Goal: Task Accomplishment & Management: Manage account settings

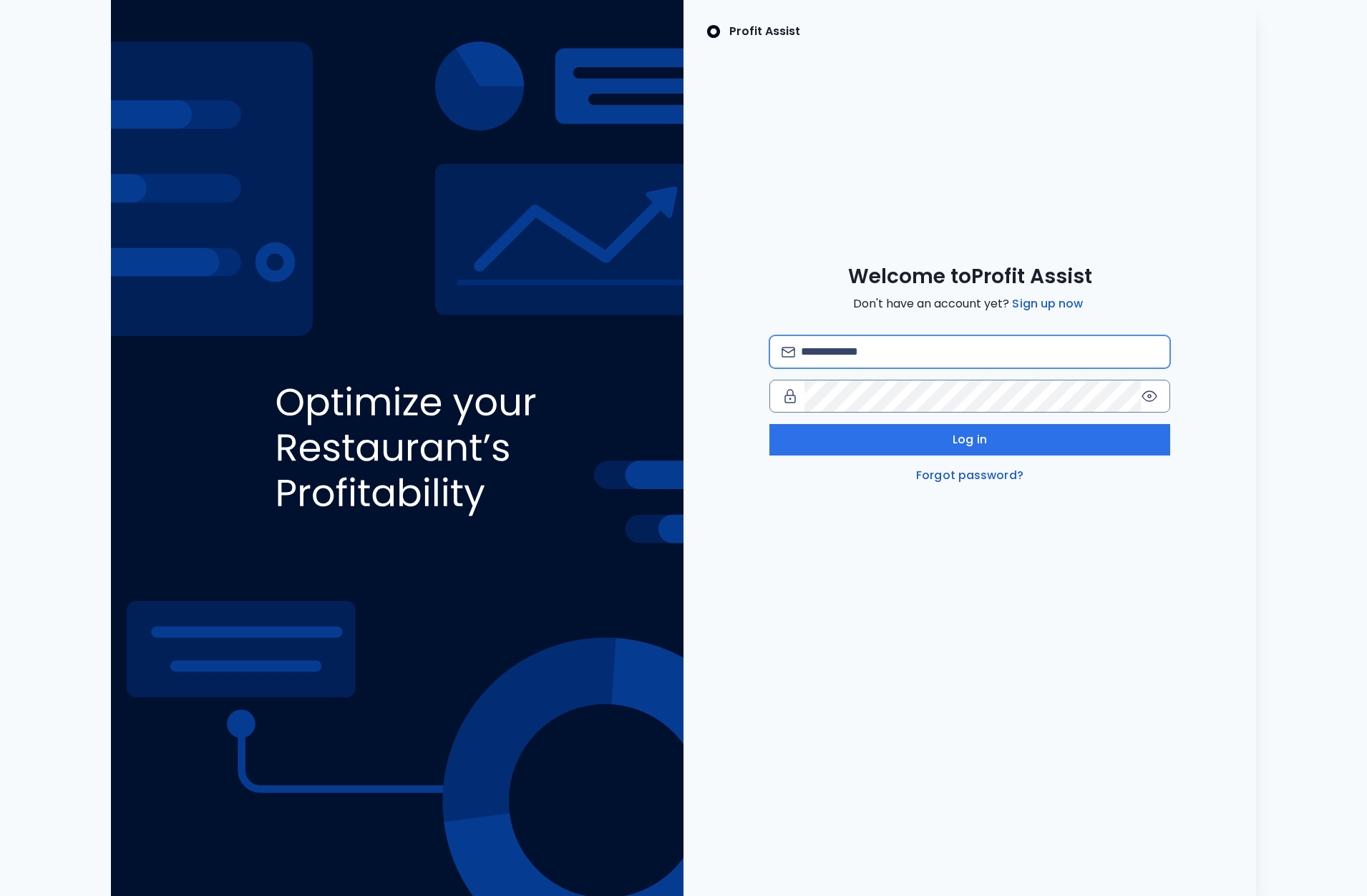
click at [887, 355] on input "email" at bounding box center [979, 351] width 357 height 31
type input "**********"
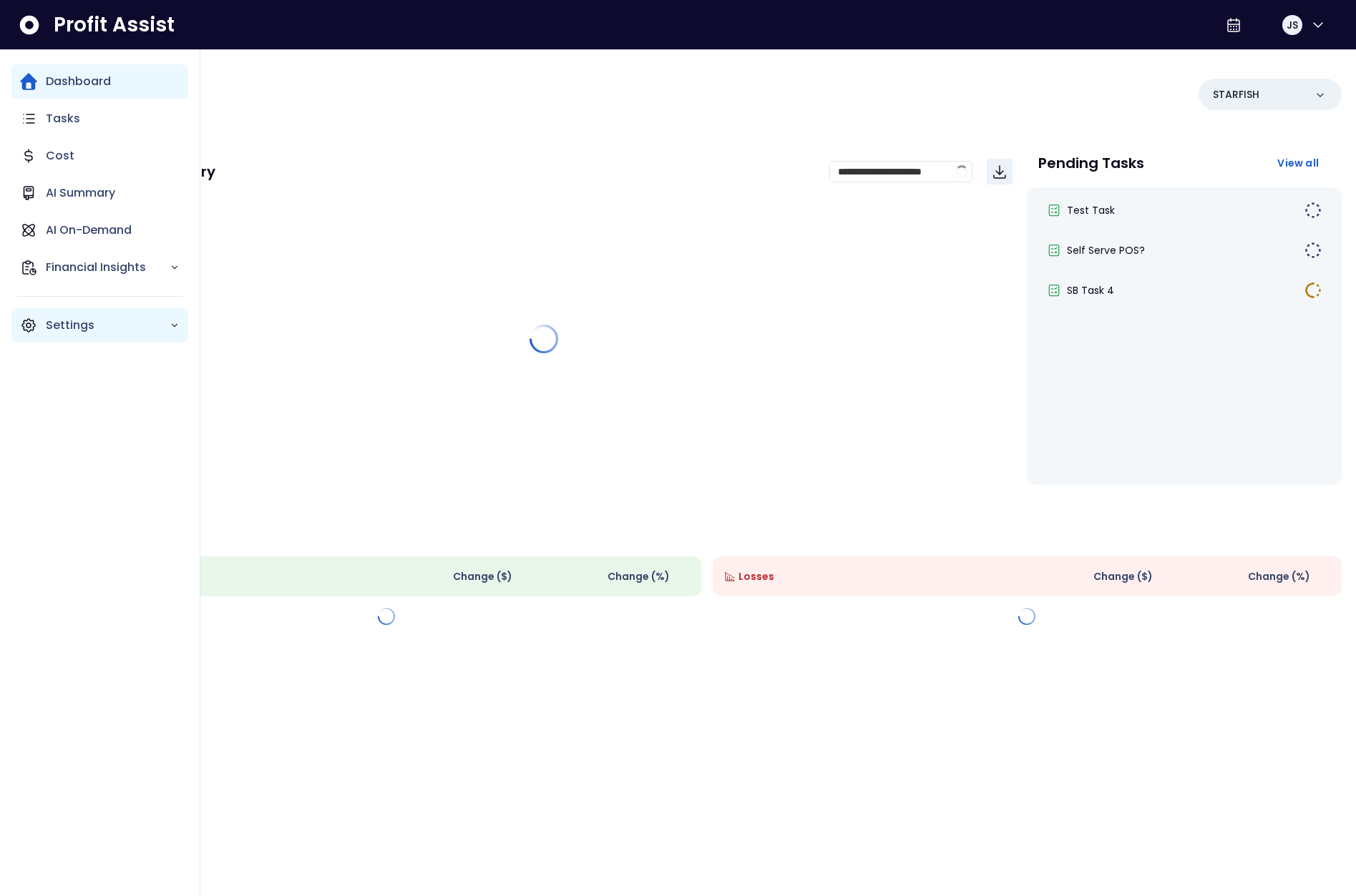
click at [85, 327] on p "Settings" at bounding box center [107, 326] width 124 height 17
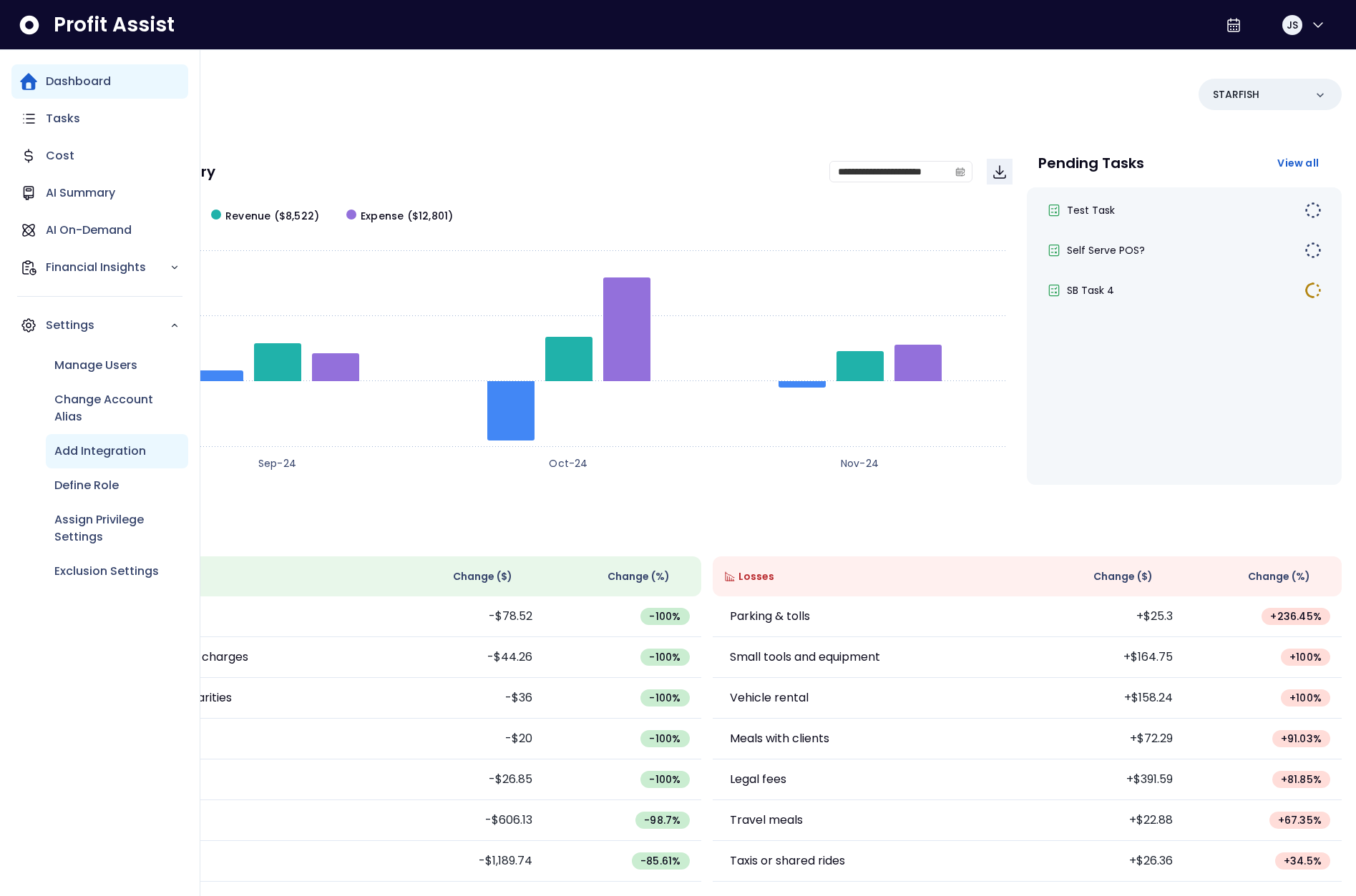
click at [129, 455] on p "Add Integration" at bounding box center [100, 451] width 91 height 17
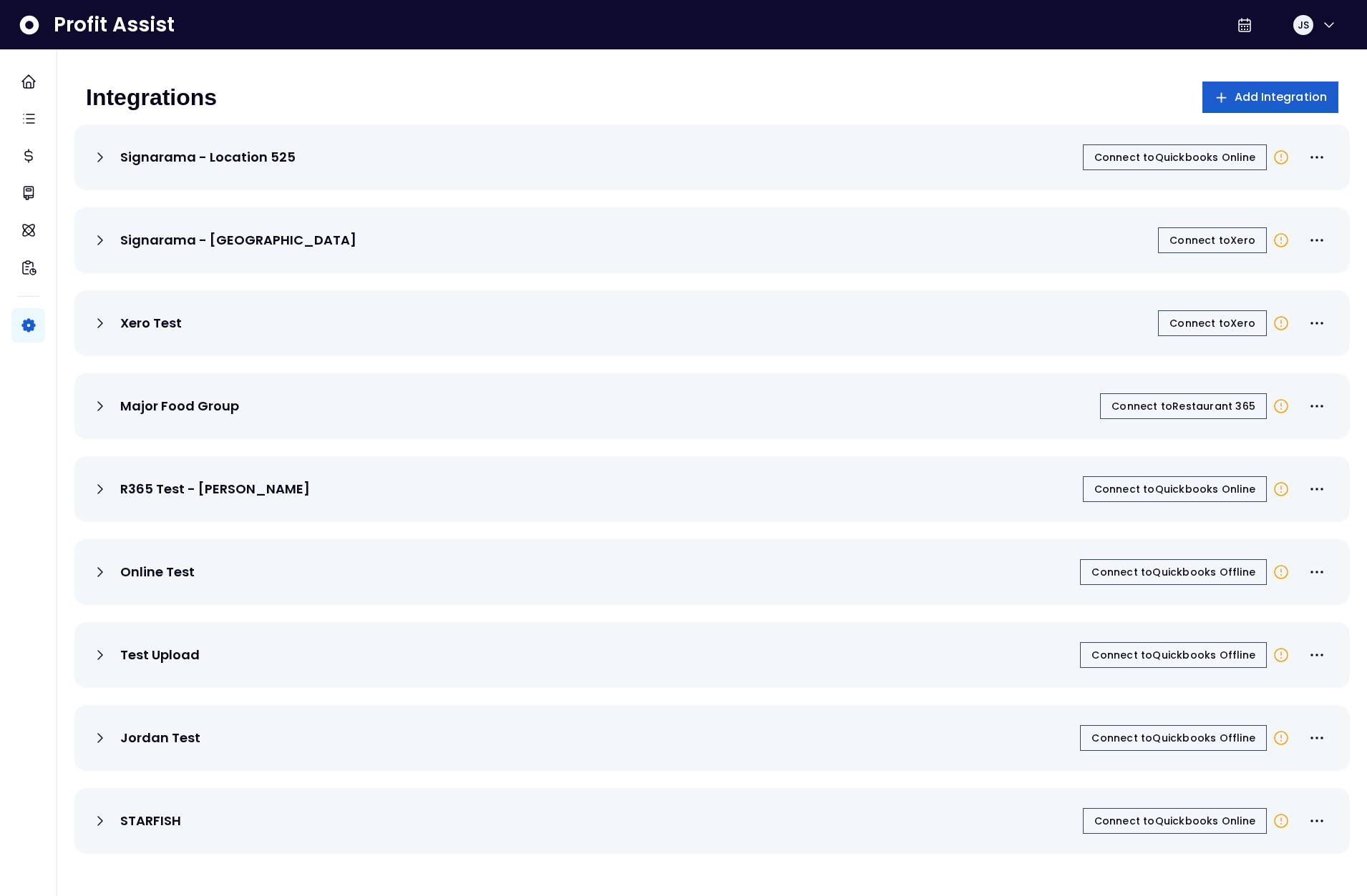
click at [1282, 98] on span "Add Integration" at bounding box center [1281, 97] width 93 height 17
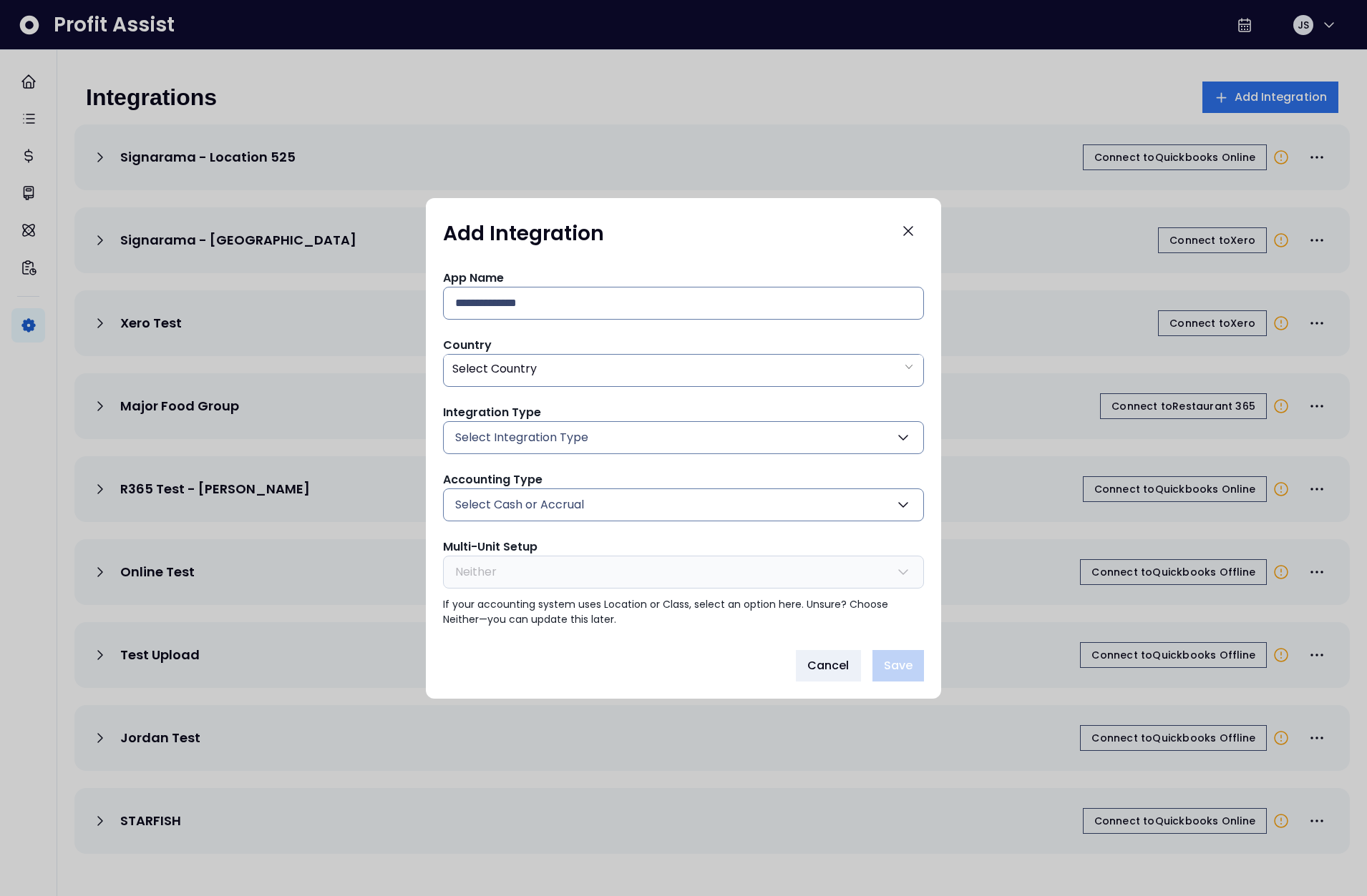
click at [924, 237] on div "Add Integration App Name Country Select Country Integration Type Select Integra…" at bounding box center [683, 448] width 515 height 501
click at [914, 234] on icon "Close" at bounding box center [908, 231] width 17 height 17
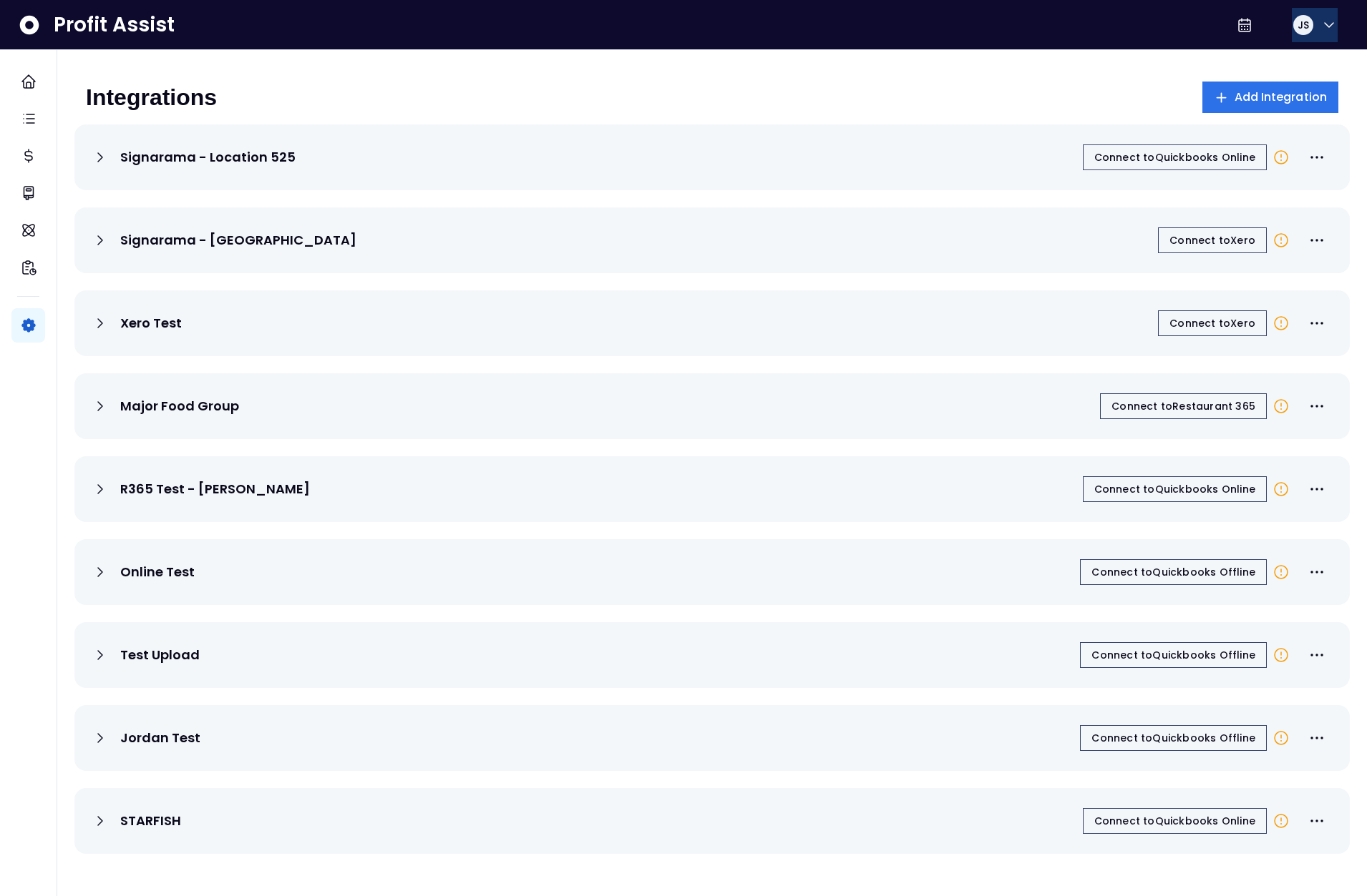
click at [1302, 24] on span "JS" at bounding box center [1304, 25] width 12 height 14
click at [1276, 92] on span "Logout" at bounding box center [1260, 94] width 137 height 17
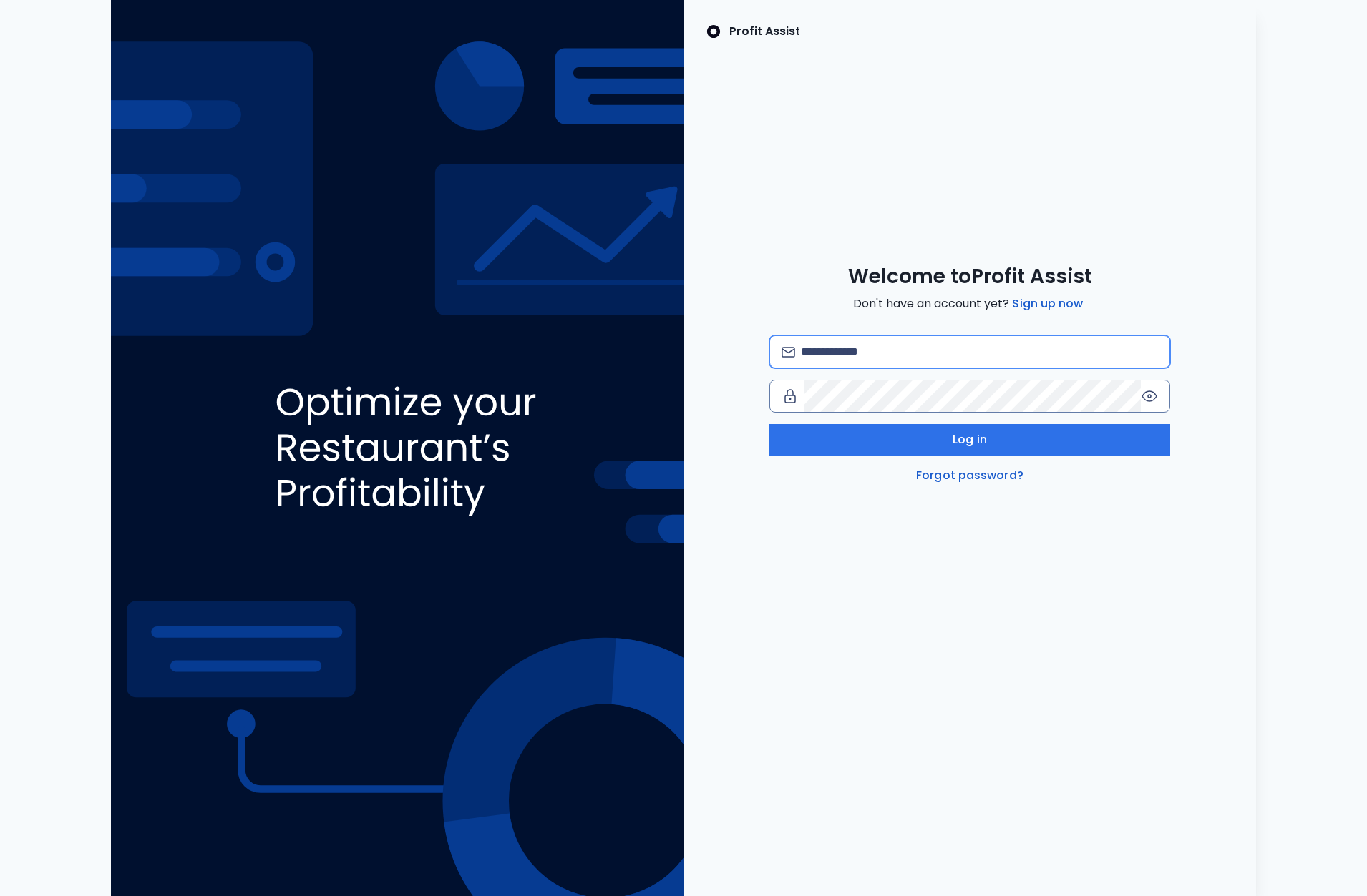
click at [988, 349] on input "email" at bounding box center [979, 351] width 357 height 31
type input "**********"
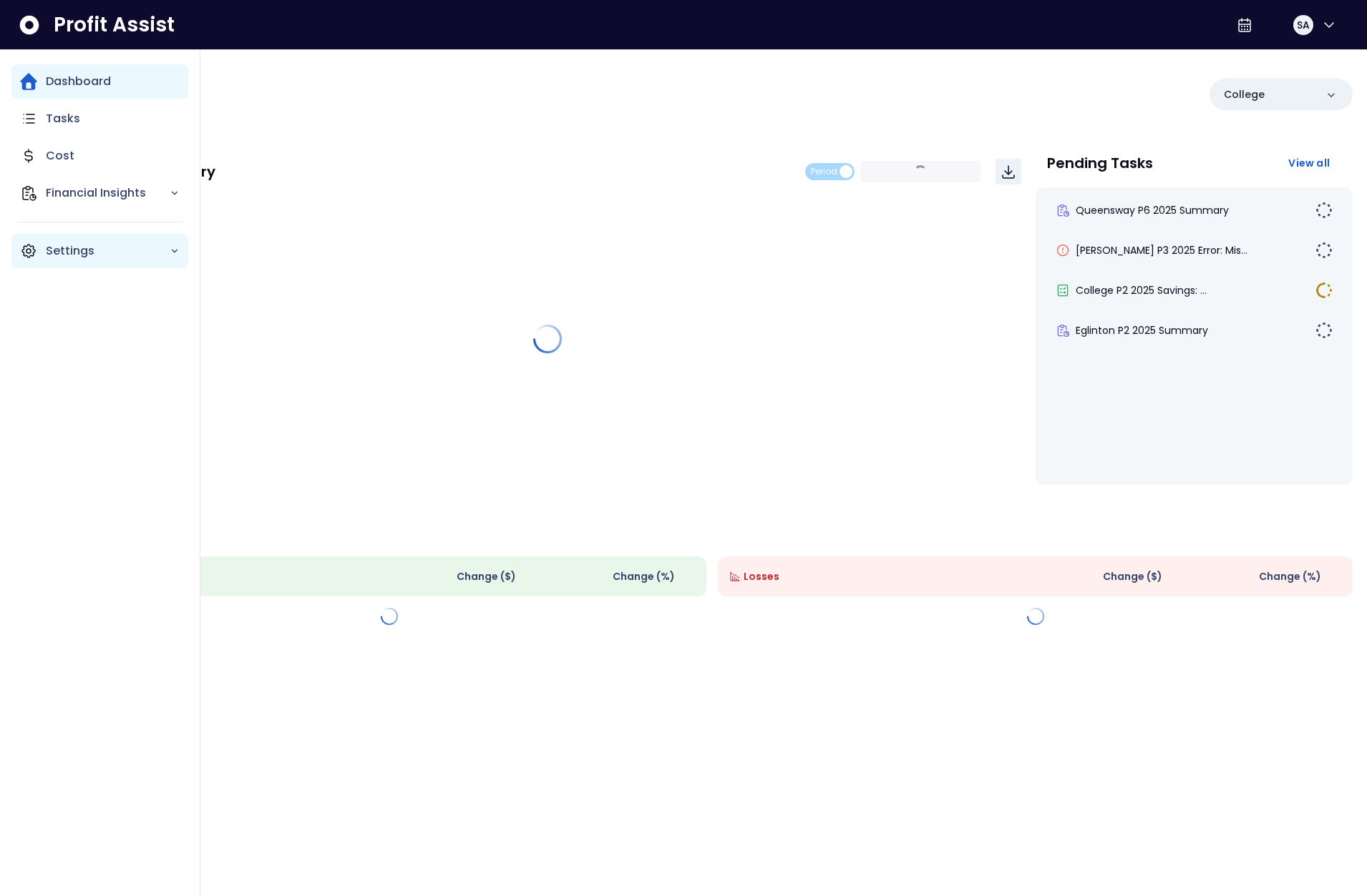
click at [40, 248] on div "Settings" at bounding box center [100, 250] width 177 height 35
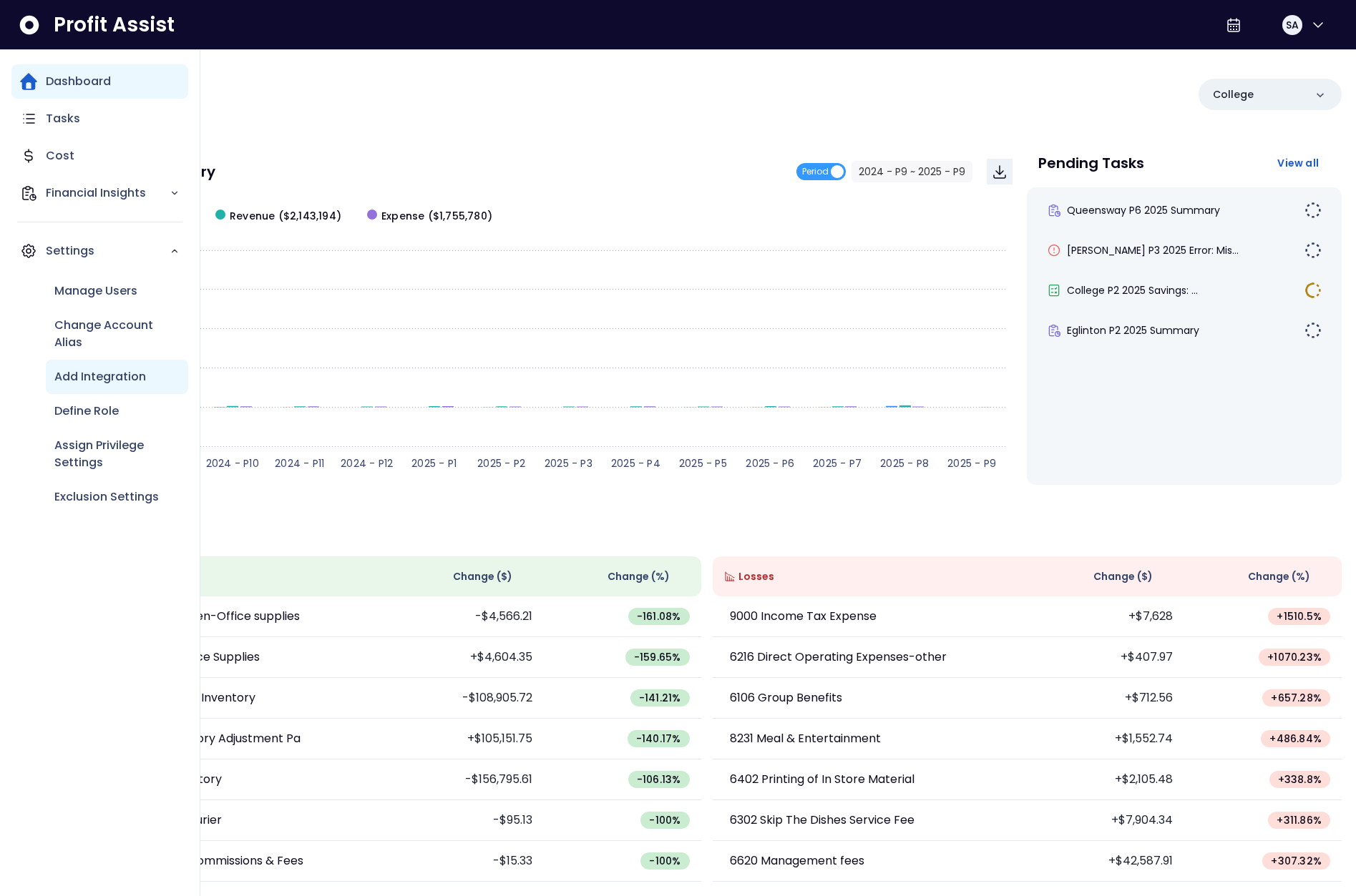
click at [94, 366] on div "Add Integration" at bounding box center [117, 377] width 142 height 35
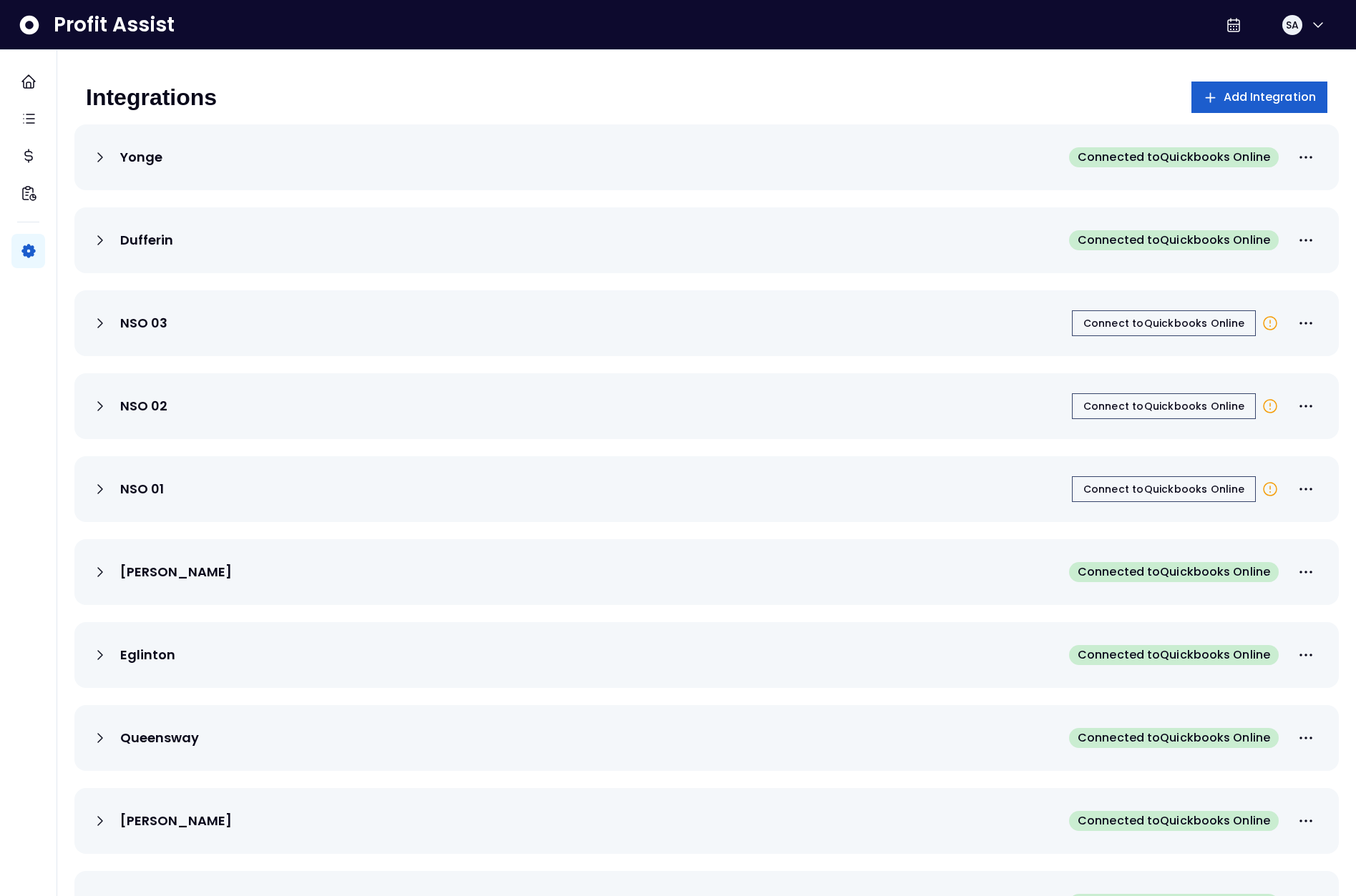
click at [1268, 95] on span "Add Integration" at bounding box center [1271, 97] width 93 height 17
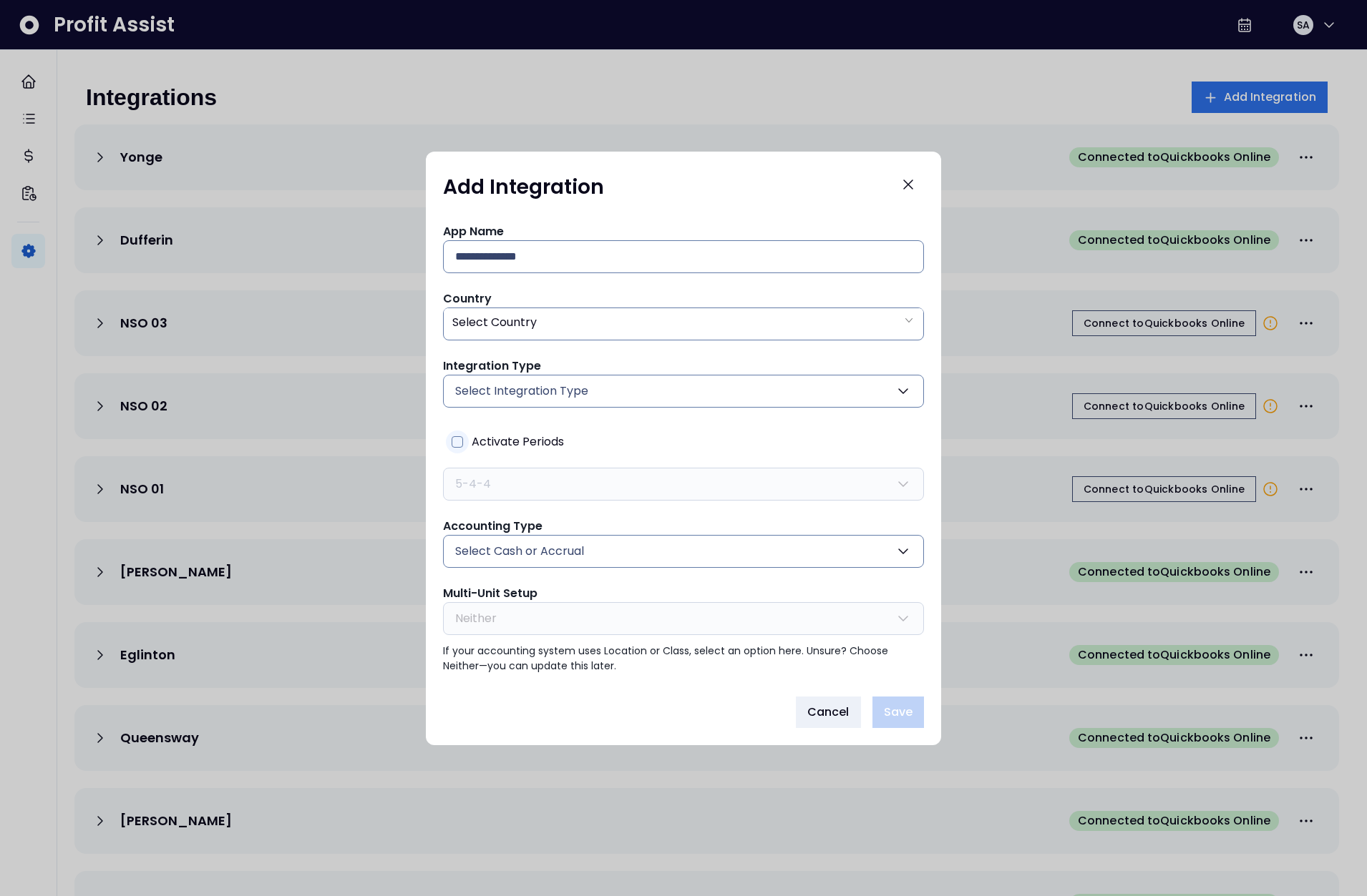
click at [466, 433] on label "Activate Periods" at bounding box center [506, 442] width 115 height 23
click at [571, 481] on button "5-4-4" at bounding box center [683, 484] width 481 height 33
click at [761, 481] on button "5-4-4" at bounding box center [683, 484] width 481 height 33
click at [907, 184] on icon "Close" at bounding box center [908, 184] width 8 height 8
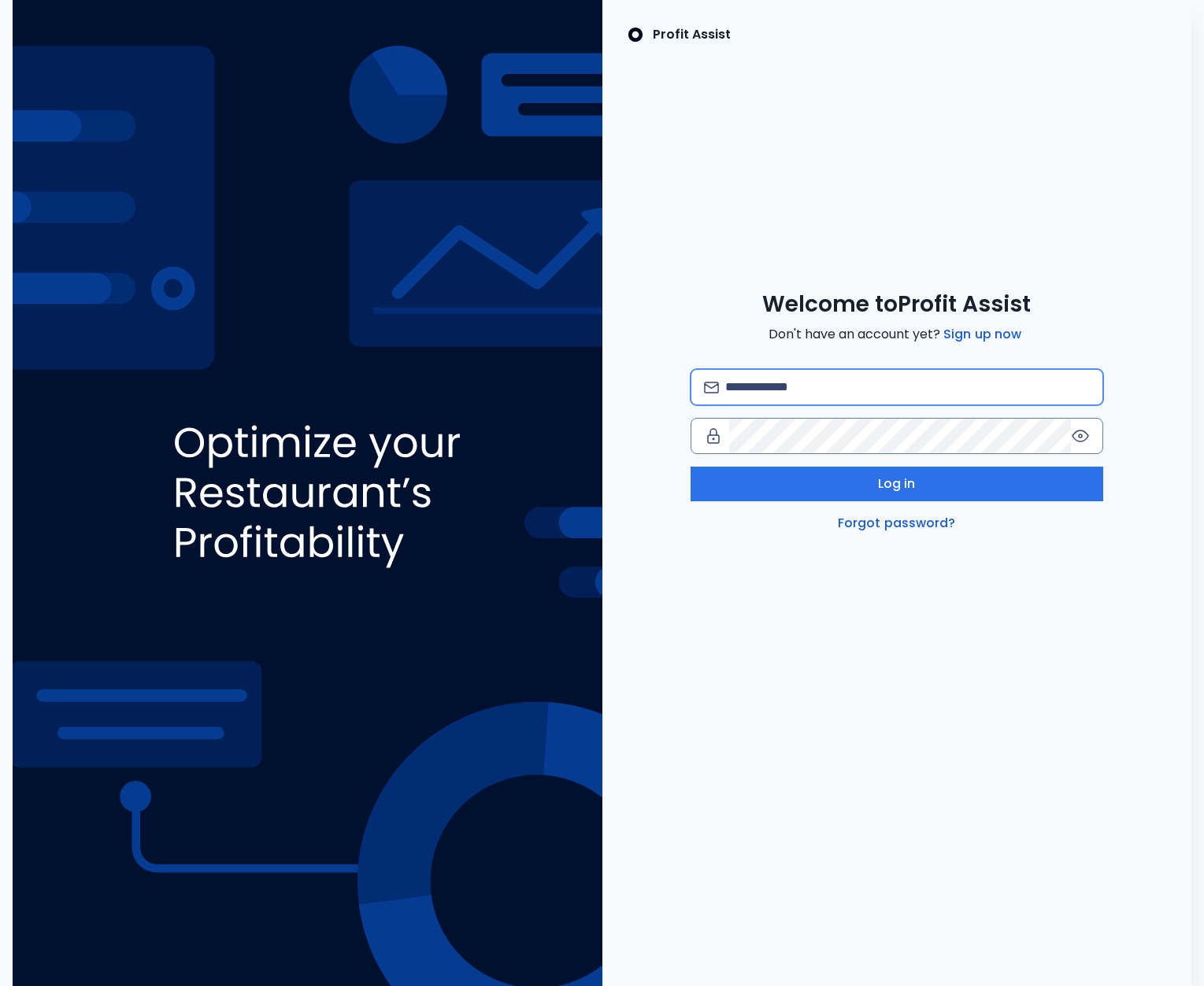
click at [828, 389] on input "email" at bounding box center [907, 386] width 364 height 34
type input "**********"
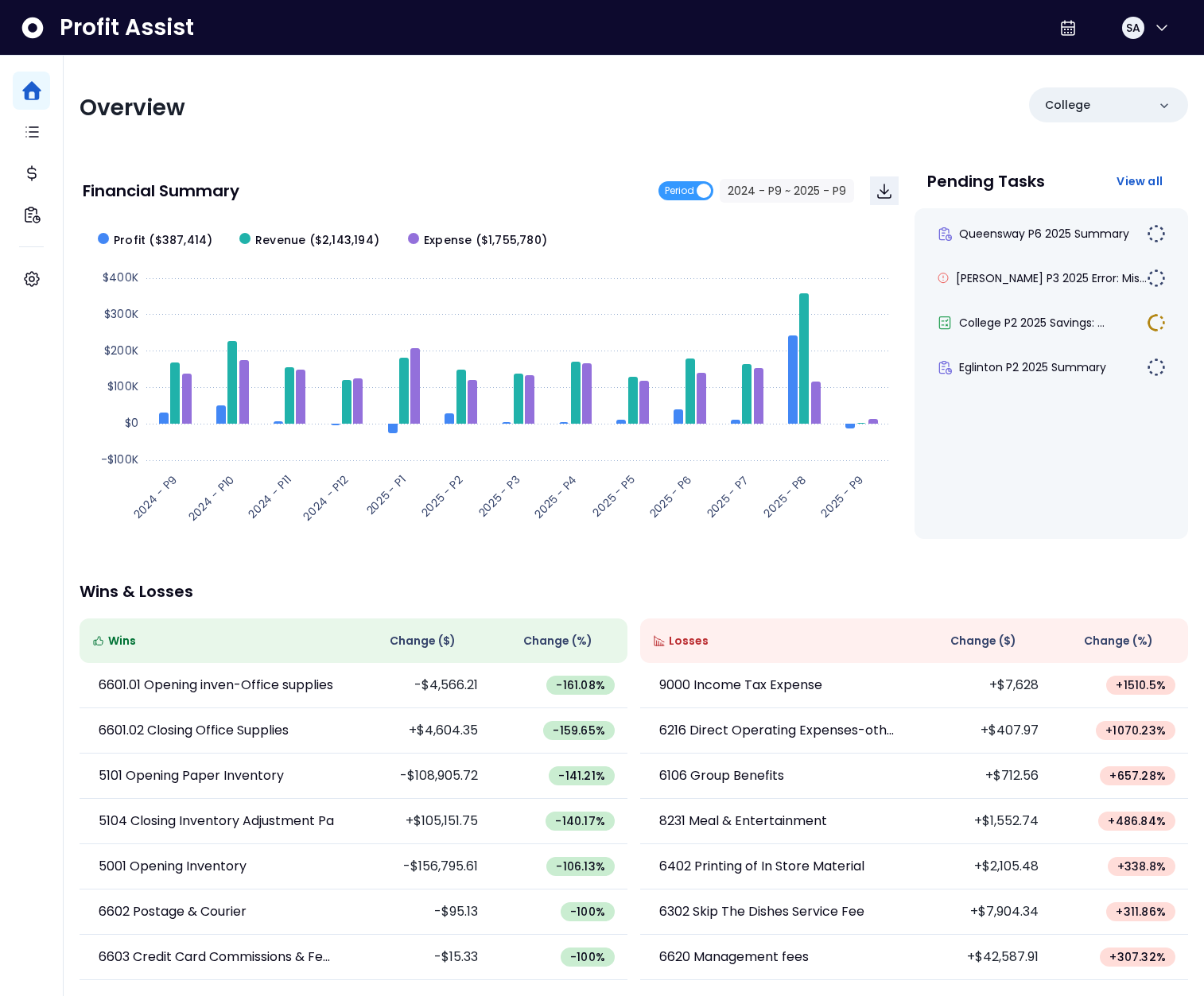
click at [802, 93] on div "Overview College" at bounding box center [634, 108] width 1109 height 41
drag, startPoint x: 167, startPoint y: 165, endPoint x: 87, endPoint y: 166, distance: 80.0
click at [167, 165] on div "Financial Summary Period 2024 - P9 ~ 2025 - P9" at bounding box center [490, 190] width 816 height 54
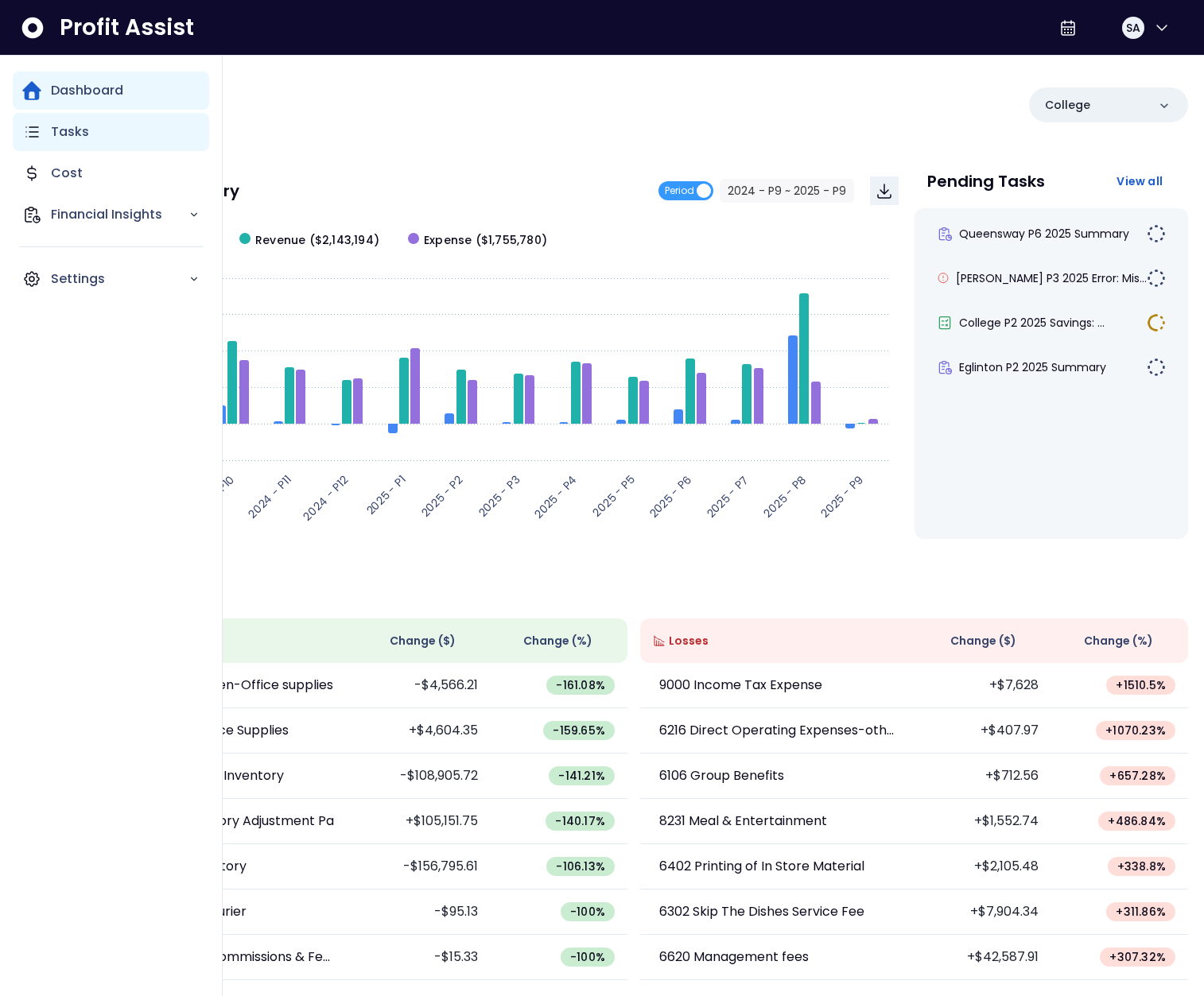
click at [56, 145] on div "Tasks" at bounding box center [111, 132] width 197 height 39
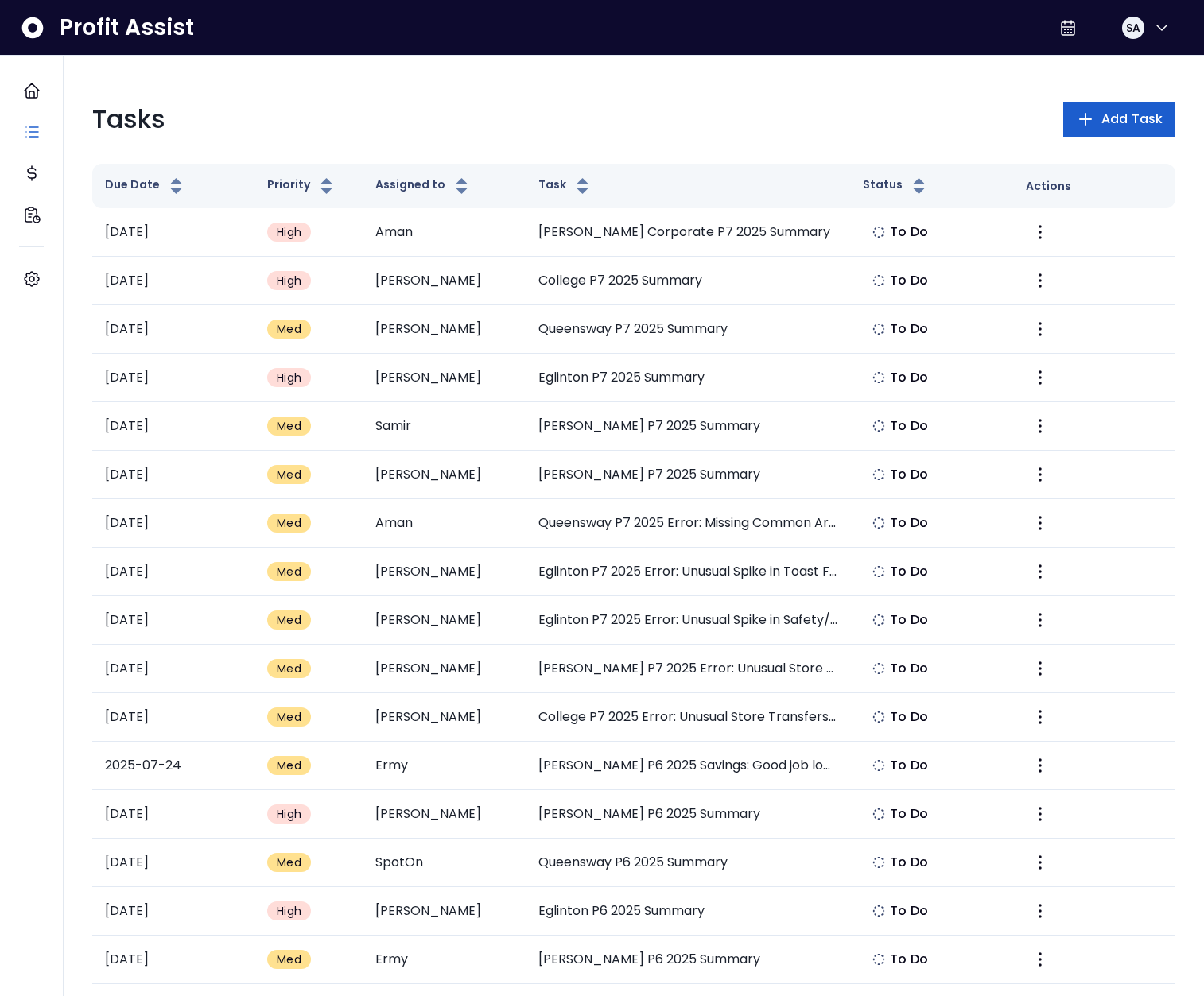
click at [1086, 126] on icon "button" at bounding box center [1085, 119] width 19 height 19
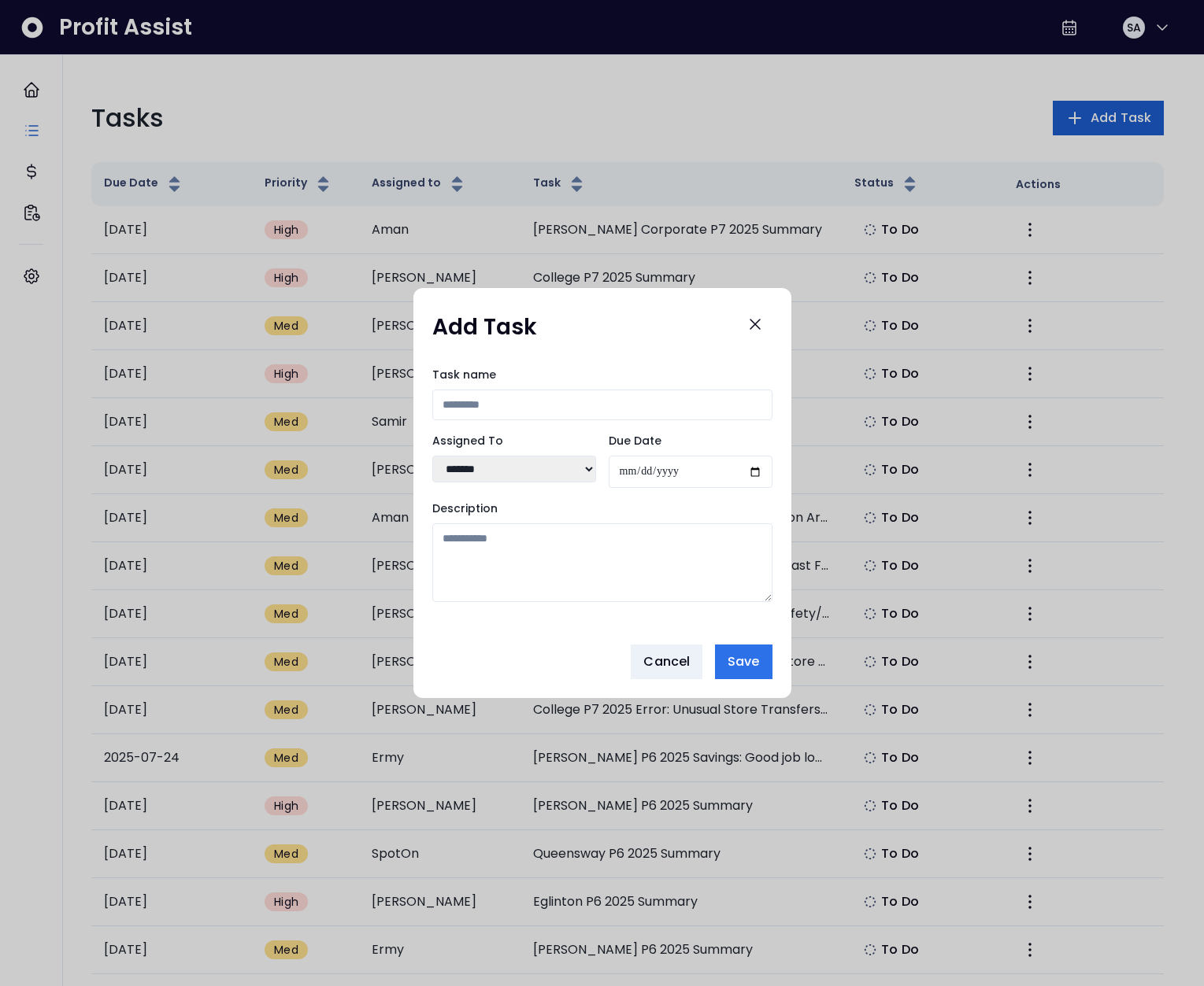
click at [514, 479] on select "**********" at bounding box center [514, 468] width 164 height 27
click at [666, 668] on span "Cancel" at bounding box center [667, 662] width 47 height 19
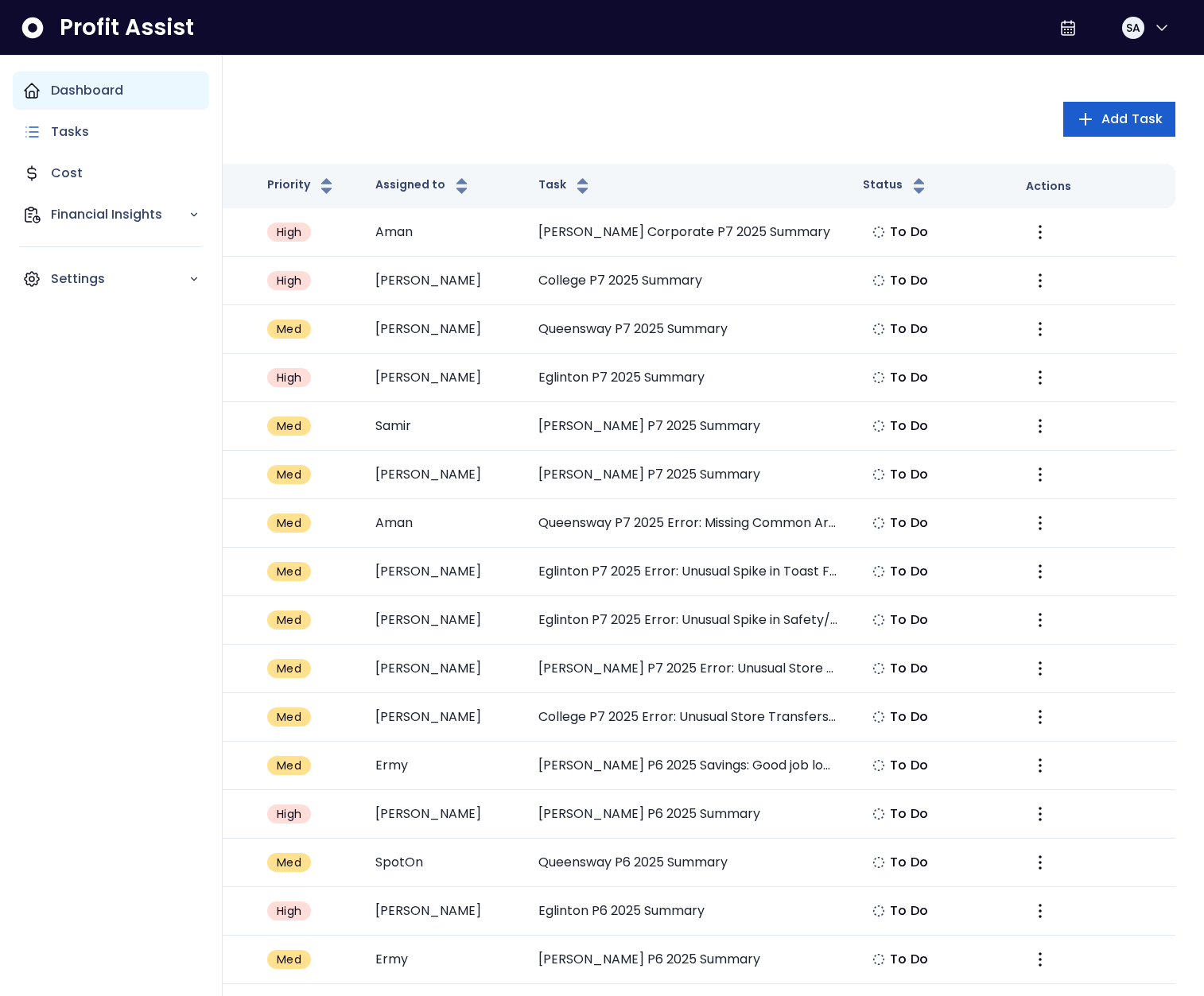
click at [31, 94] on icon "Main navigation" at bounding box center [32, 90] width 19 height 19
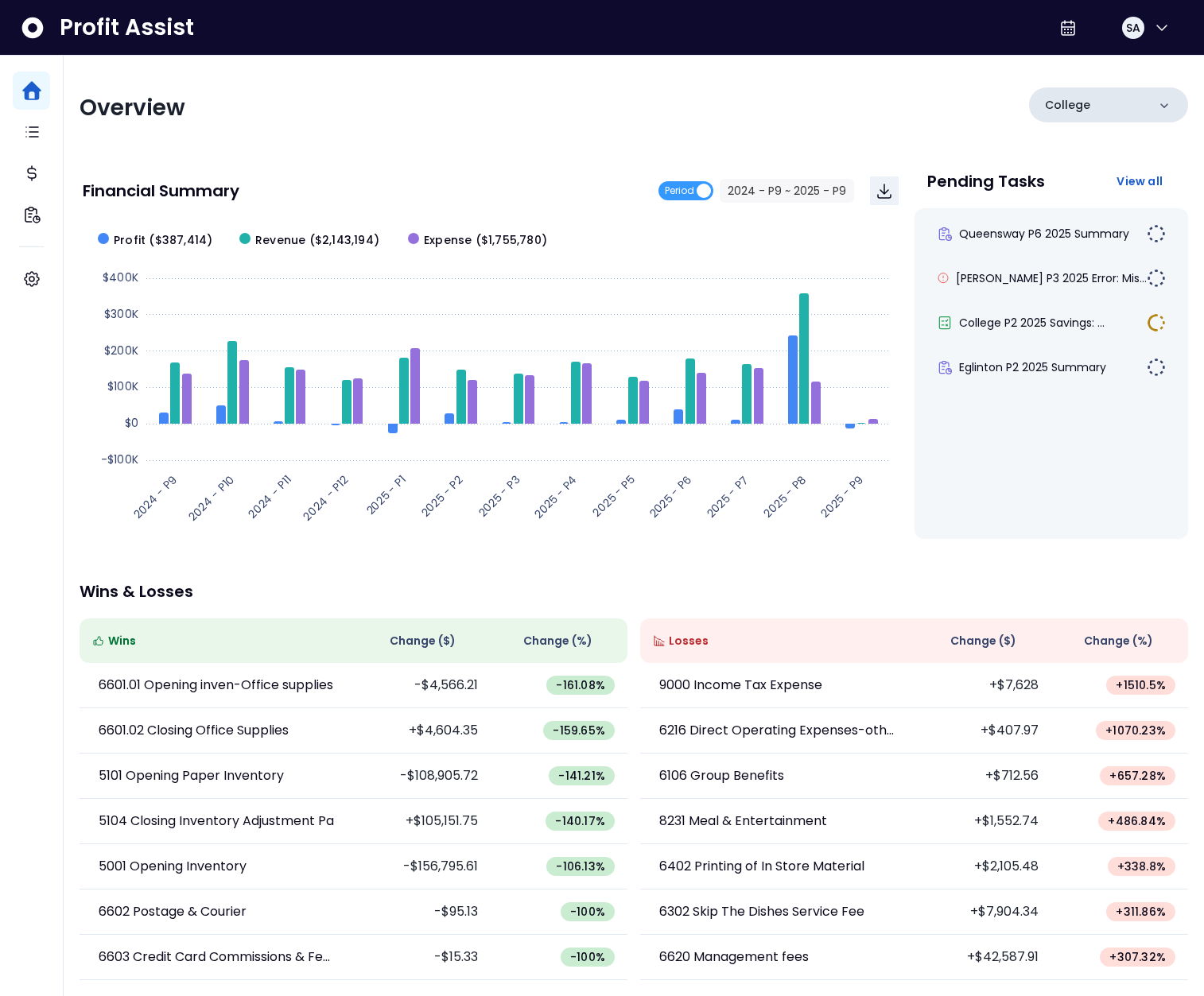
click at [1093, 111] on div "College" at bounding box center [1108, 104] width 159 height 35
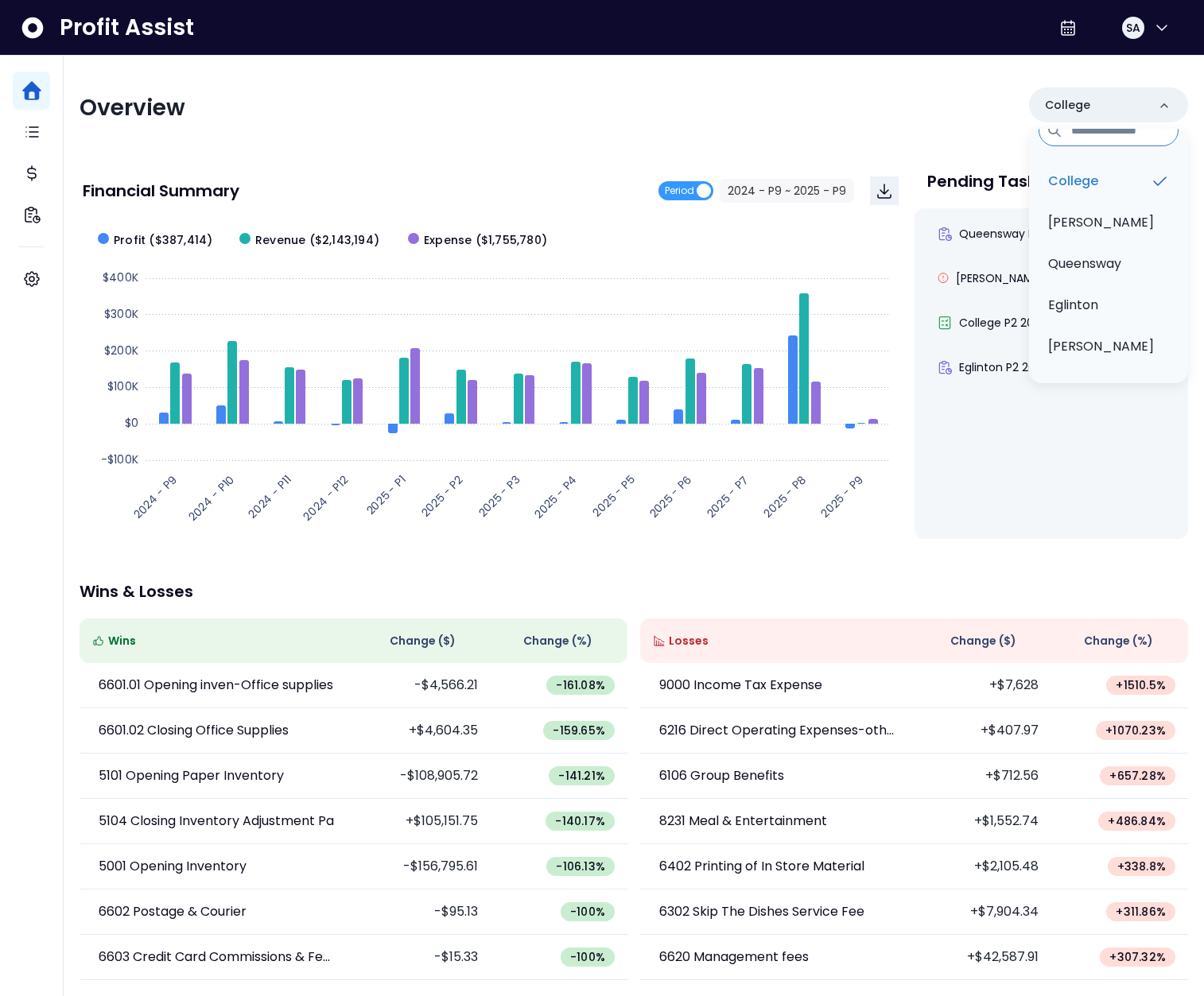
scroll to position [1, 0]
click at [326, 121] on div "Overview College College Duncan Queensway Eglinton Danforth" at bounding box center [634, 107] width 1109 height 41
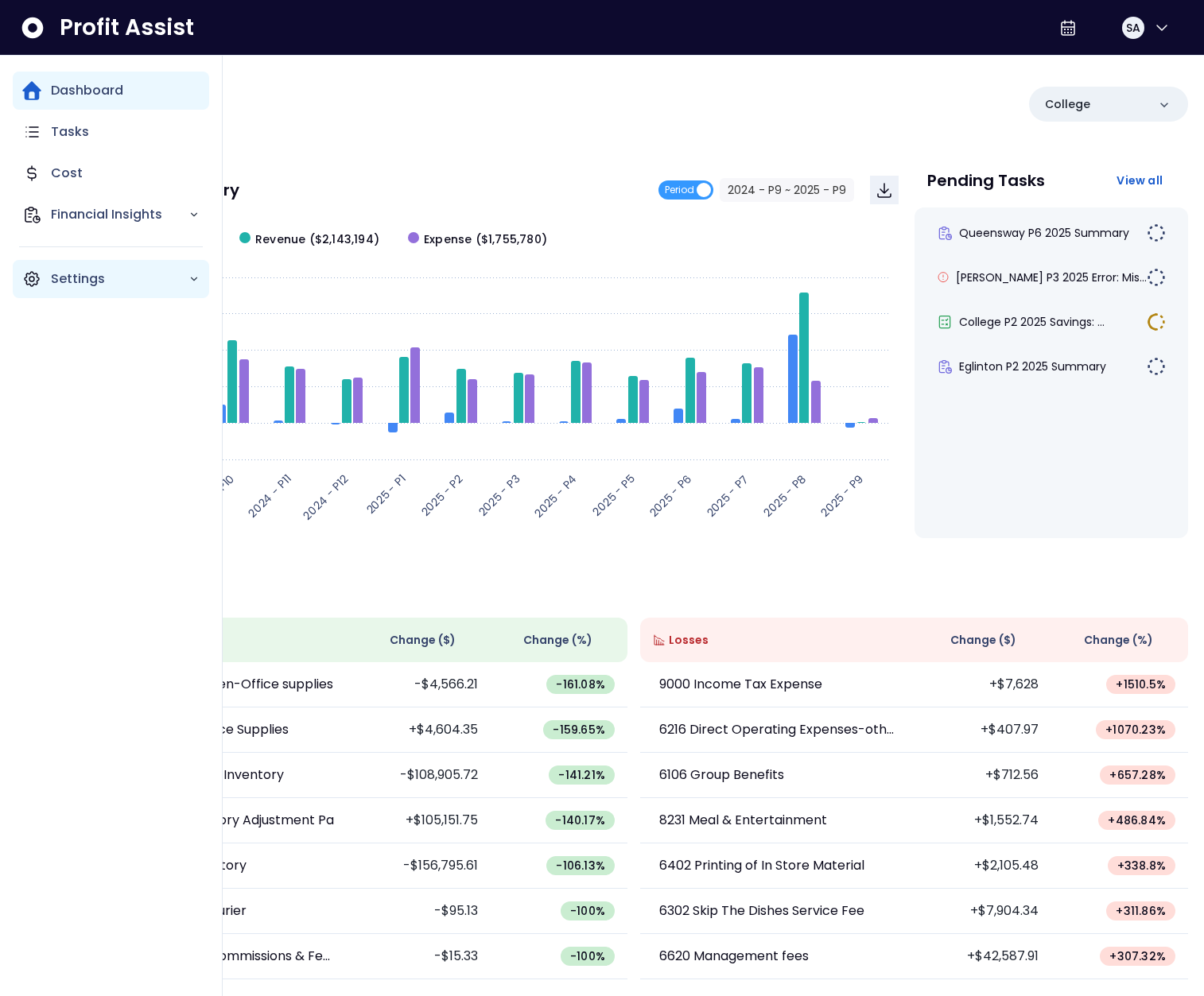
click at [43, 260] on div "Settings" at bounding box center [111, 278] width 197 height 39
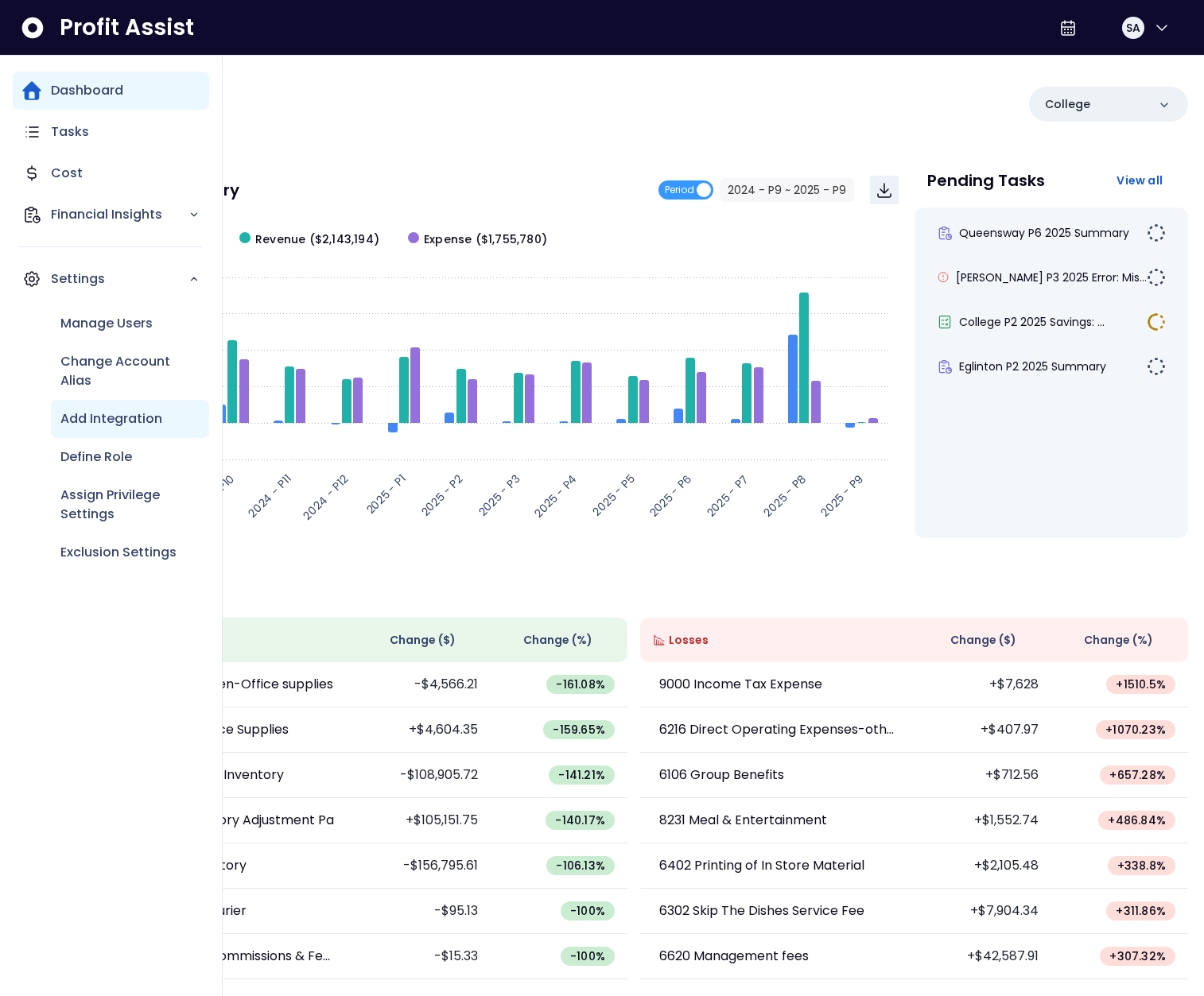
click at [117, 425] on p "Add Integration" at bounding box center [111, 419] width 102 height 19
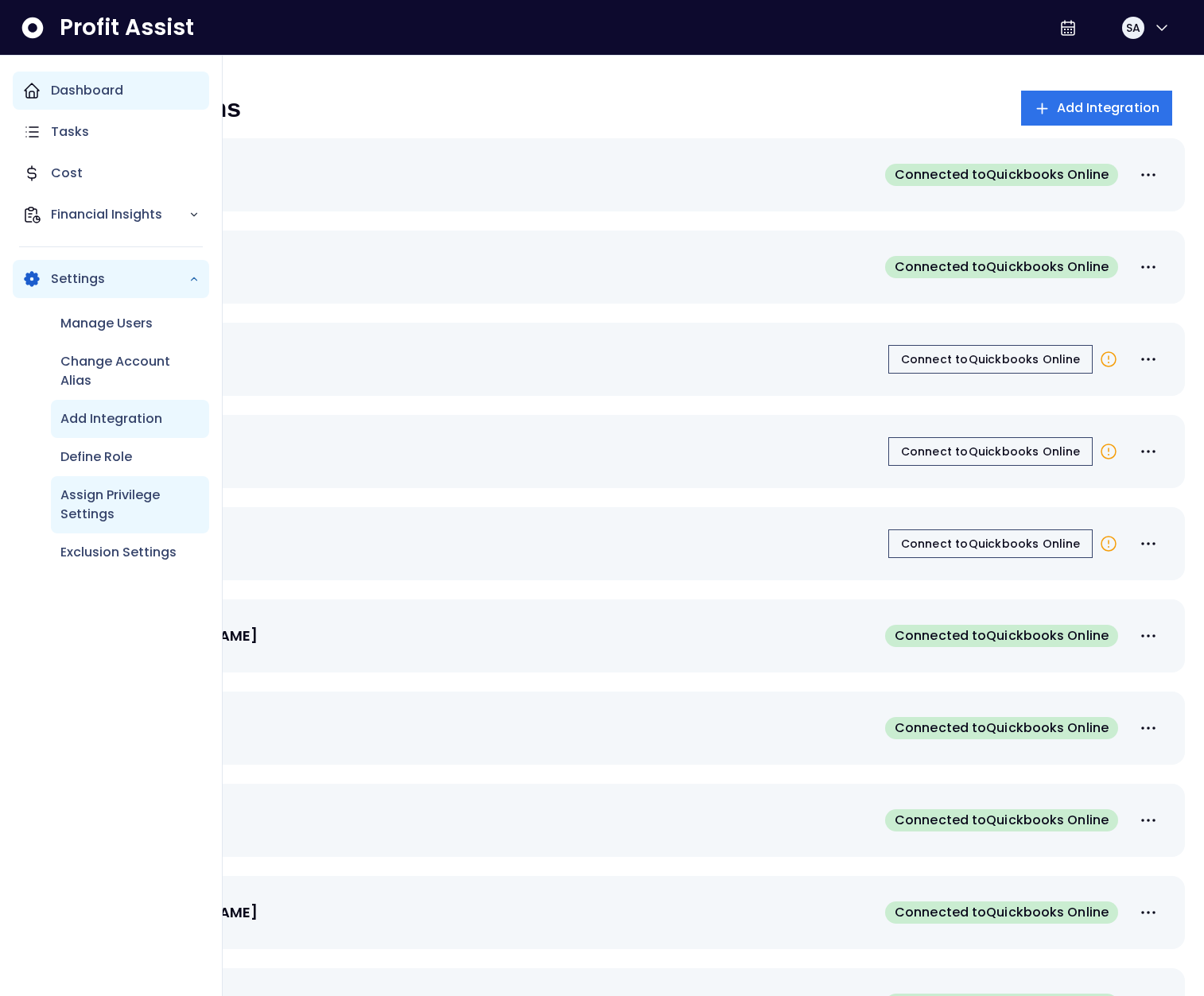
click at [130, 497] on p "Assign Privilege Settings" at bounding box center [130, 505] width 139 height 39
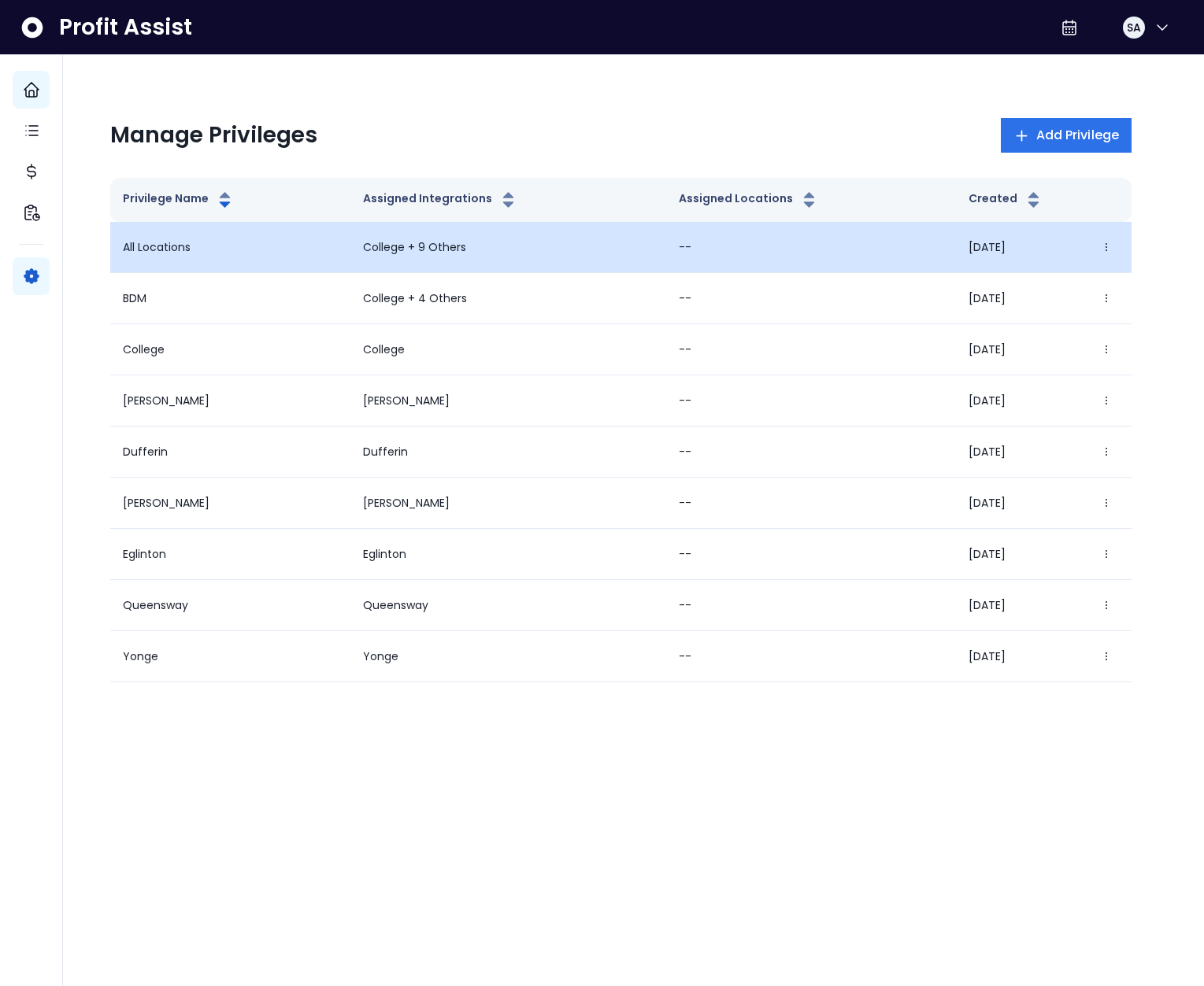
click at [386, 252] on p "College + 9 Others" at bounding box center [508, 248] width 291 height 17
click at [157, 251] on p "All Locations" at bounding box center [156, 248] width 68 height 17
click at [1100, 238] on button "button" at bounding box center [1105, 247] width 25 height 25
click at [1057, 287] on button "Edit" at bounding box center [1031, 291] width 175 height 38
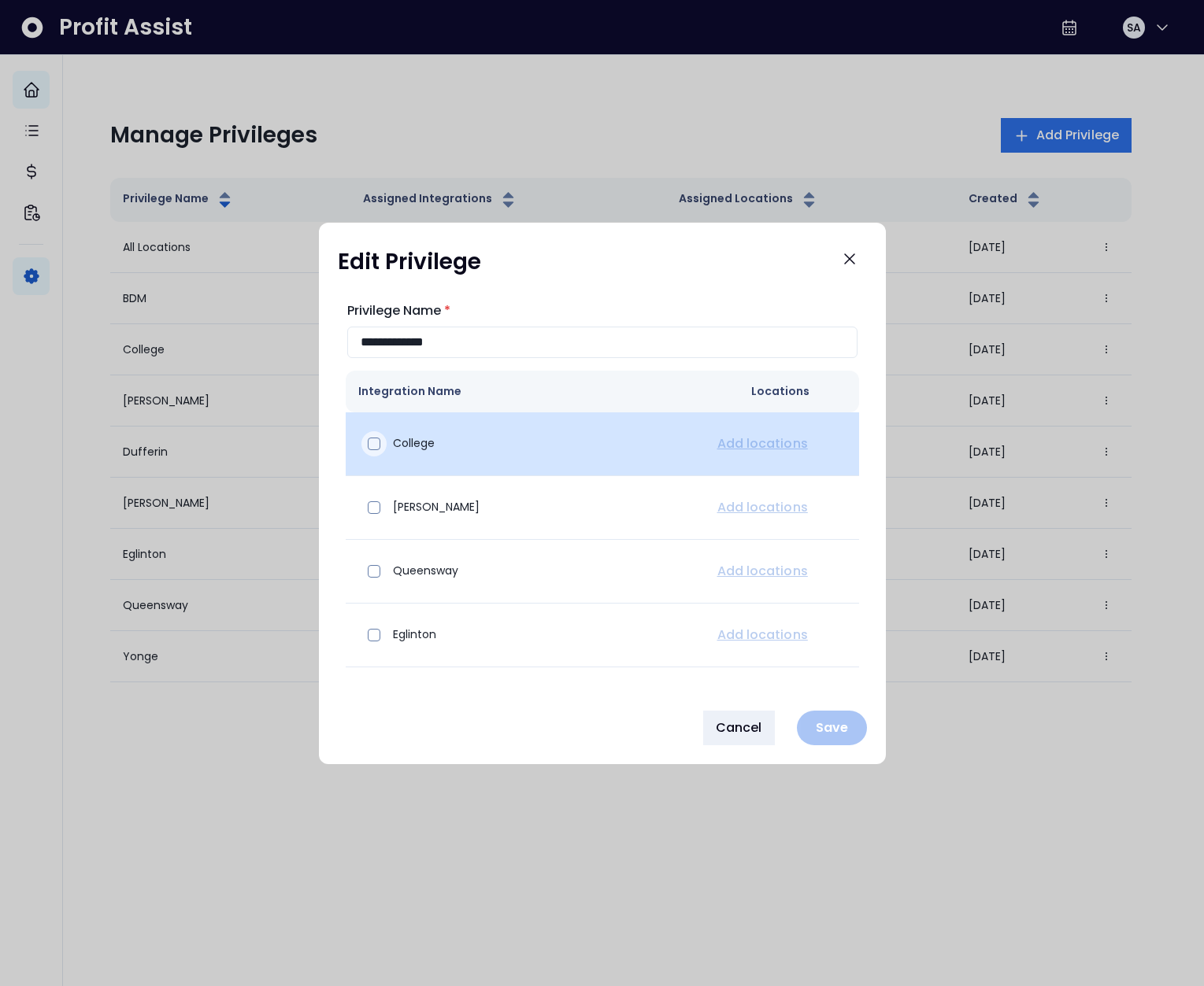
click at [374, 436] on div at bounding box center [373, 443] width 25 height 25
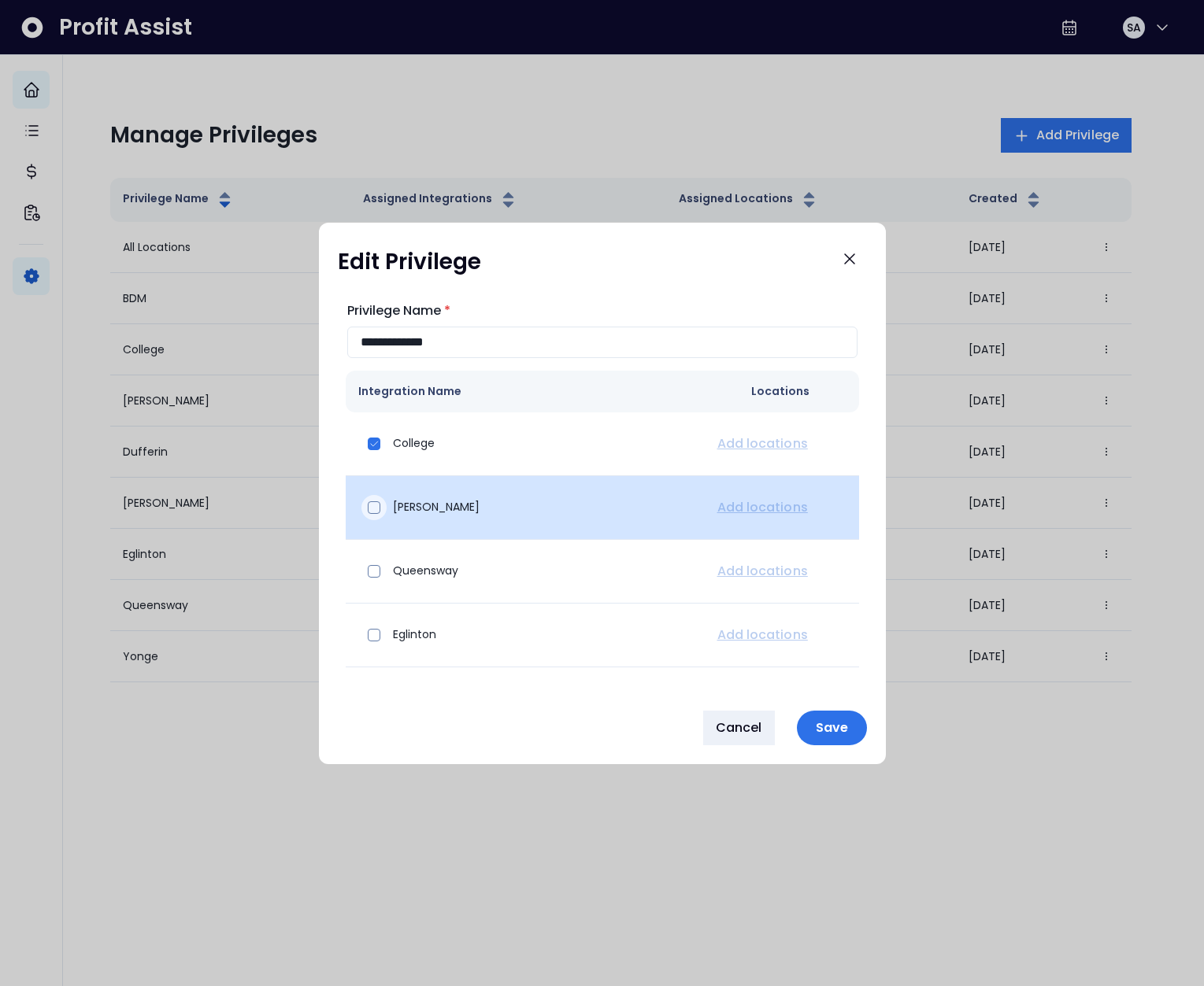
click at [381, 507] on div at bounding box center [373, 507] width 25 height 25
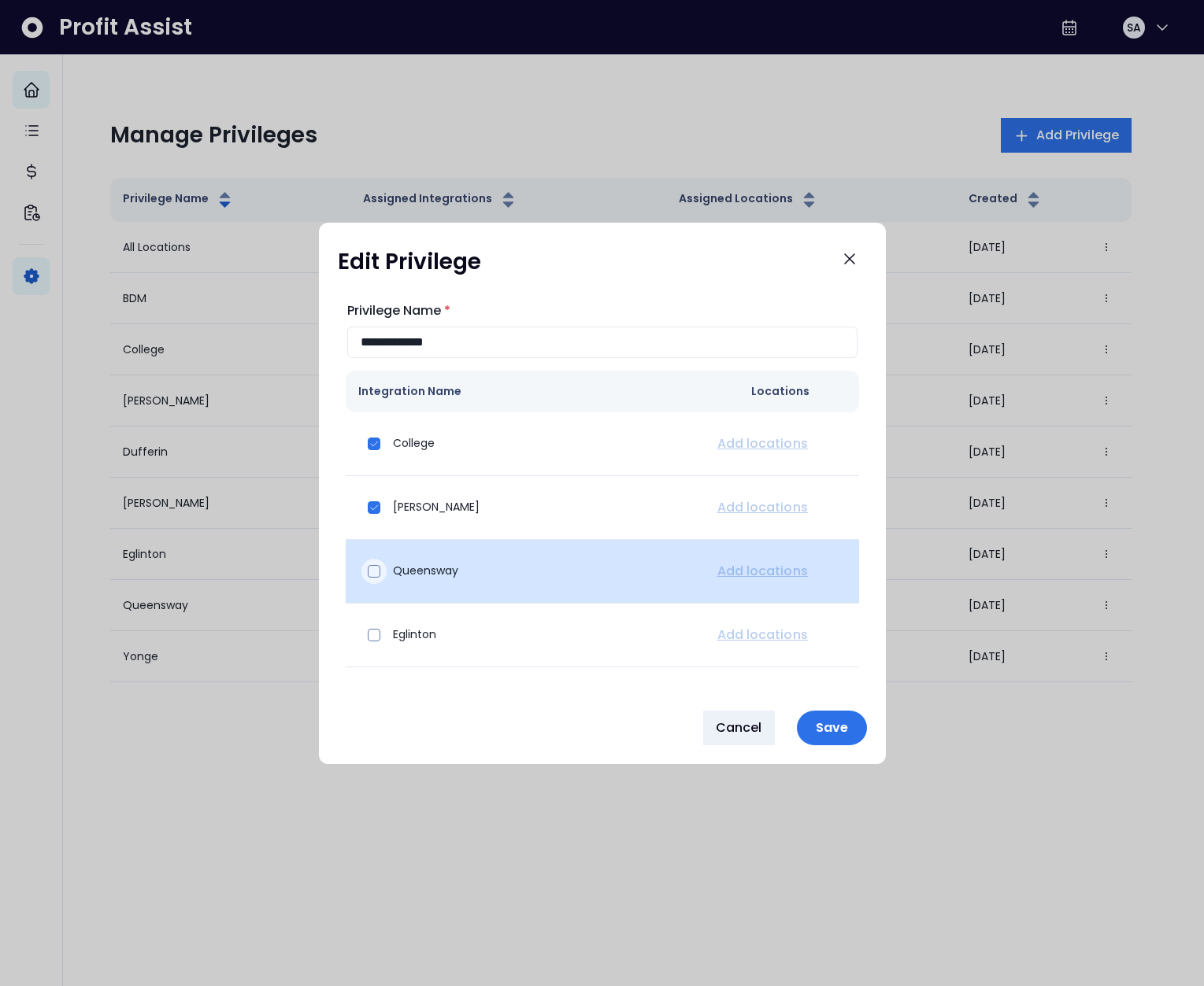
click at [376, 574] on span at bounding box center [374, 572] width 13 height 13
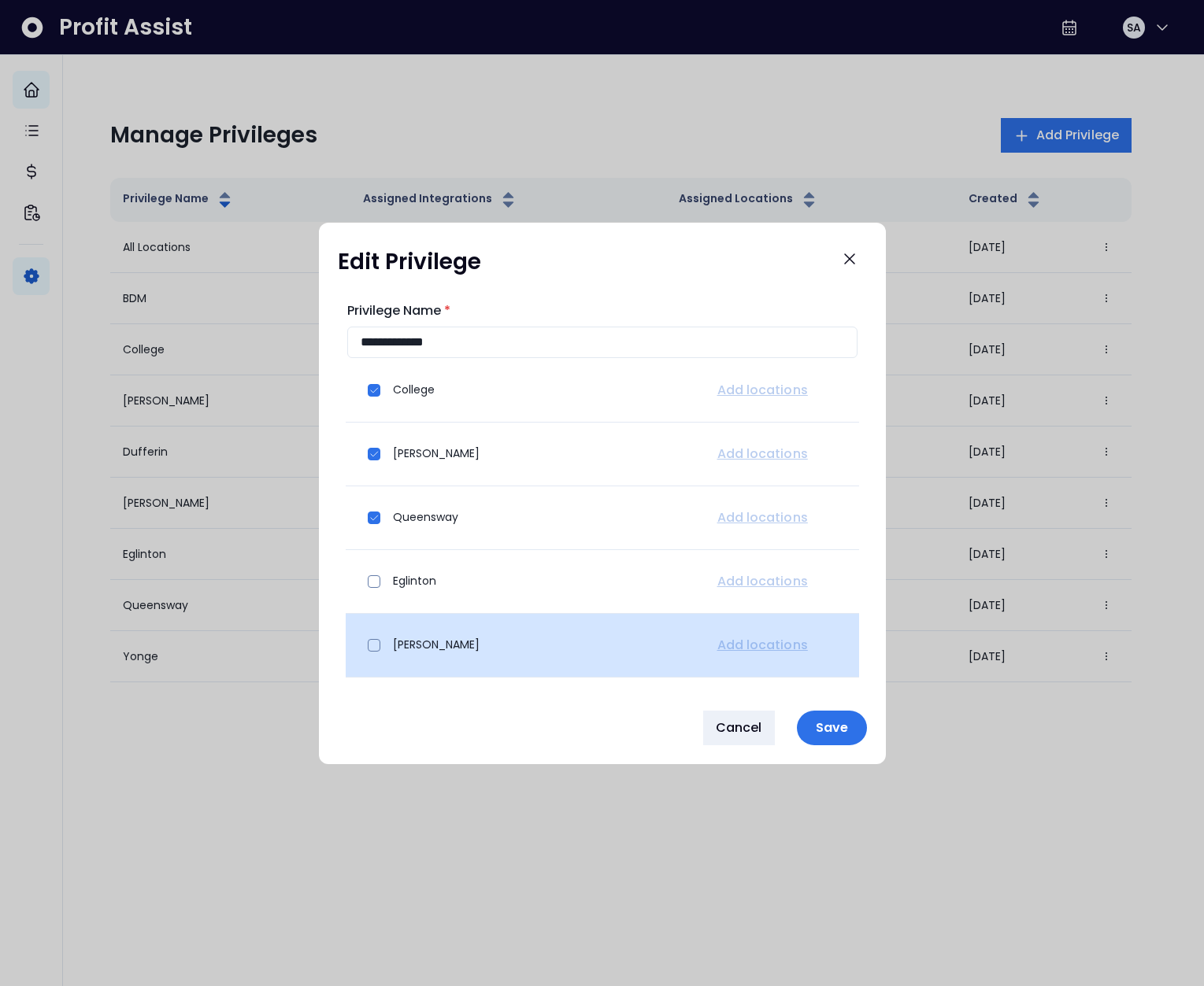
scroll to position [124, 0]
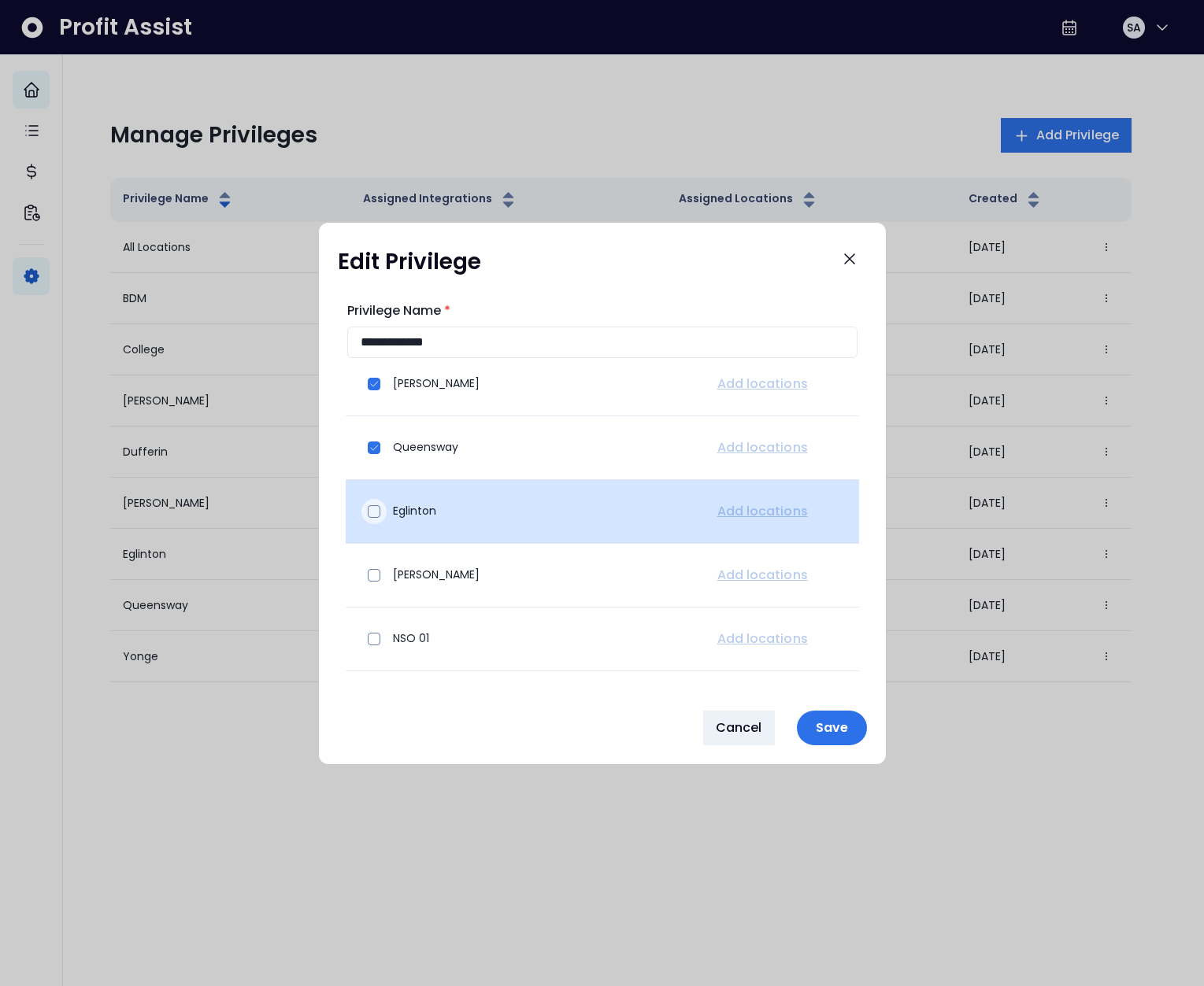
click at [369, 510] on span at bounding box center [374, 512] width 13 height 13
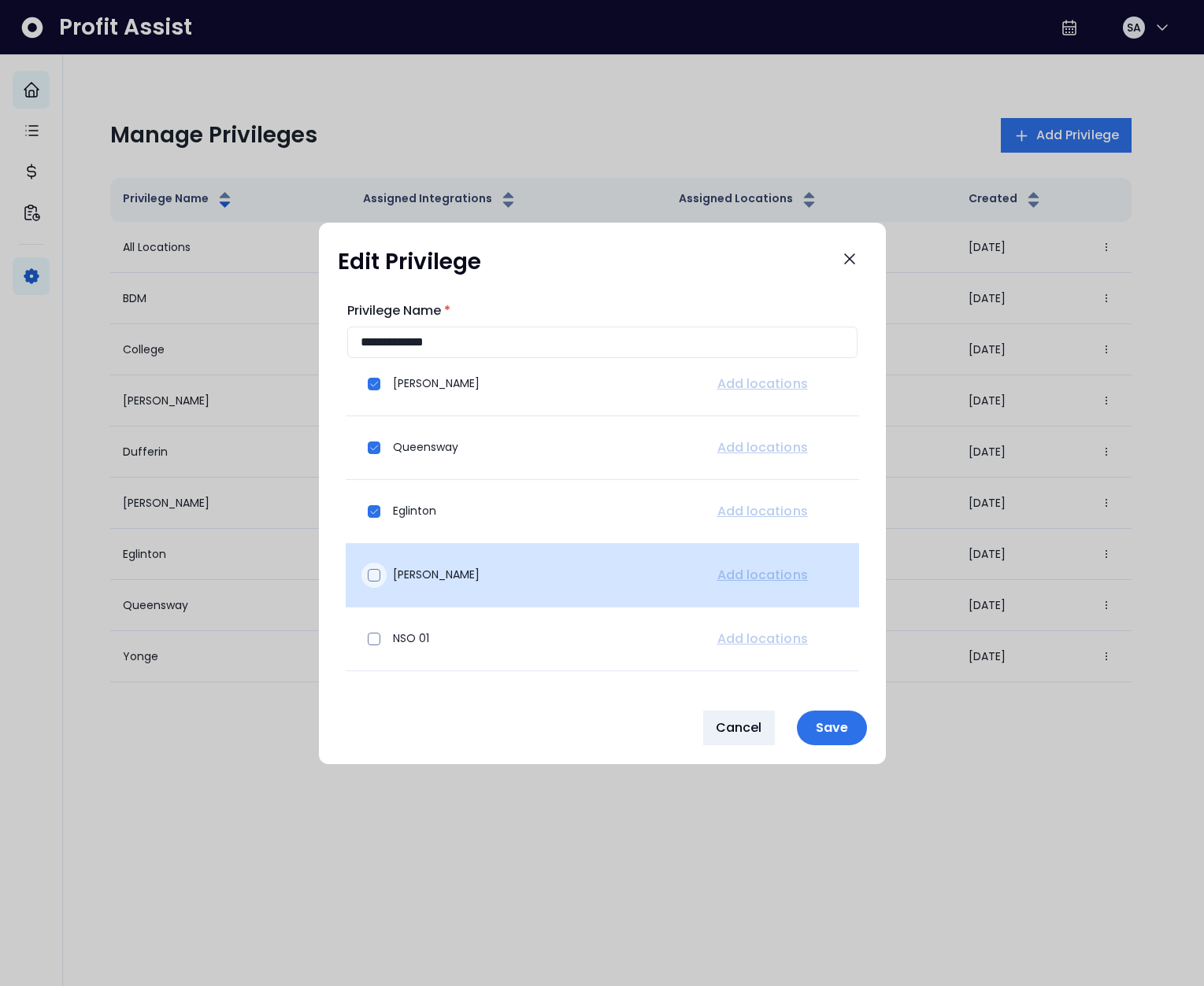
click at [370, 574] on span at bounding box center [374, 575] width 13 height 13
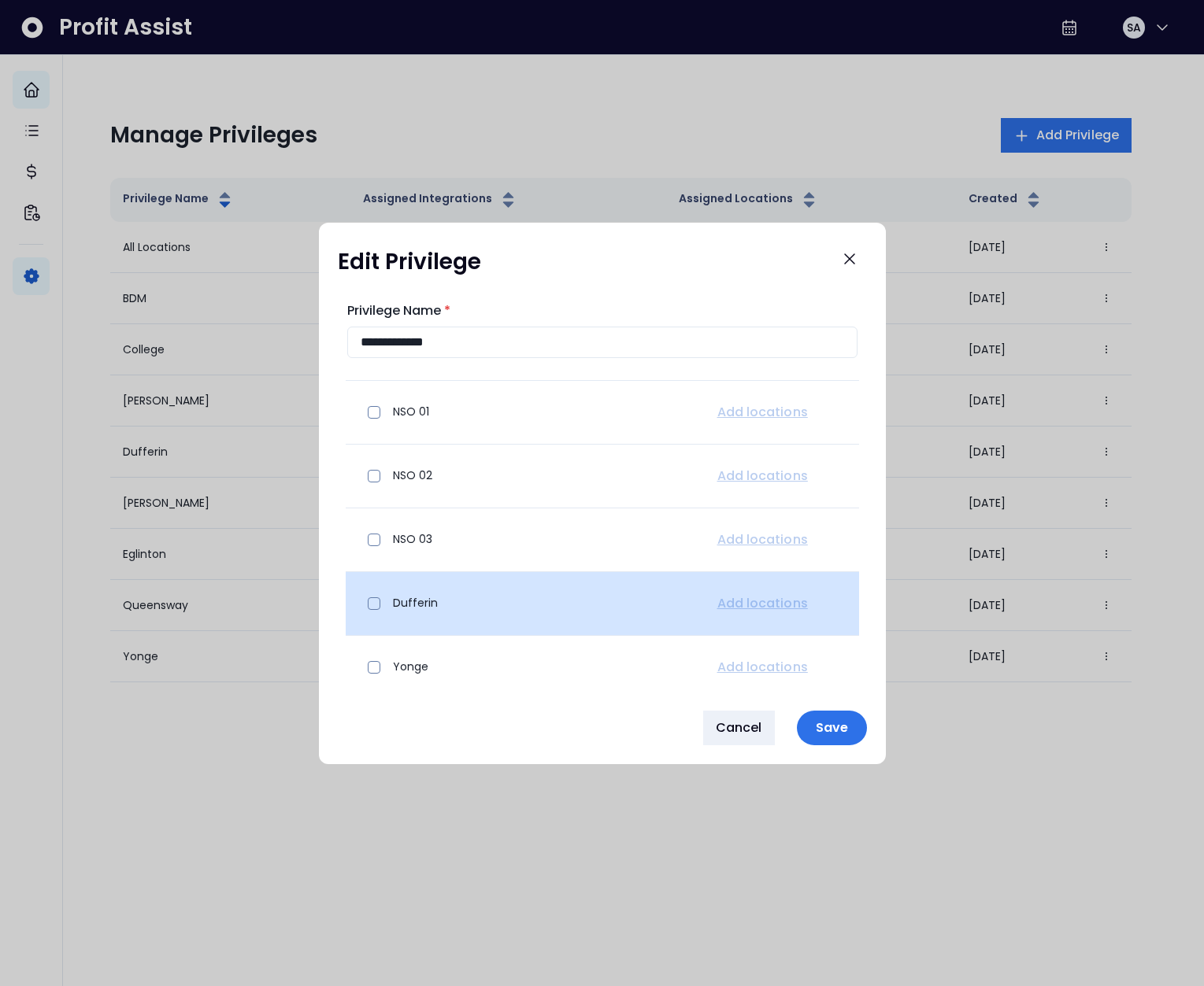
scroll to position [364, 0]
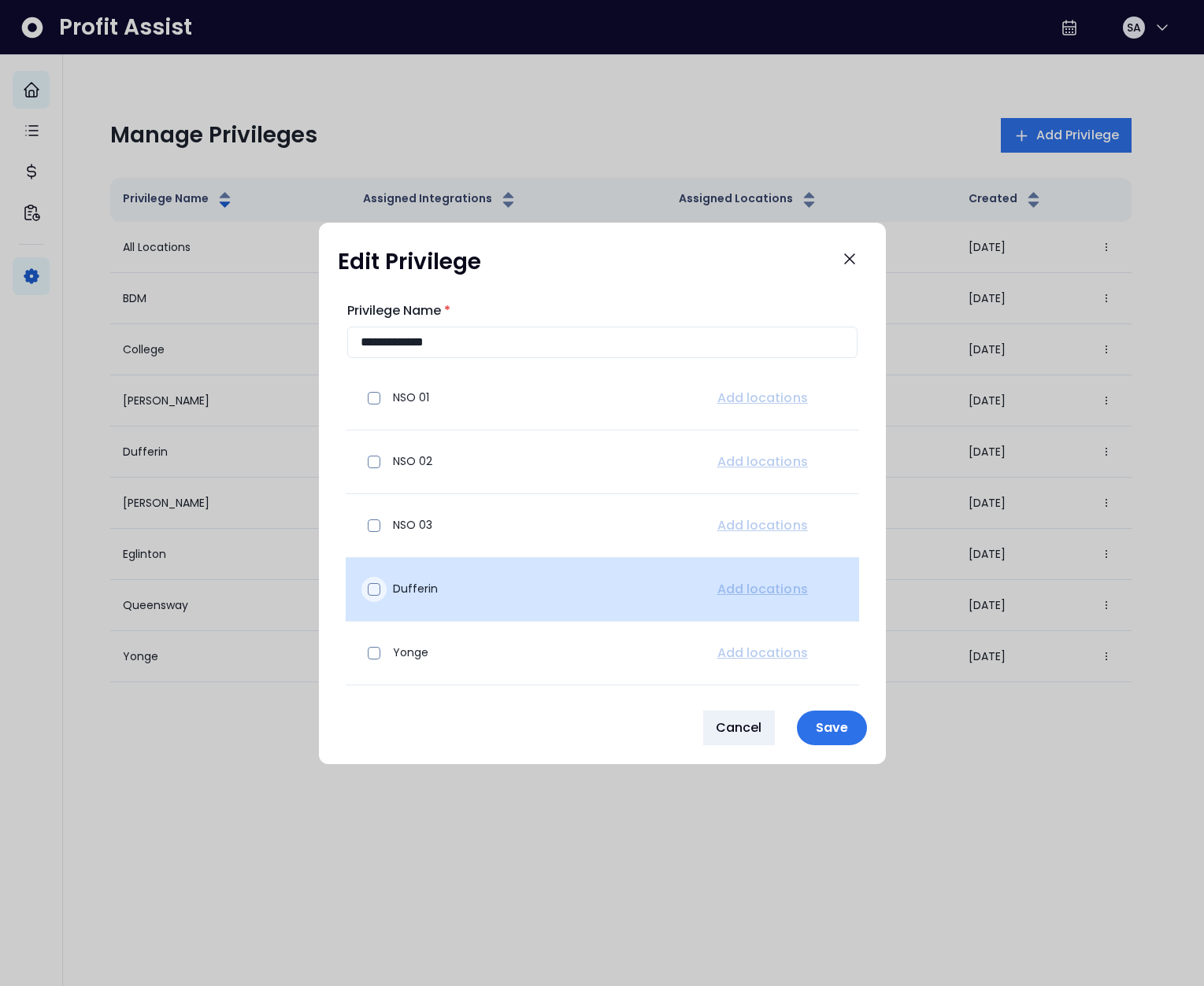
click at [379, 581] on div at bounding box center [373, 589] width 25 height 25
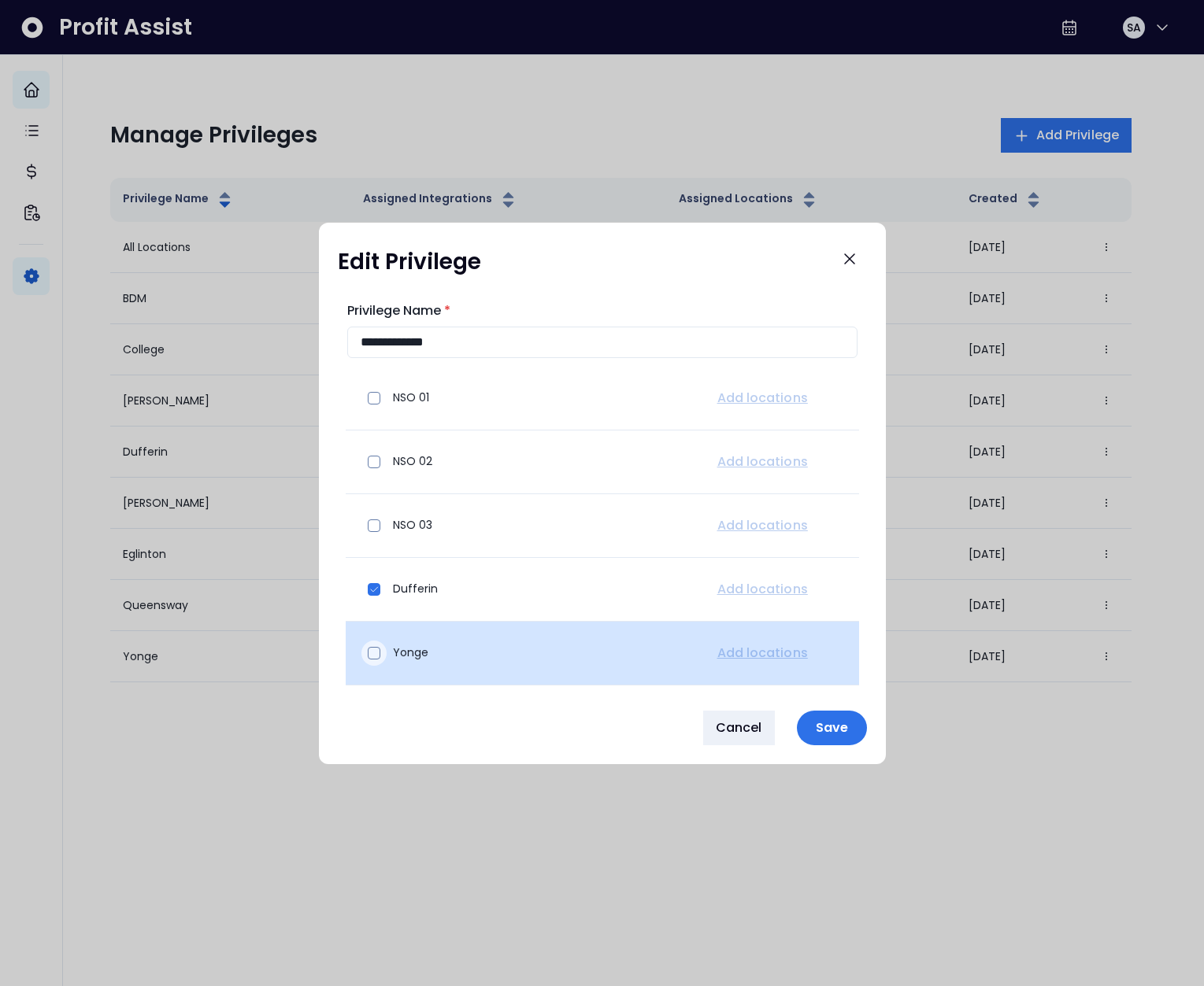
click at [373, 658] on span at bounding box center [374, 654] width 13 height 13
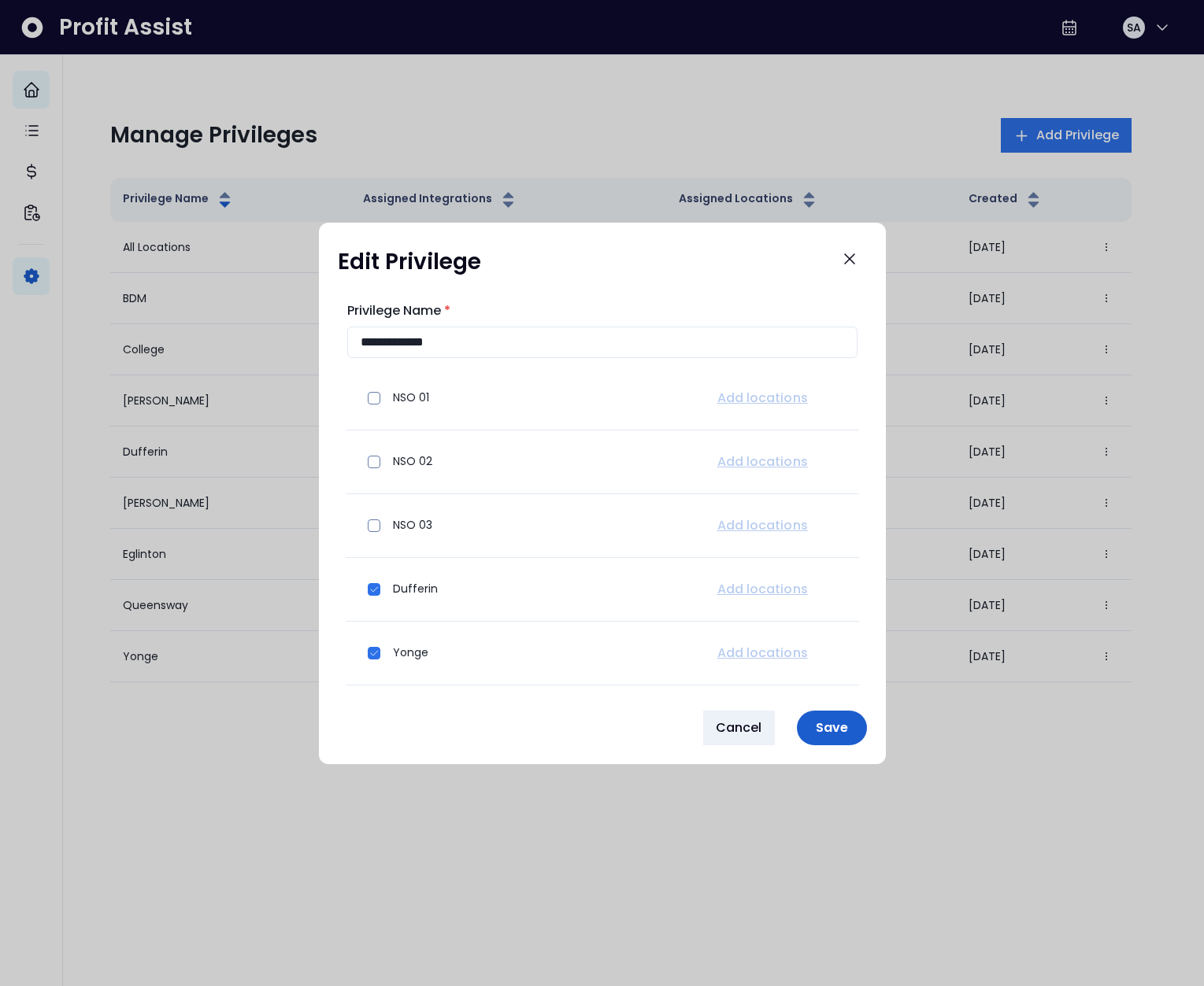
click at [851, 736] on button "Save" at bounding box center [832, 727] width 70 height 34
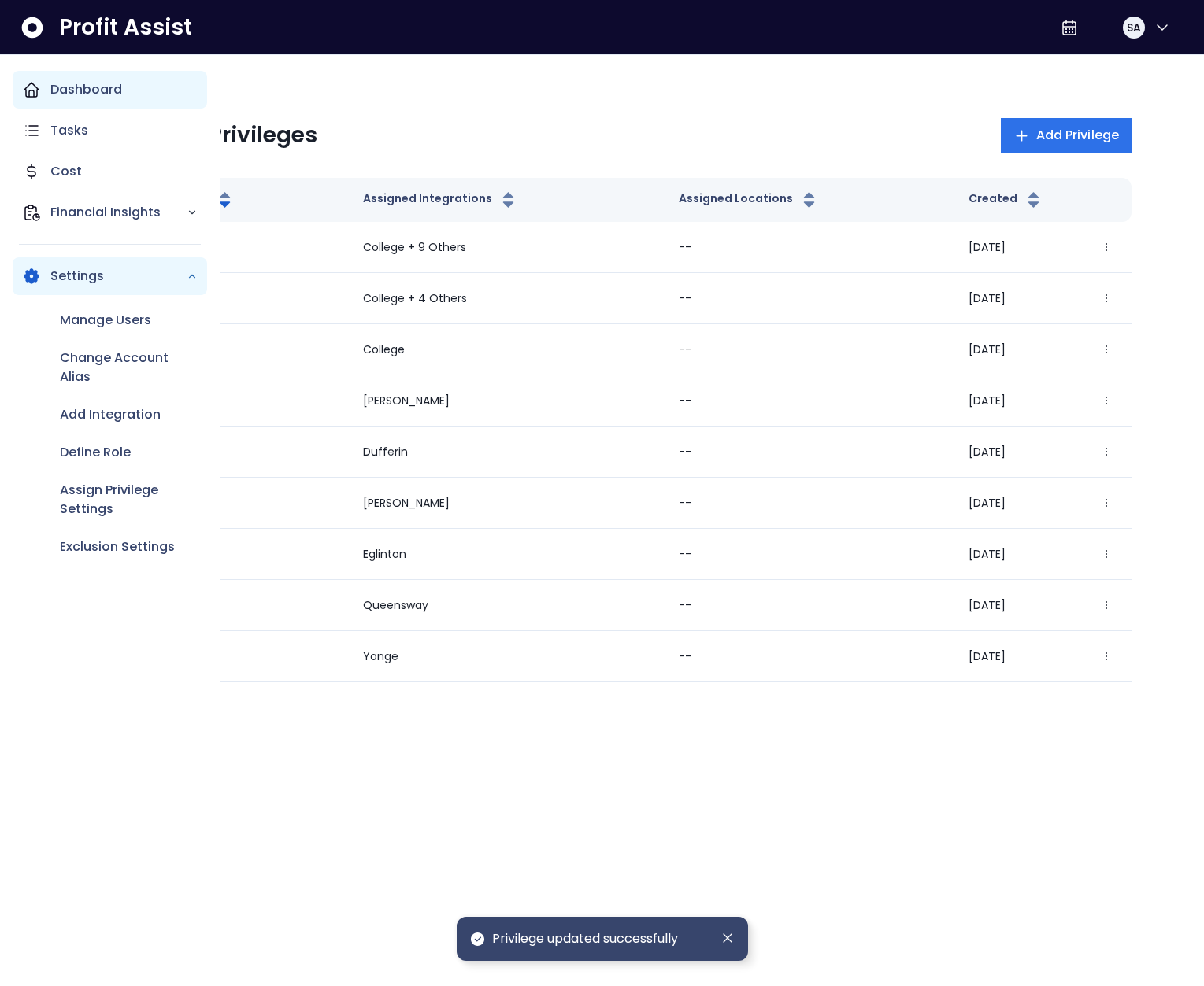
click at [38, 273] on icon "Main navigation" at bounding box center [32, 277] width 19 height 19
click at [47, 276] on div "Settings" at bounding box center [110, 276] width 195 height 38
click at [94, 323] on p "Manage Users" at bounding box center [105, 320] width 91 height 19
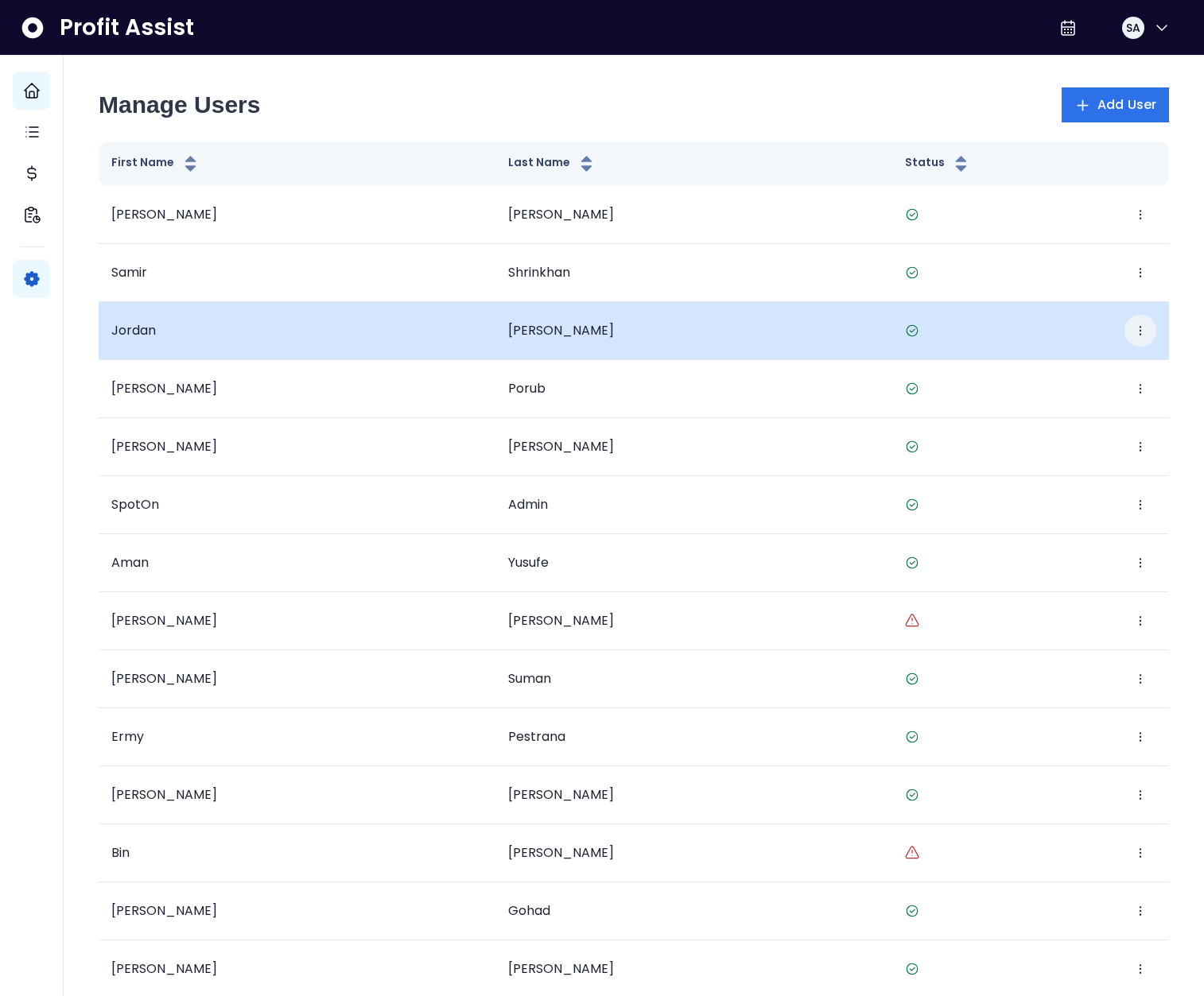
click at [1146, 324] on icon "button" at bounding box center [1141, 331] width 13 height 13
click at [1069, 375] on button "Edit" at bounding box center [1068, 379] width 177 height 39
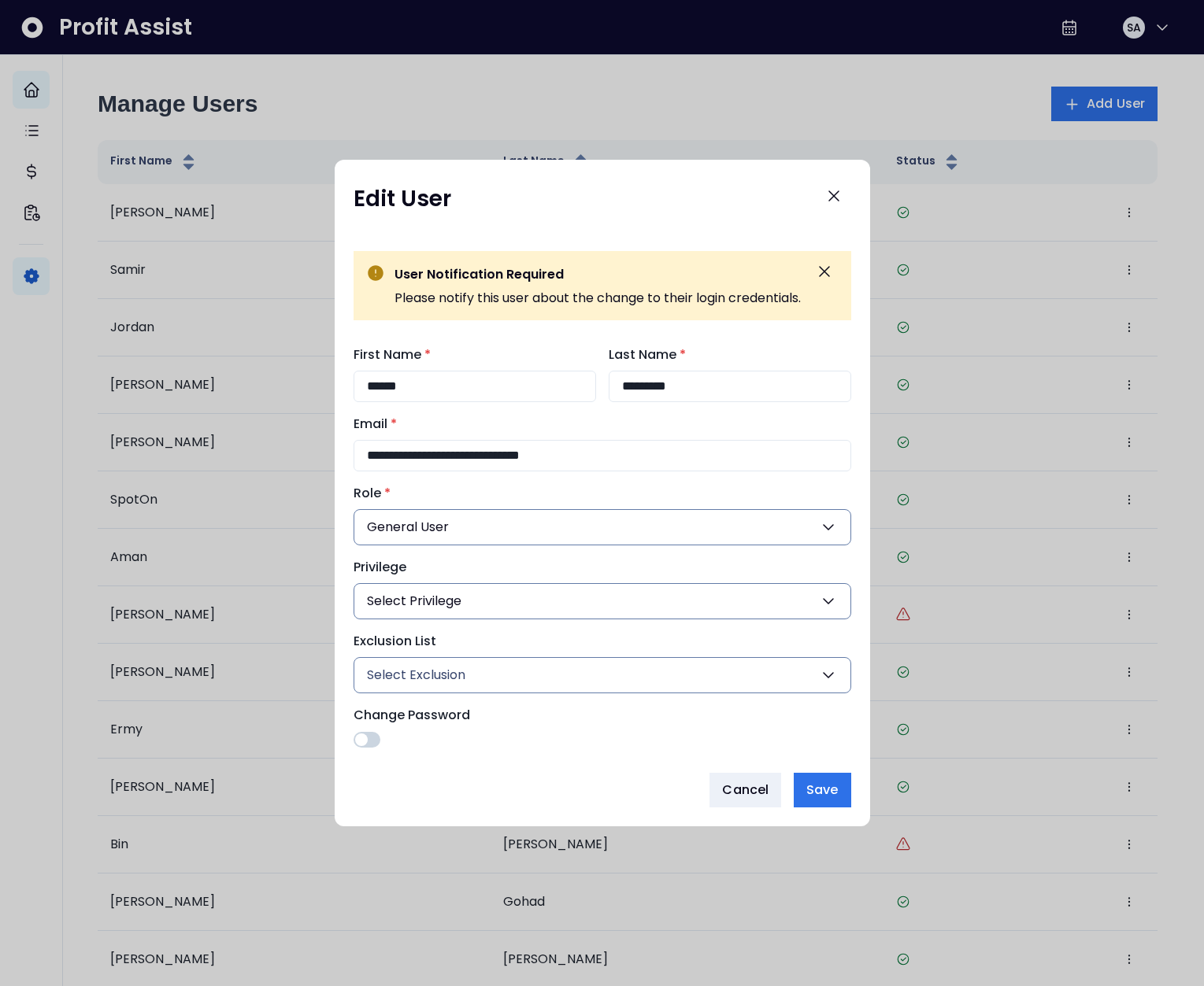
click at [549, 603] on button "Select Privilege" at bounding box center [602, 601] width 497 height 36
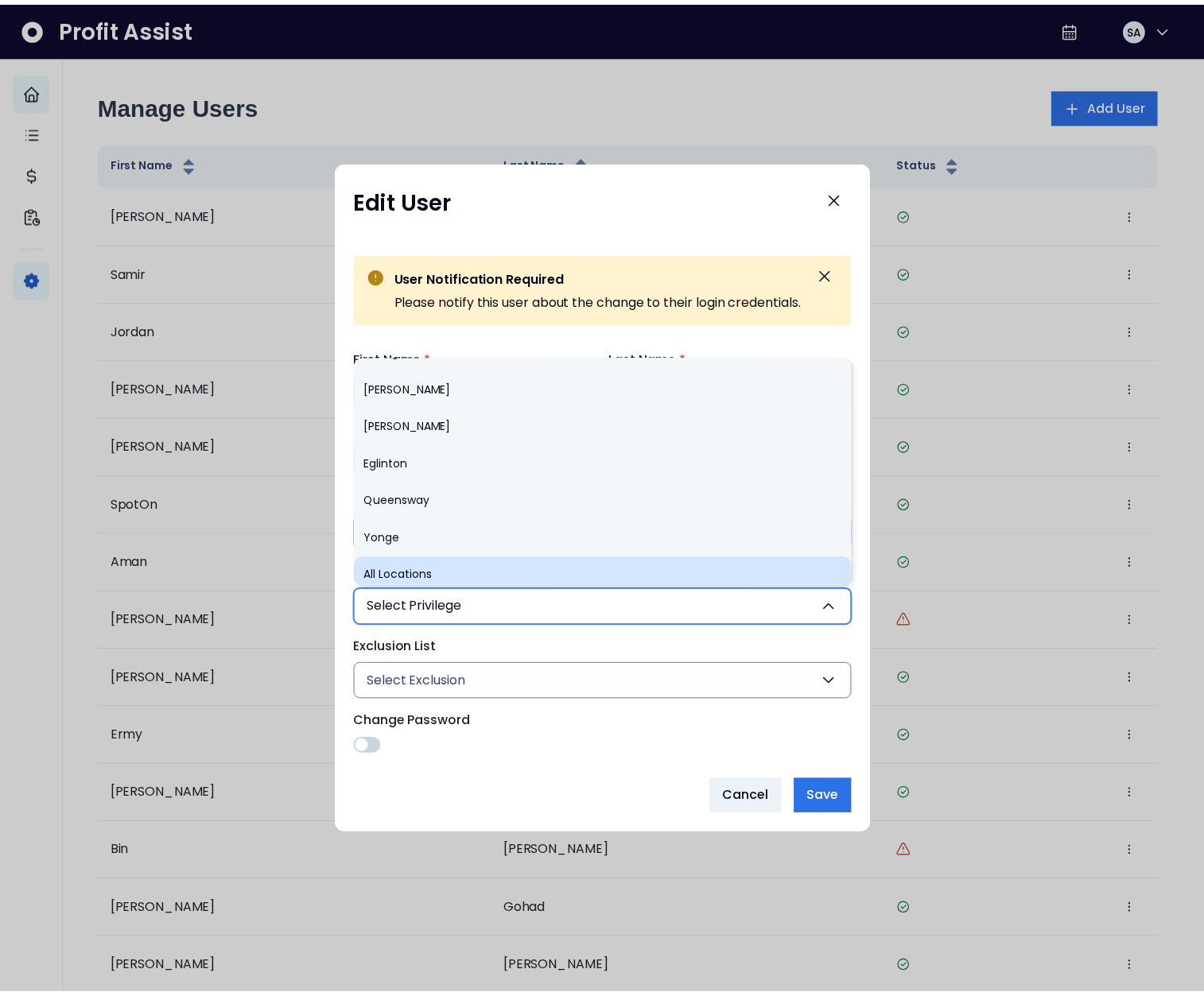
scroll to position [107, 0]
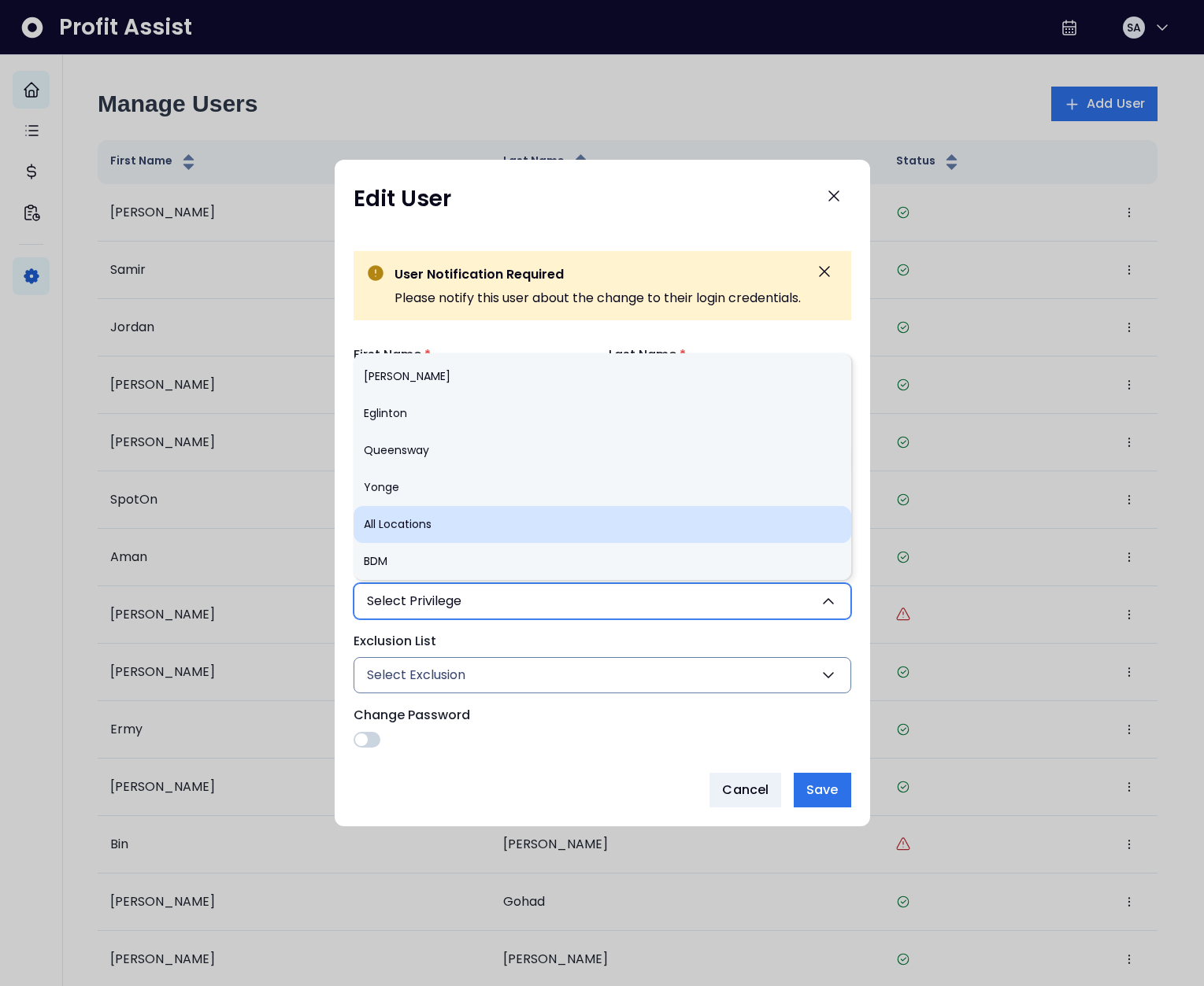
click at [455, 517] on li "All Locations" at bounding box center [602, 525] width 497 height 37
type input "*"
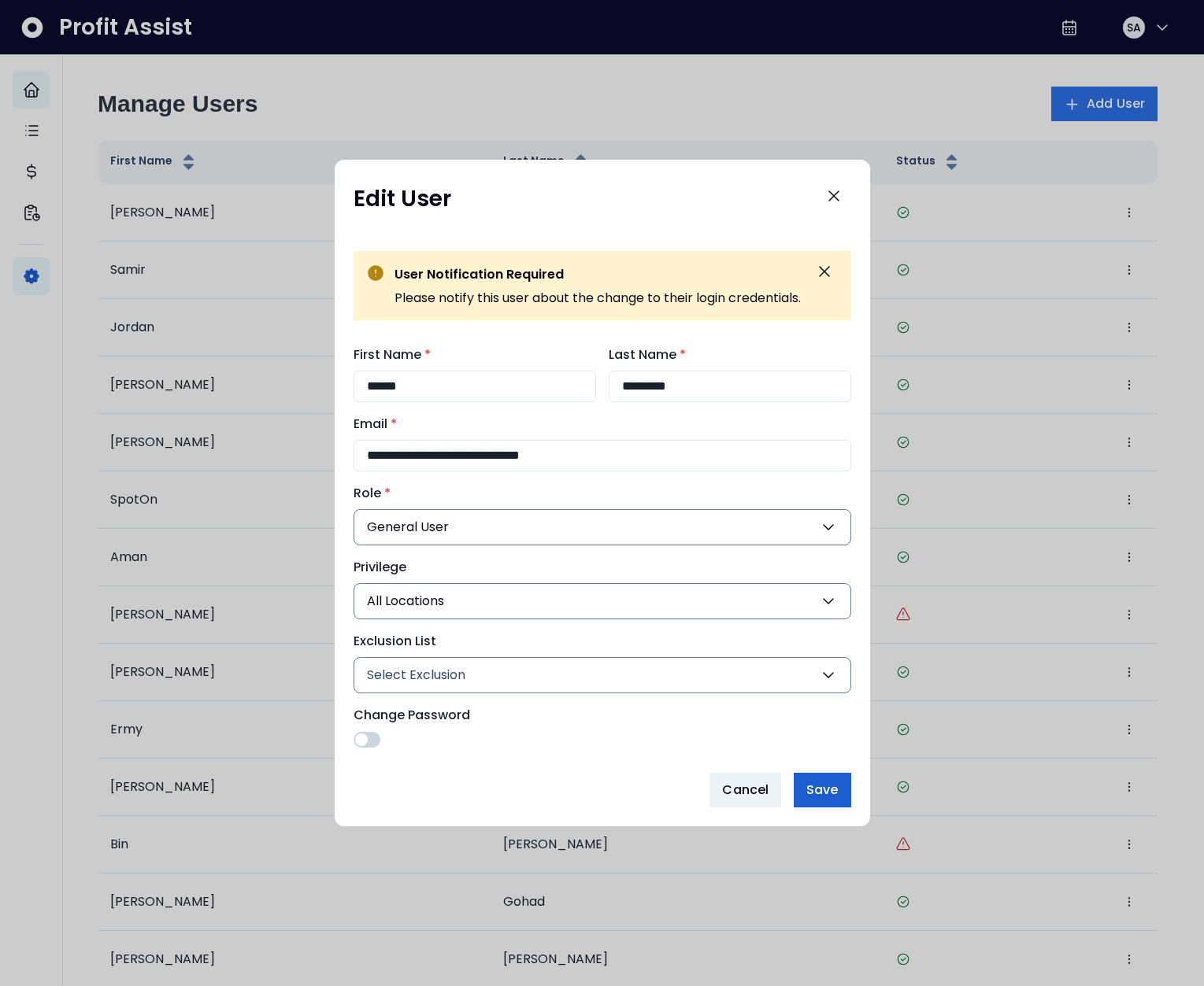
click at [847, 800] on button "Save" at bounding box center [821, 790] width 57 height 34
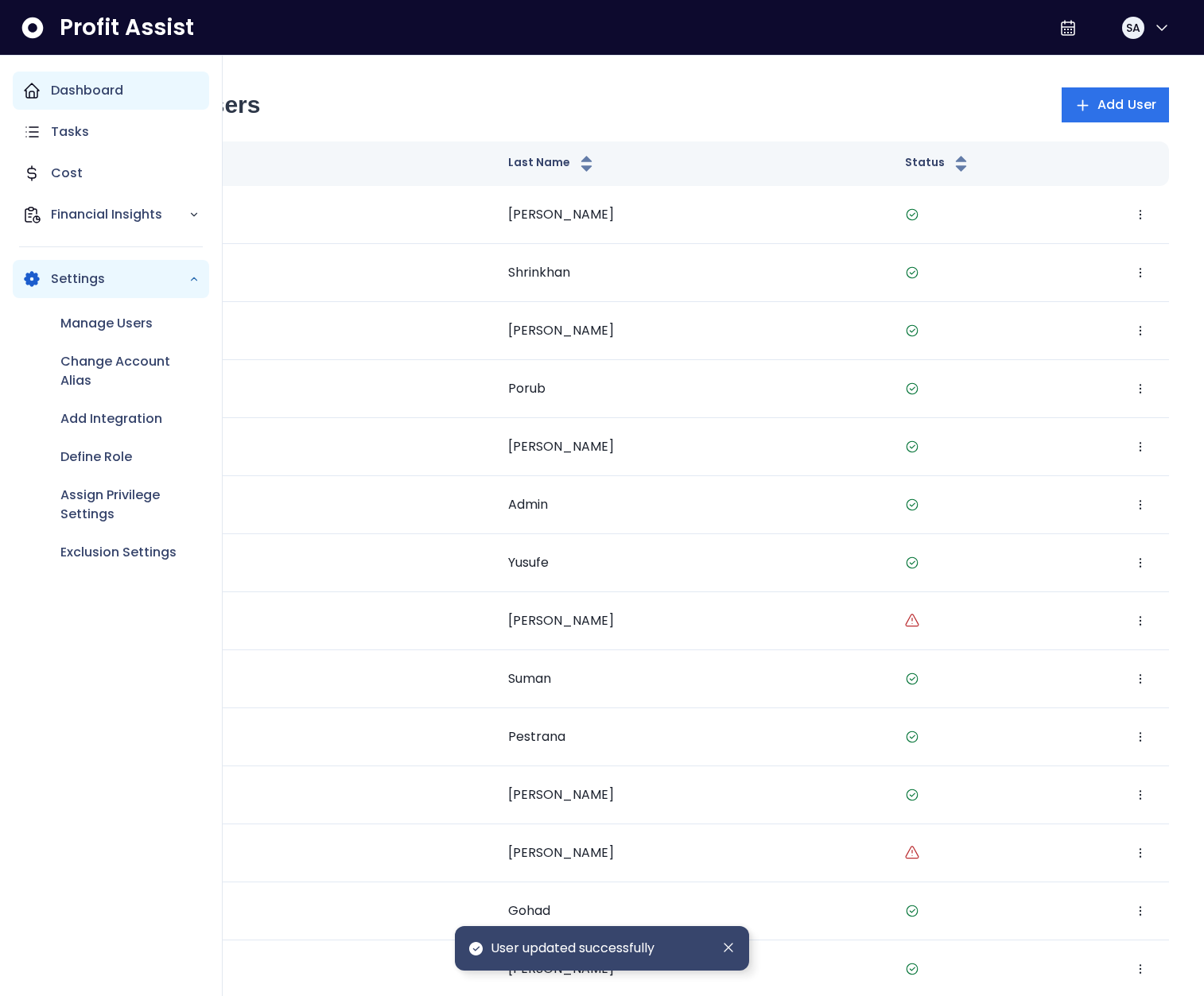
click at [46, 91] on div "Dashboard" at bounding box center [111, 90] width 197 height 39
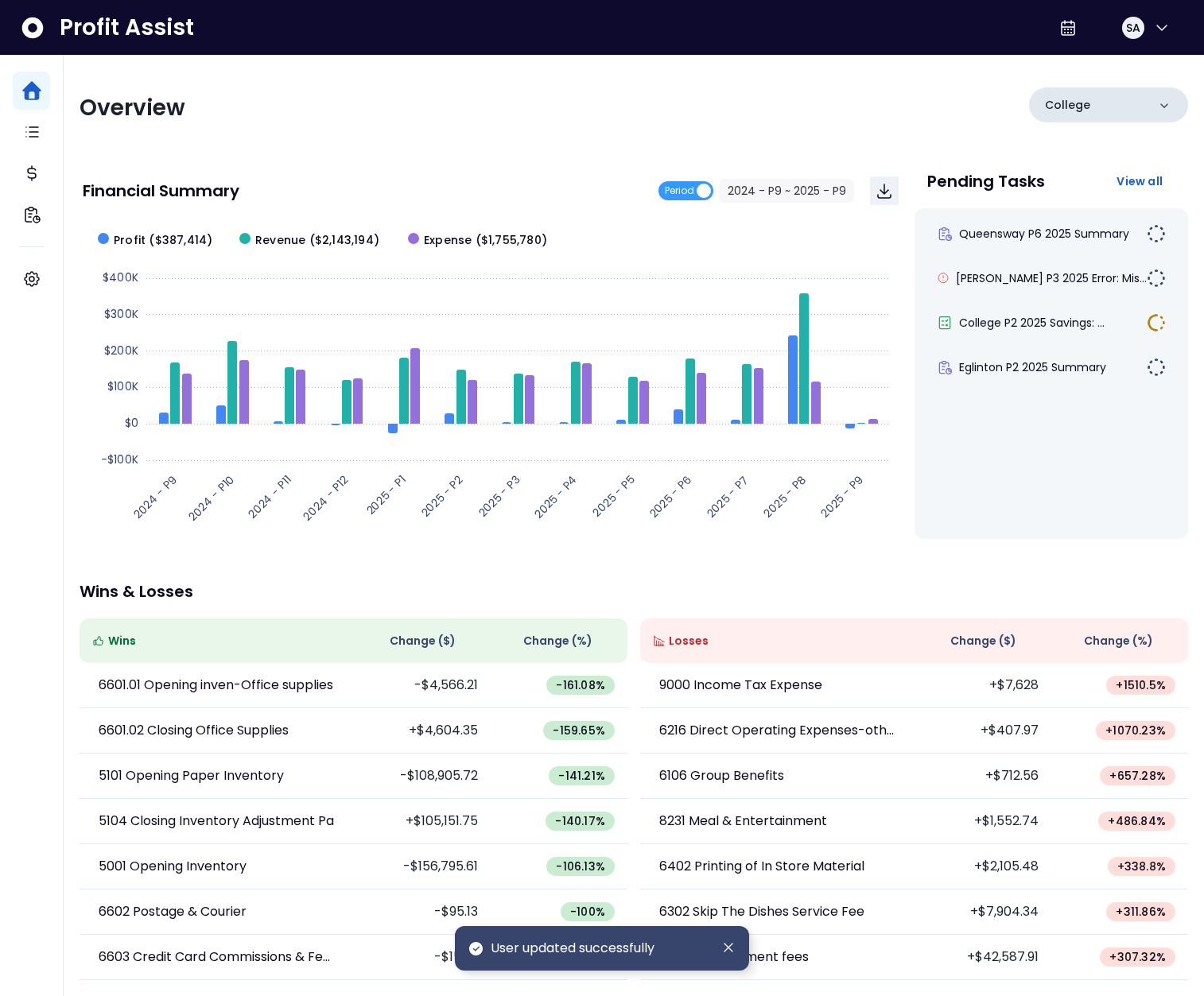
click at [1153, 111] on div "College" at bounding box center [1108, 104] width 159 height 35
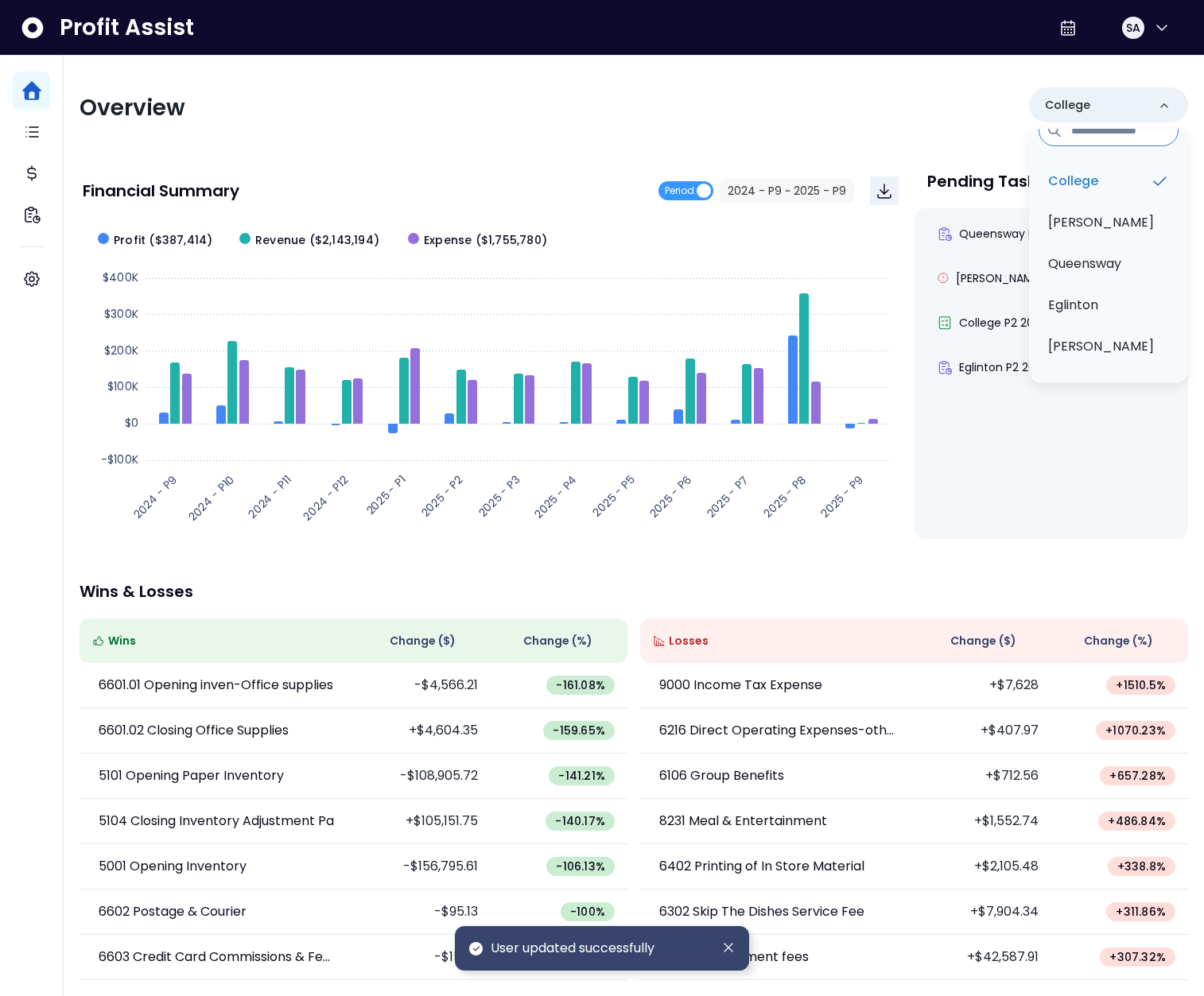
click at [537, 78] on div "Overview College College Duncan Queensway Eglinton Danforth Financial Summary P…" at bounding box center [634, 526] width 1140 height 941
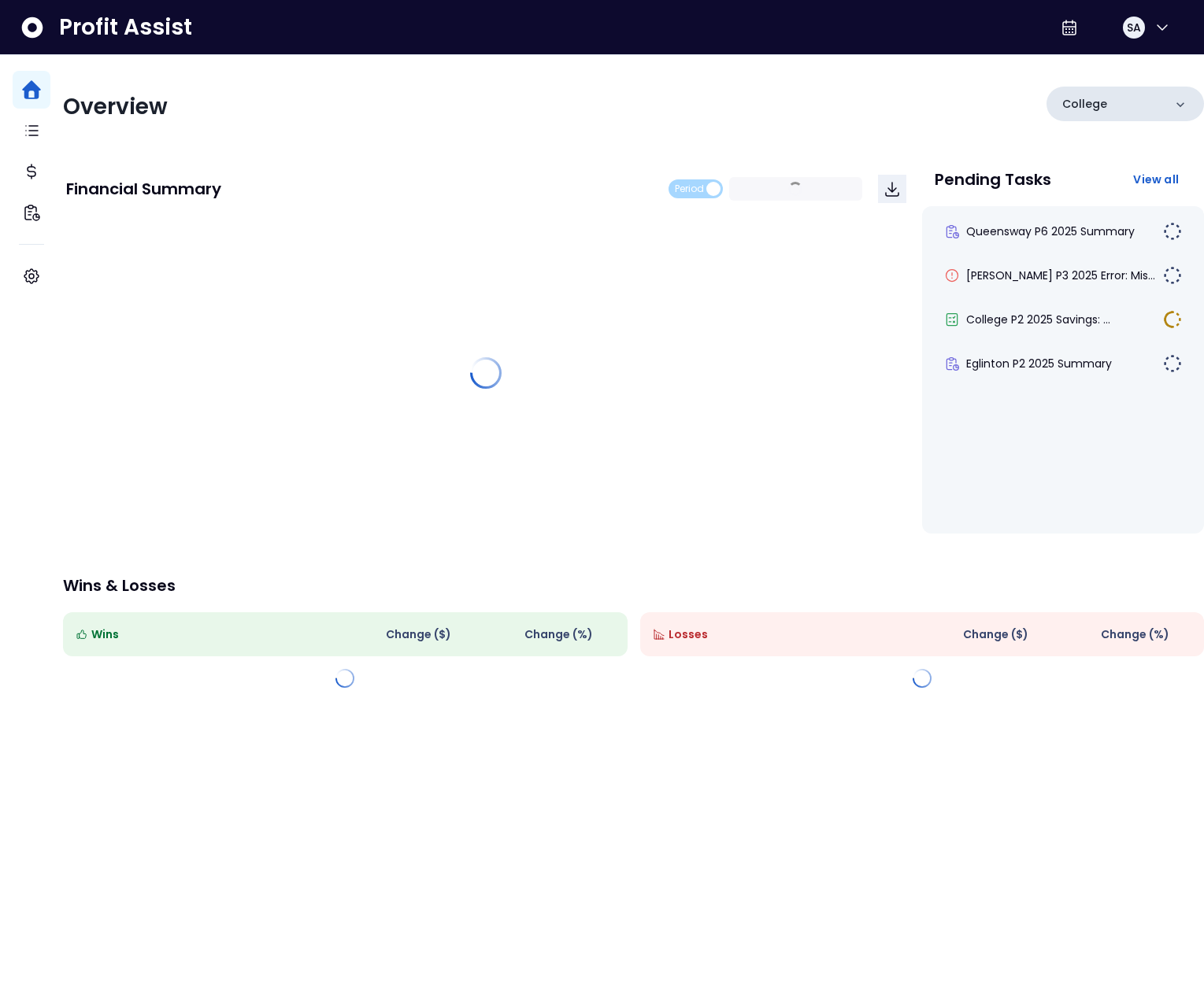
click at [1122, 104] on div "College" at bounding box center [1125, 103] width 157 height 34
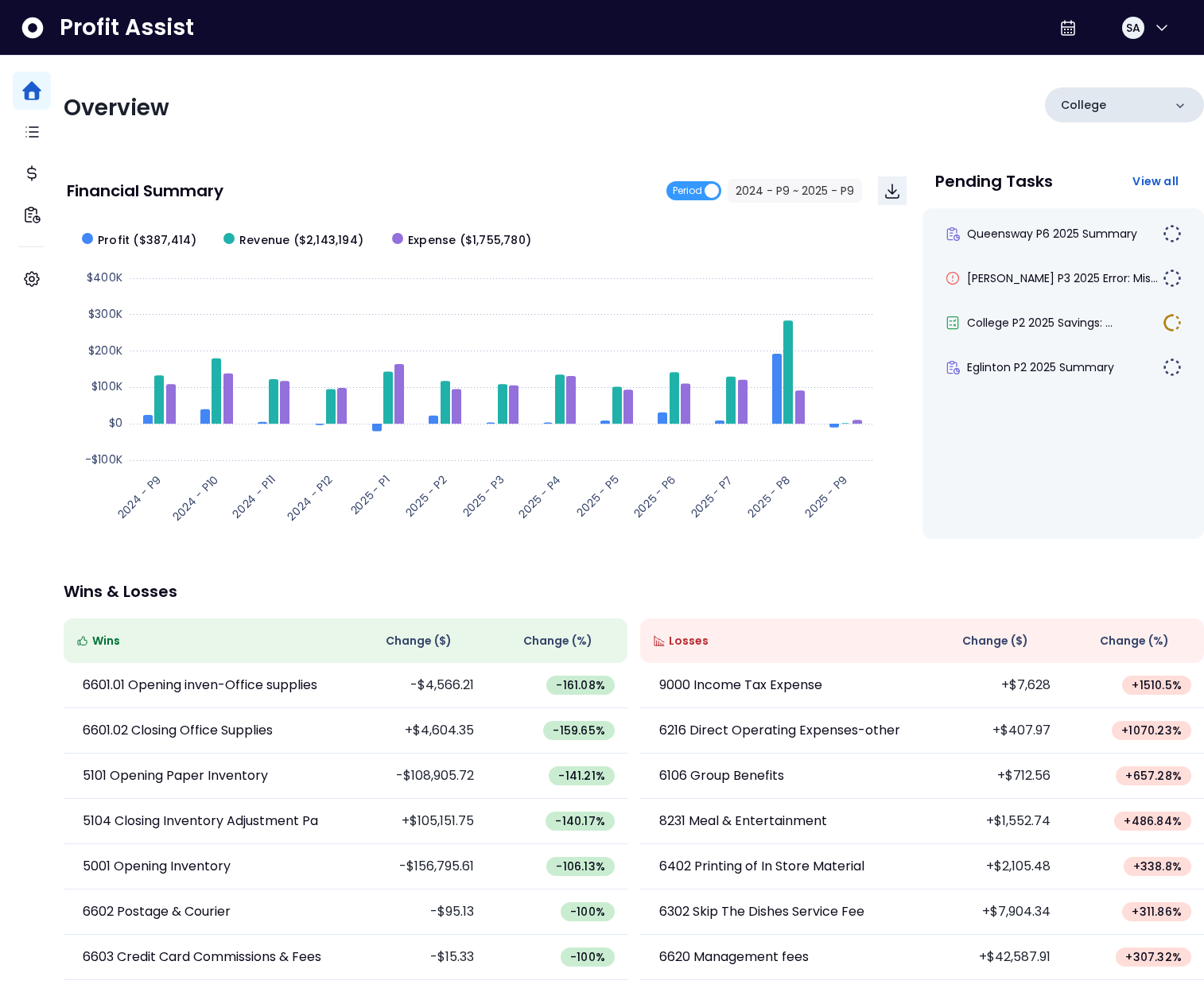
click at [1093, 109] on div "College" at bounding box center [1124, 104] width 159 height 35
click at [773, 116] on div "Overview College" at bounding box center [634, 108] width 1140 height 41
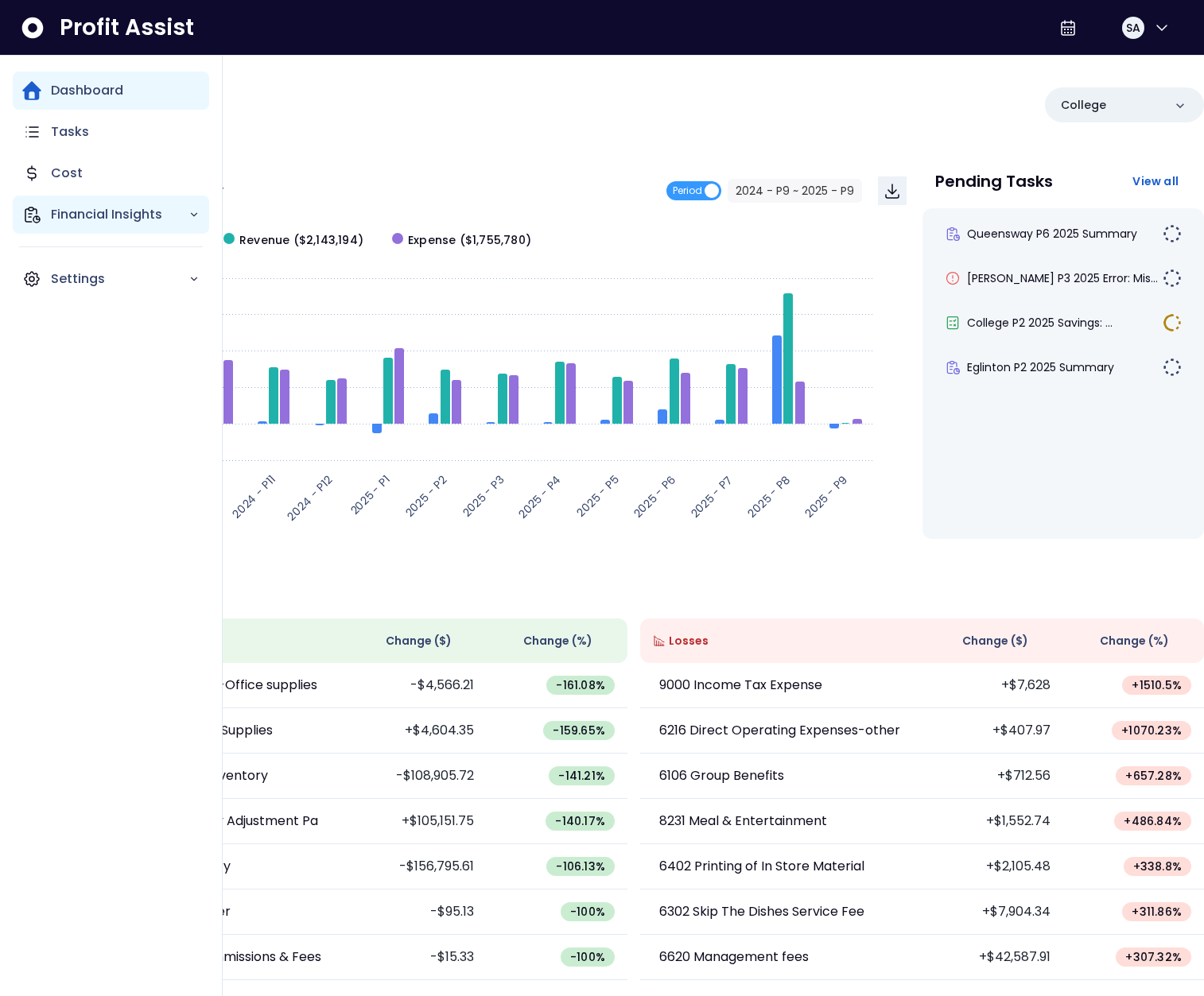
click at [132, 209] on p "Financial Insights" at bounding box center [119, 214] width 137 height 19
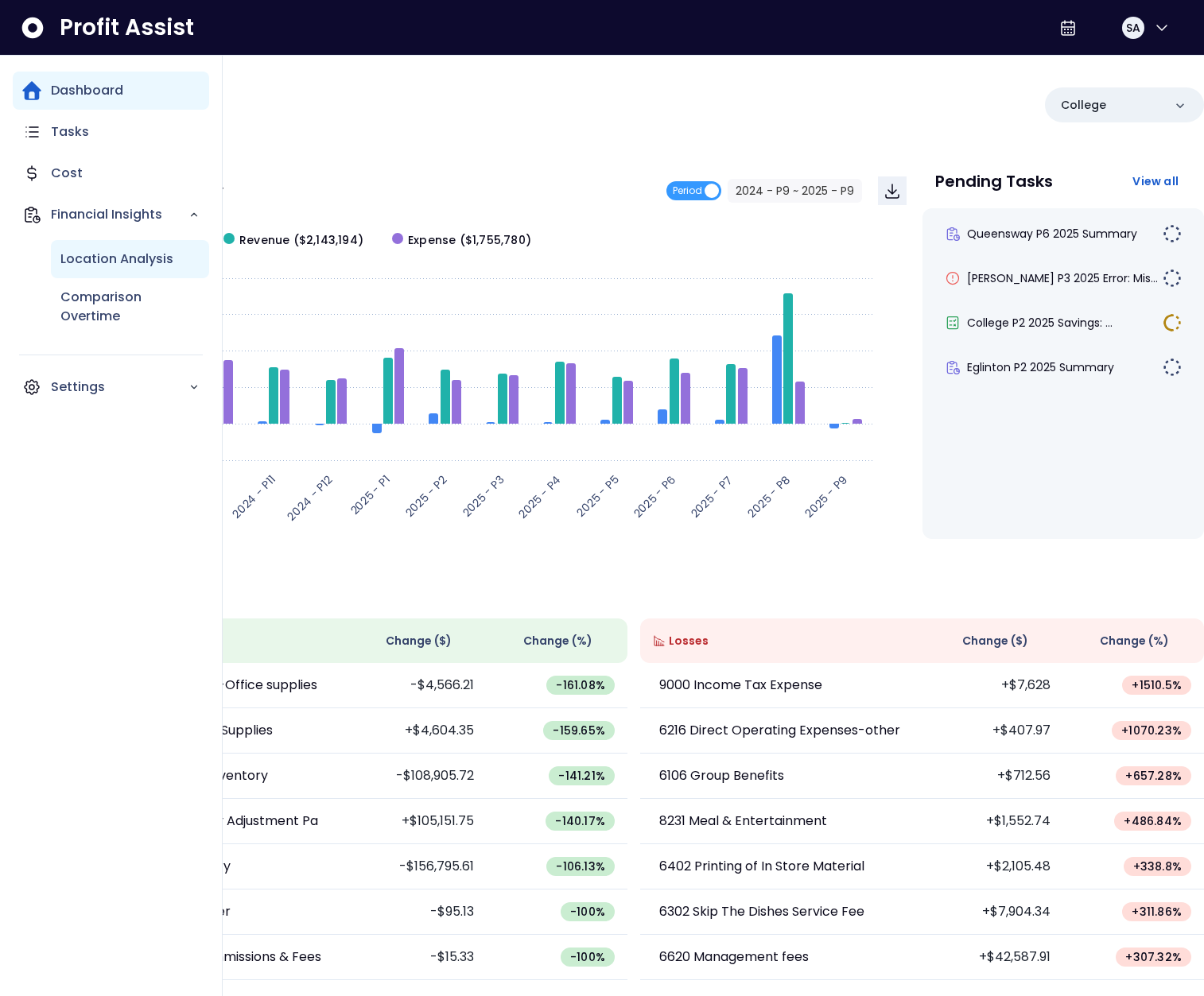
click at [140, 260] on p "Location Analysis" at bounding box center [117, 259] width 113 height 19
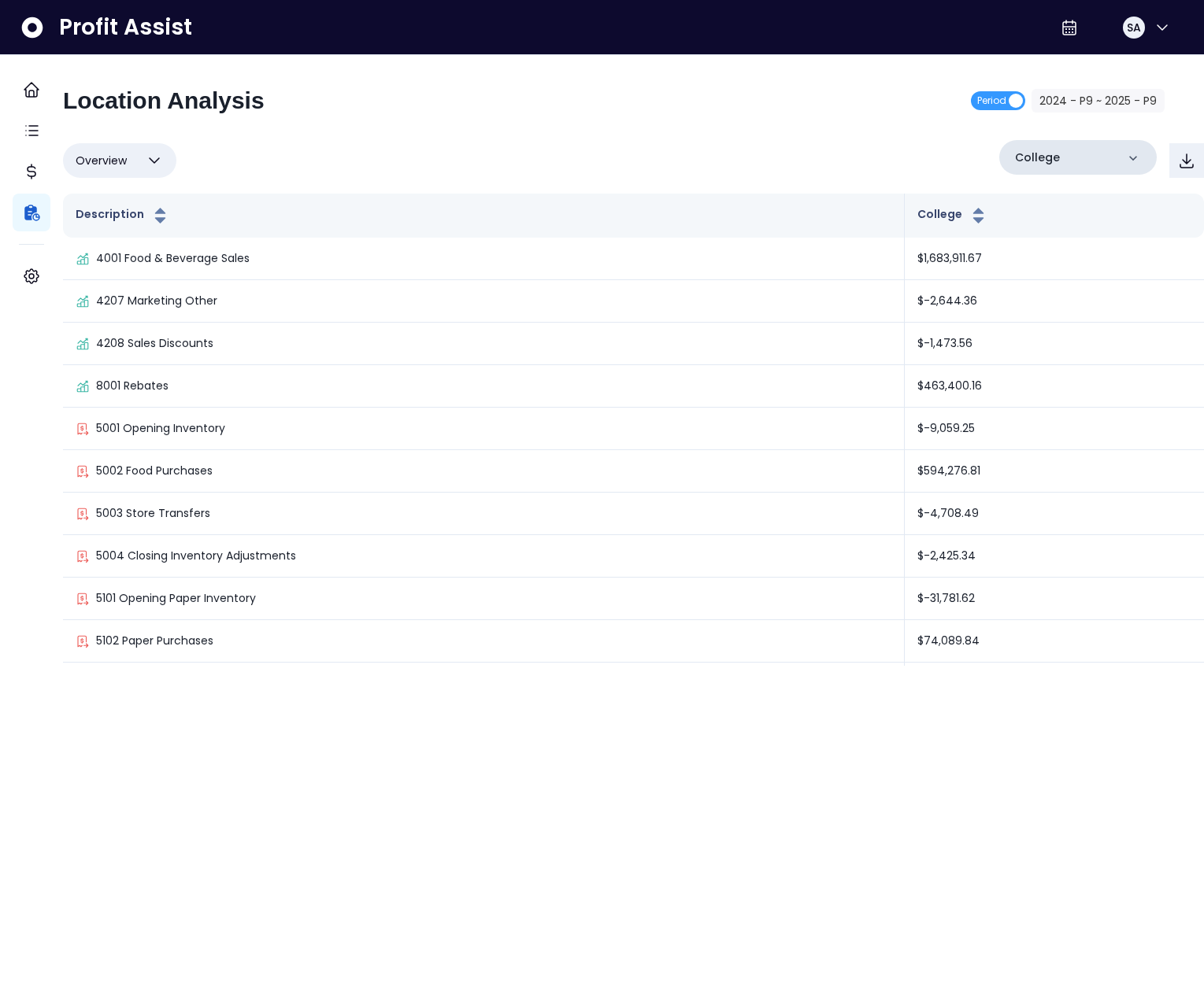
click at [1070, 164] on div "College" at bounding box center [1077, 156] width 157 height 34
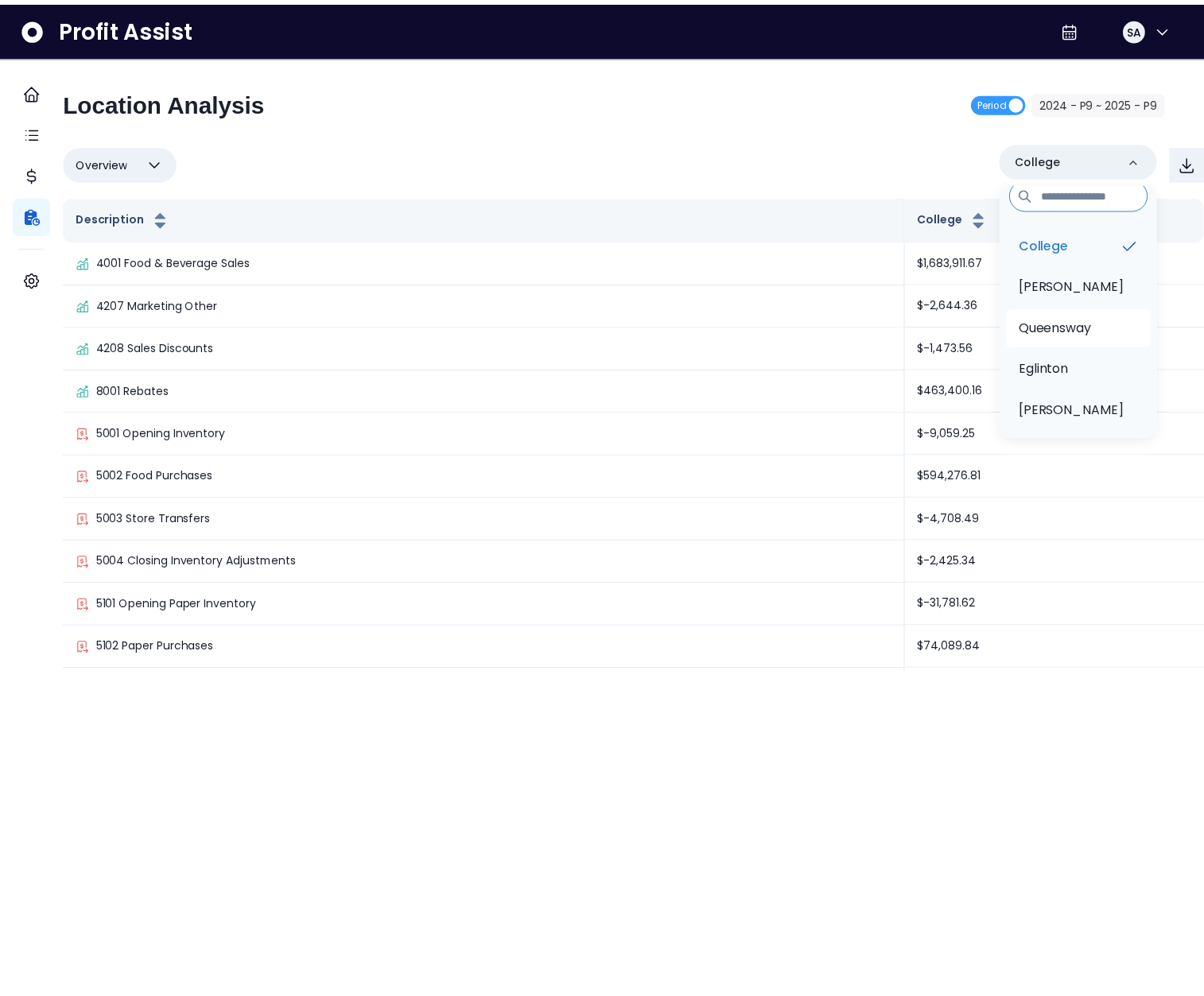
scroll to position [24, 0]
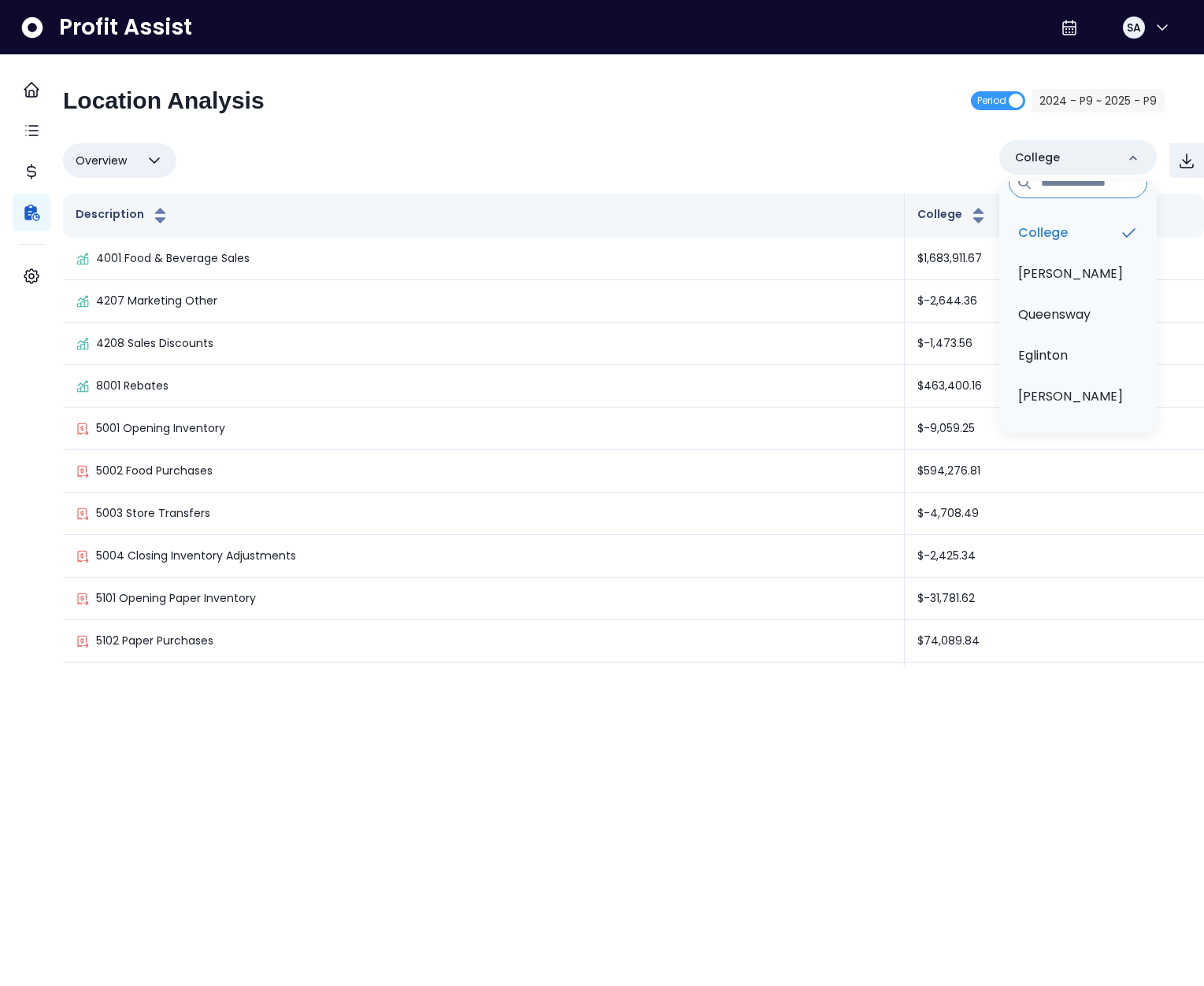
click at [551, 141] on div "Overview Overview % of cost % of sales % of budget ******** College College Dun…" at bounding box center [633, 160] width 1141 height 41
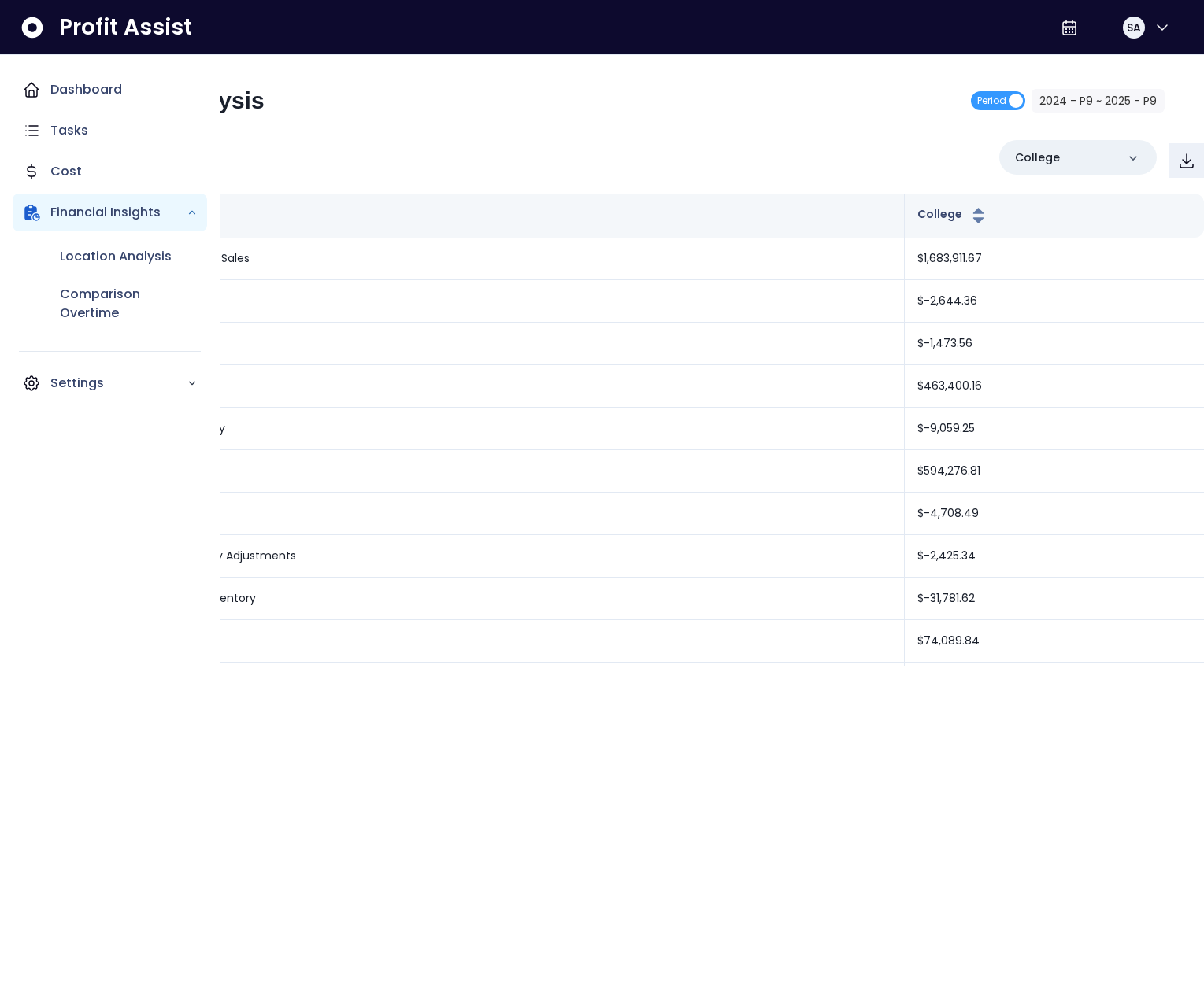
click at [22, 290] on div "Location Analysis Comparison Overtime" at bounding box center [110, 285] width 195 height 107
click at [67, 374] on p "Settings" at bounding box center [118, 384] width 136 height 19
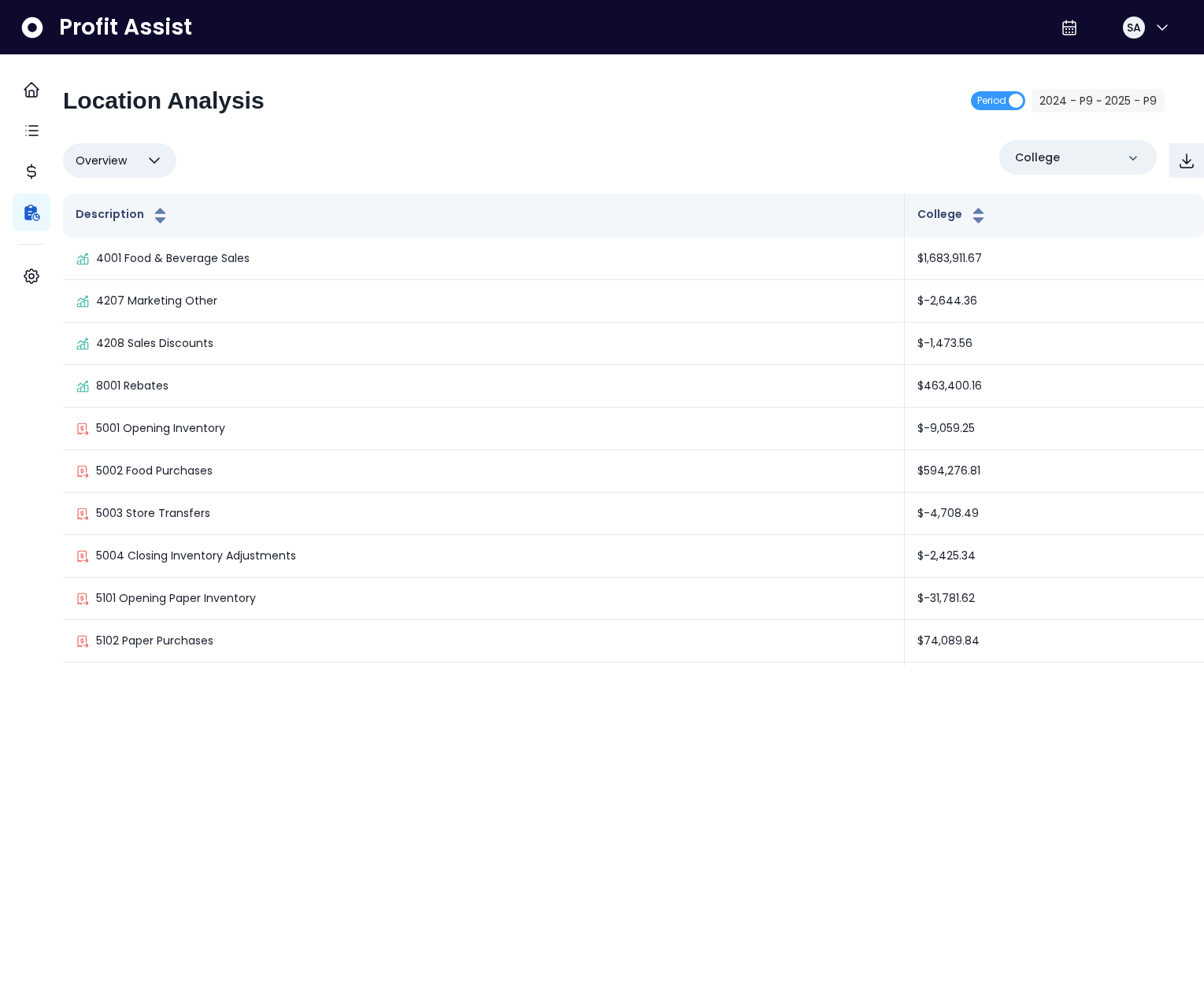
click at [468, 187] on div "Overview Overview % of cost % of sales % of budget ******** College Description…" at bounding box center [633, 402] width 1141 height 526
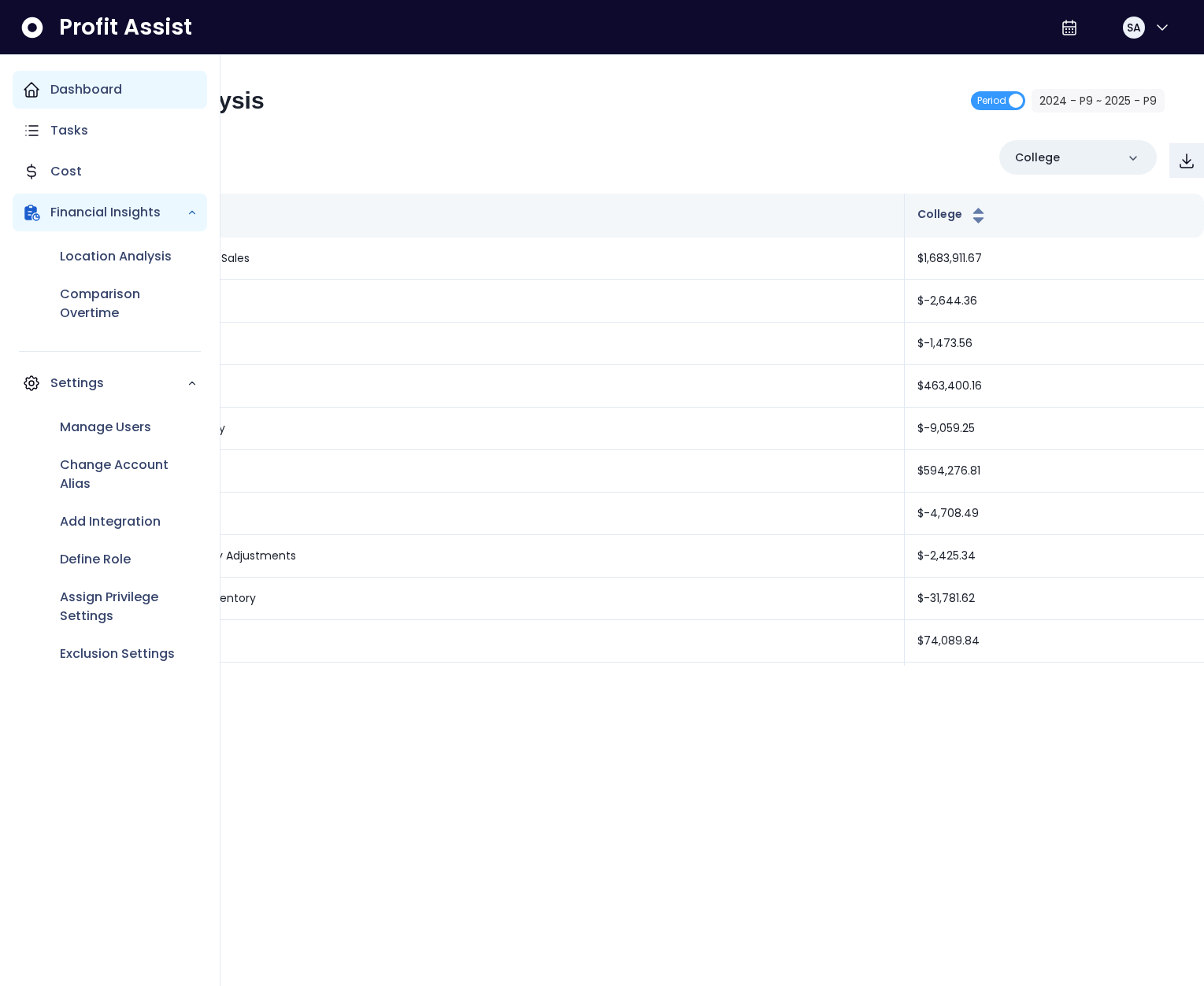
click at [34, 93] on icon "Main navigation" at bounding box center [32, 89] width 19 height 19
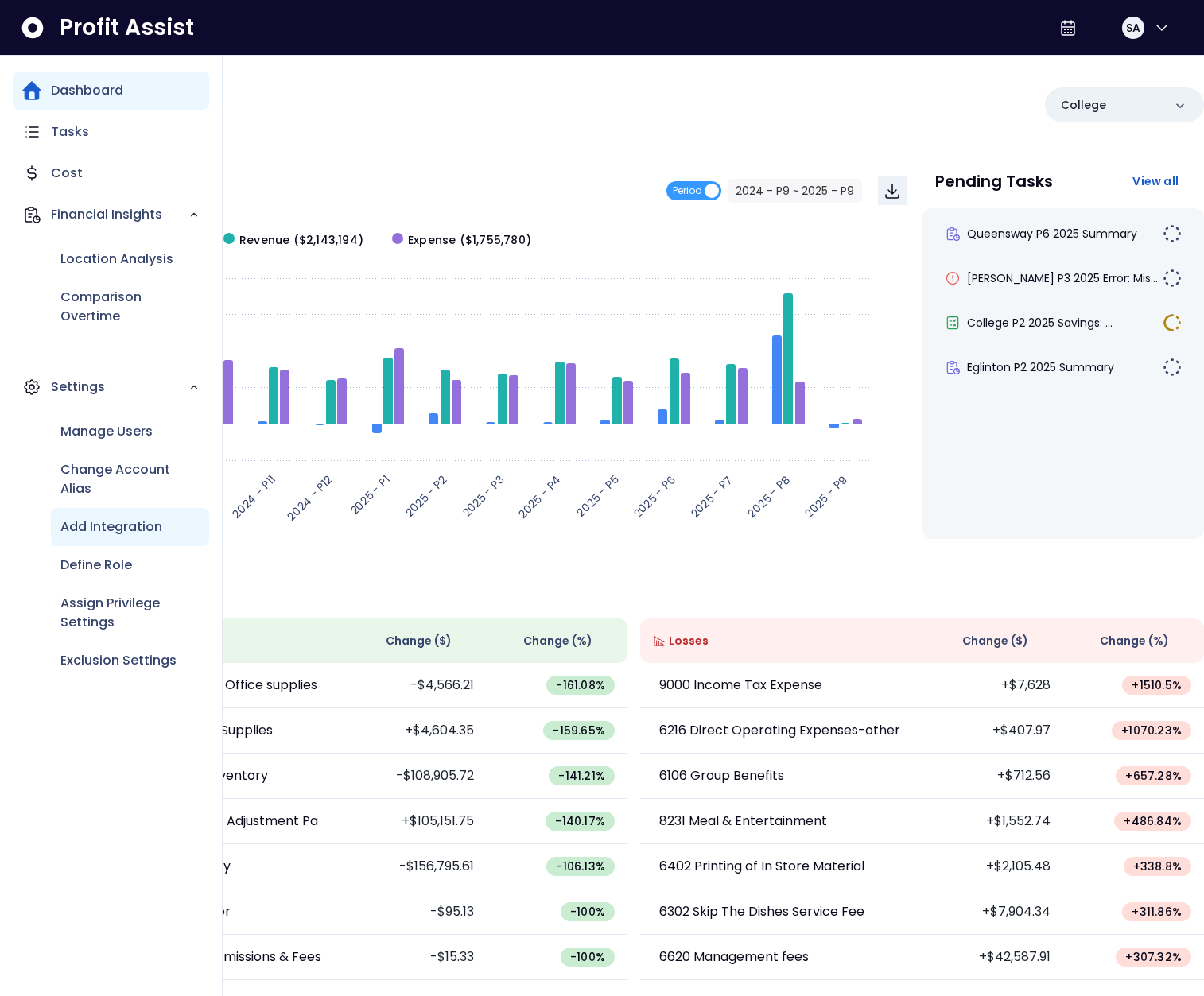
click at [119, 527] on p "Add Integration" at bounding box center [111, 527] width 102 height 19
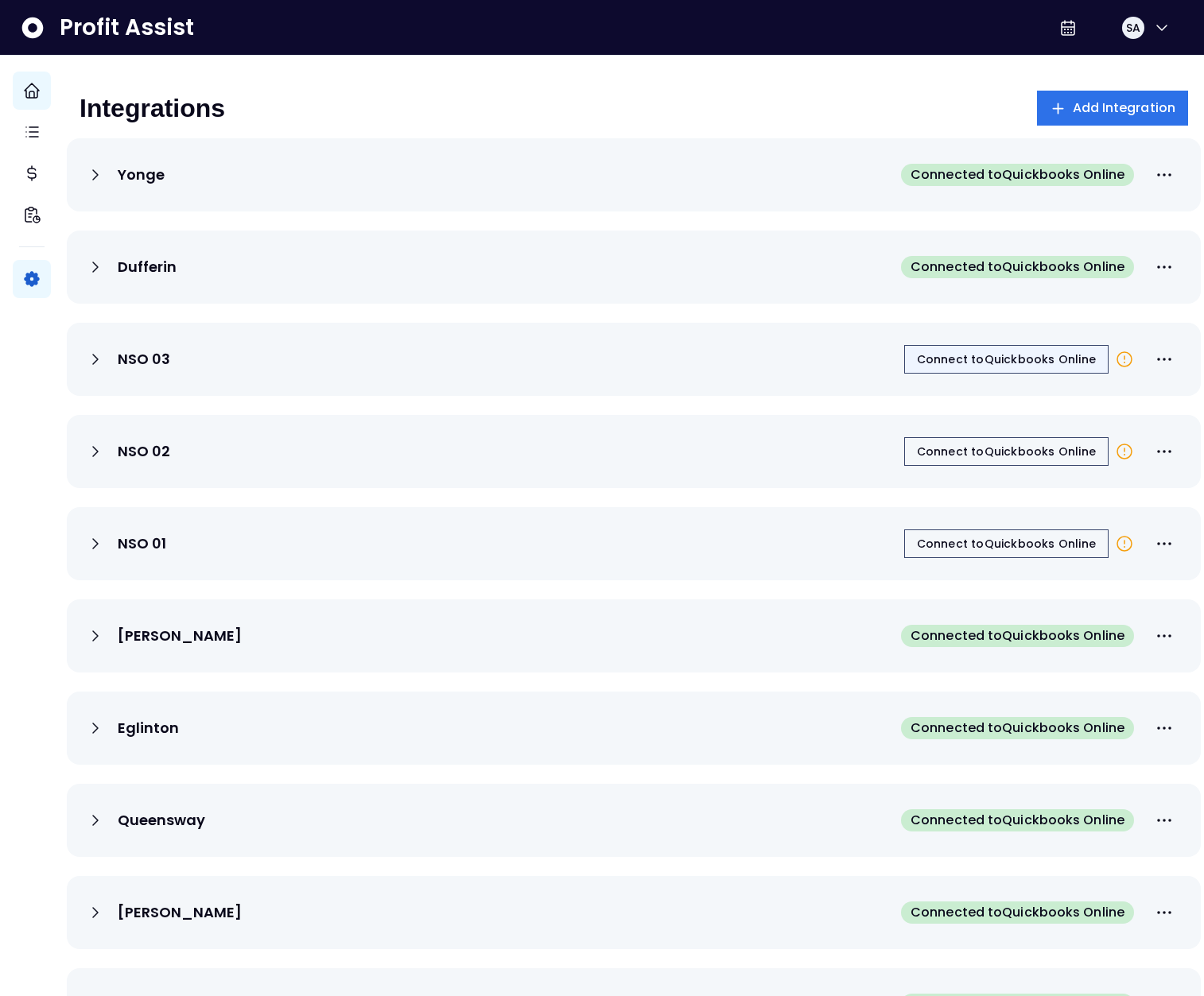
click at [980, 361] on span "Connect to Quickbooks Online" at bounding box center [1006, 359] width 179 height 16
click at [400, 121] on div "Integrations Add Integration" at bounding box center [634, 107] width 1109 height 35
click at [105, 272] on icon at bounding box center [95, 267] width 19 height 19
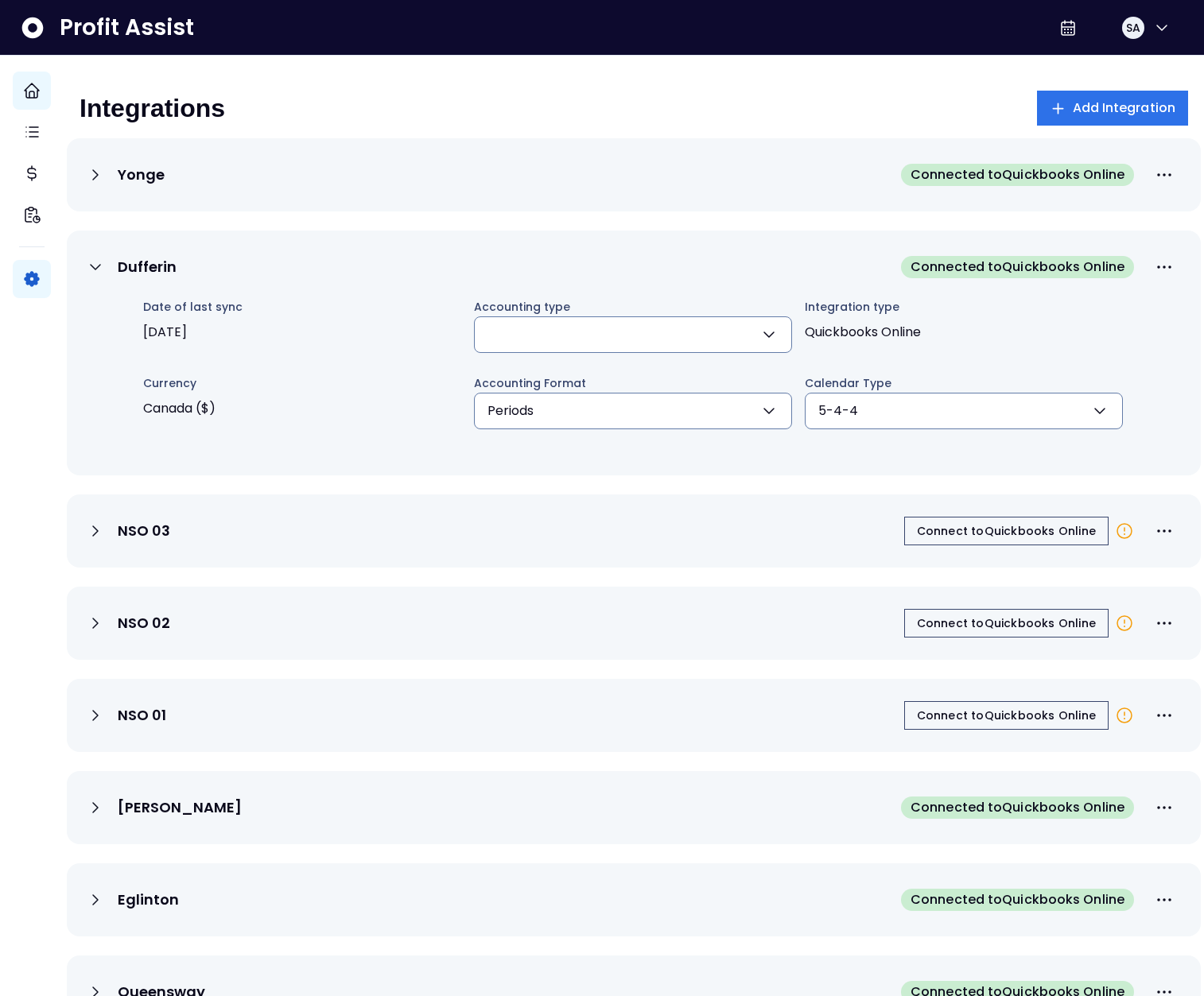
click at [168, 324] on span "2025-09-16" at bounding box center [302, 332] width 318 height 32
click at [105, 182] on icon at bounding box center [95, 175] width 19 height 19
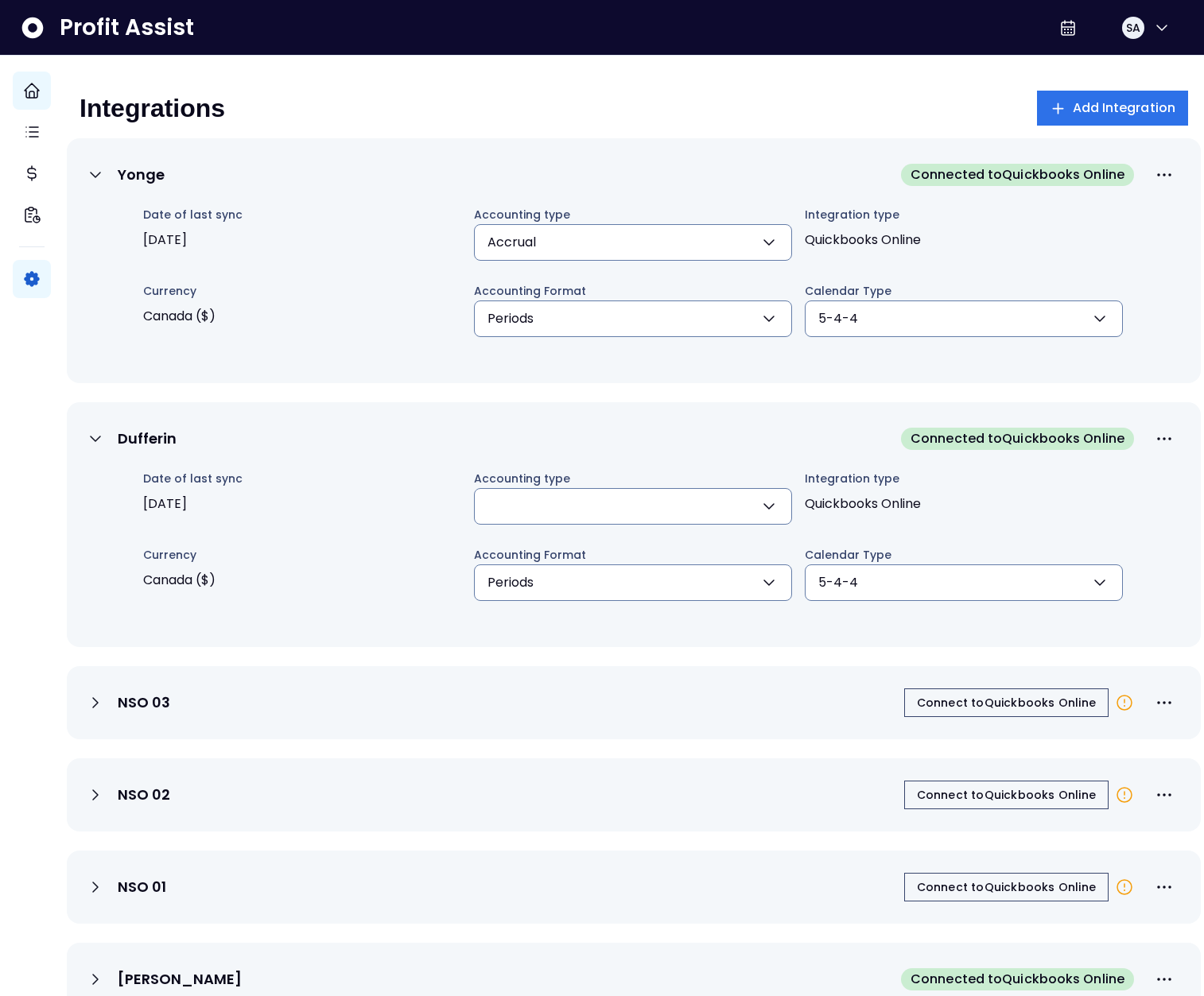
click at [193, 245] on span "2025-09-16" at bounding box center [302, 240] width 318 height 32
click at [193, 244] on span "2025-09-16" at bounding box center [302, 240] width 318 height 32
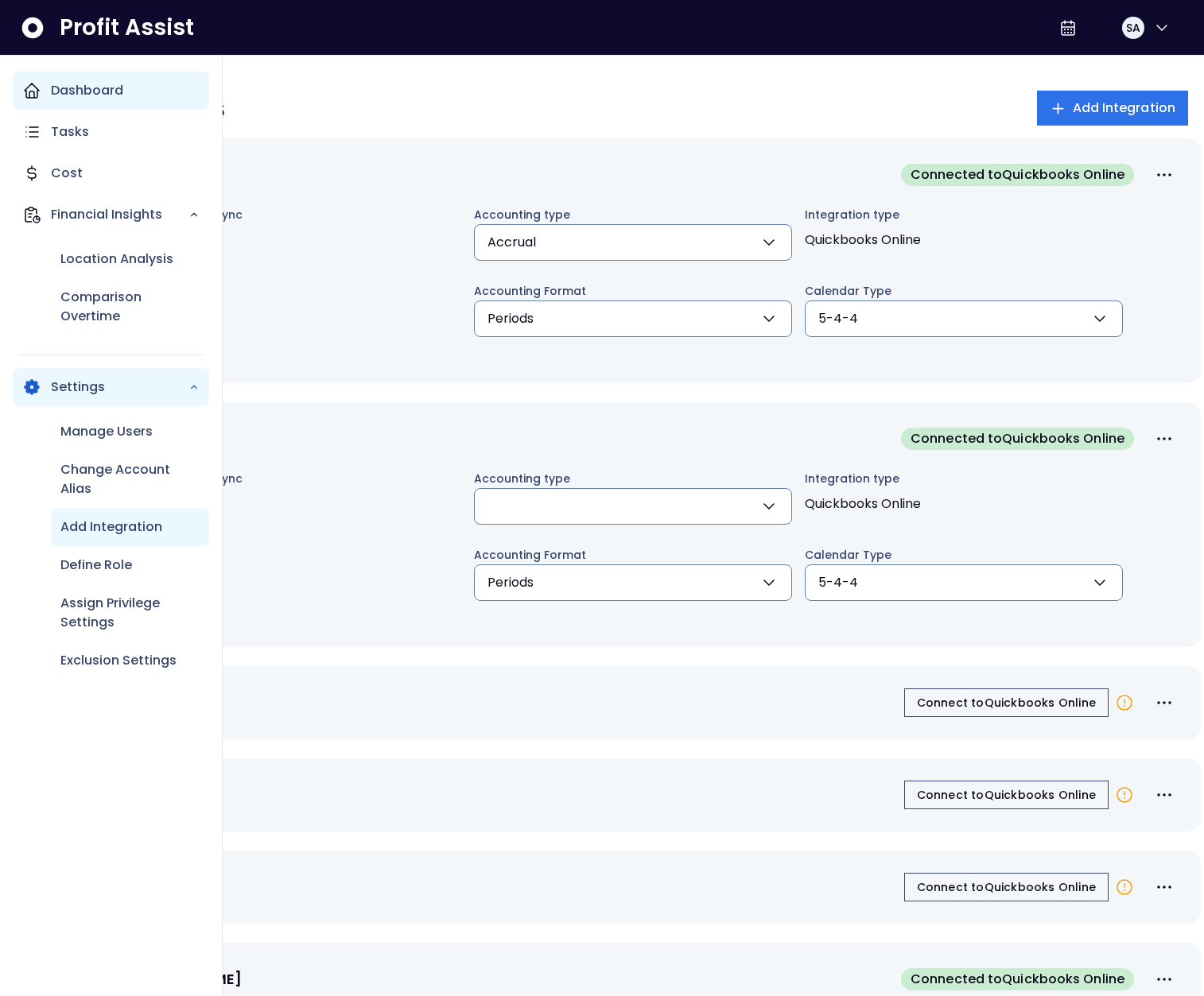
click at [32, 90] on icon "Main navigation" at bounding box center [32, 90] width 19 height 19
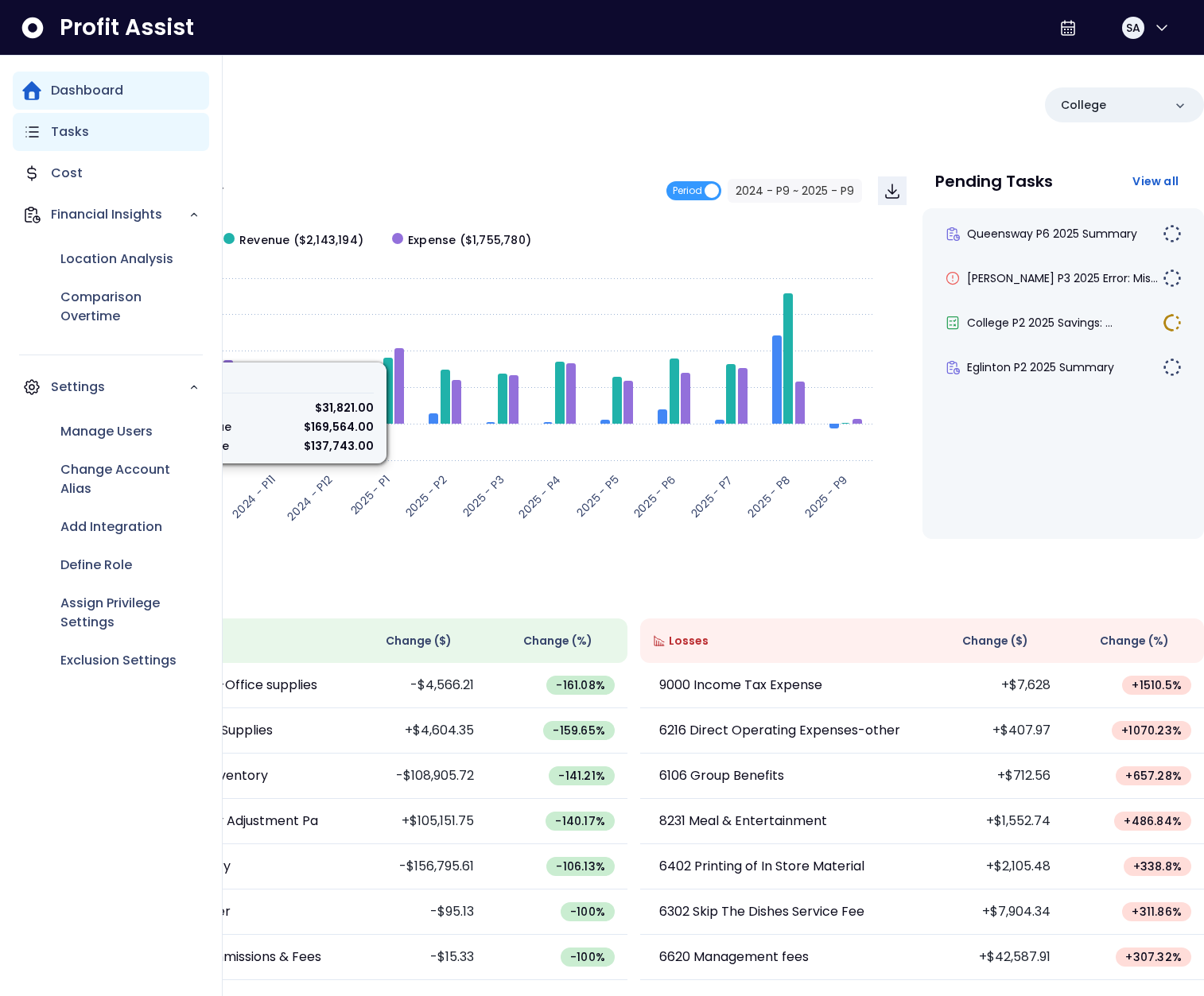
click at [46, 134] on div "Tasks" at bounding box center [111, 132] width 197 height 39
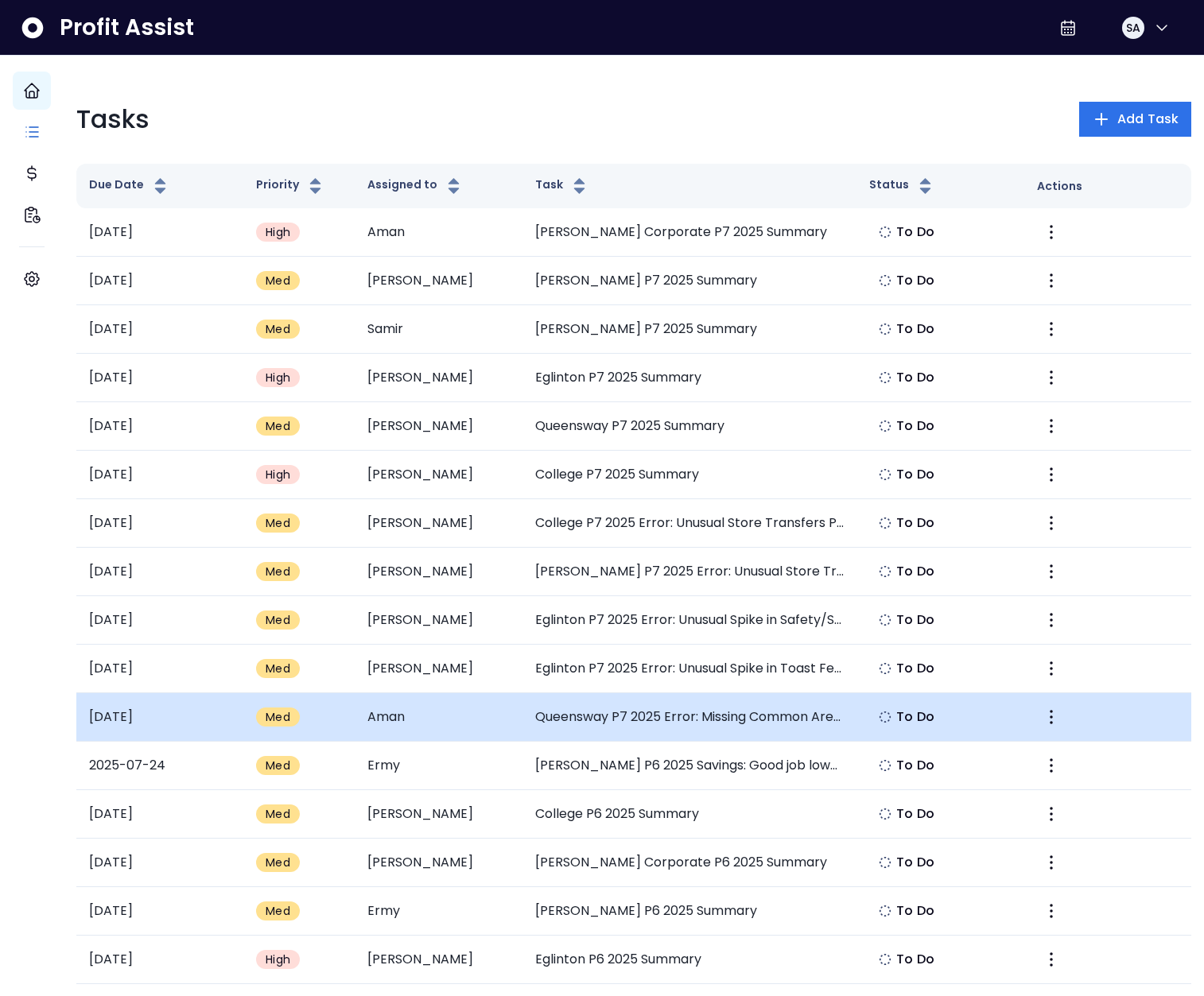
click at [663, 710] on td "Queensway P7 2025 Error: Missing Common Area Maintenance" at bounding box center [689, 718] width 335 height 49
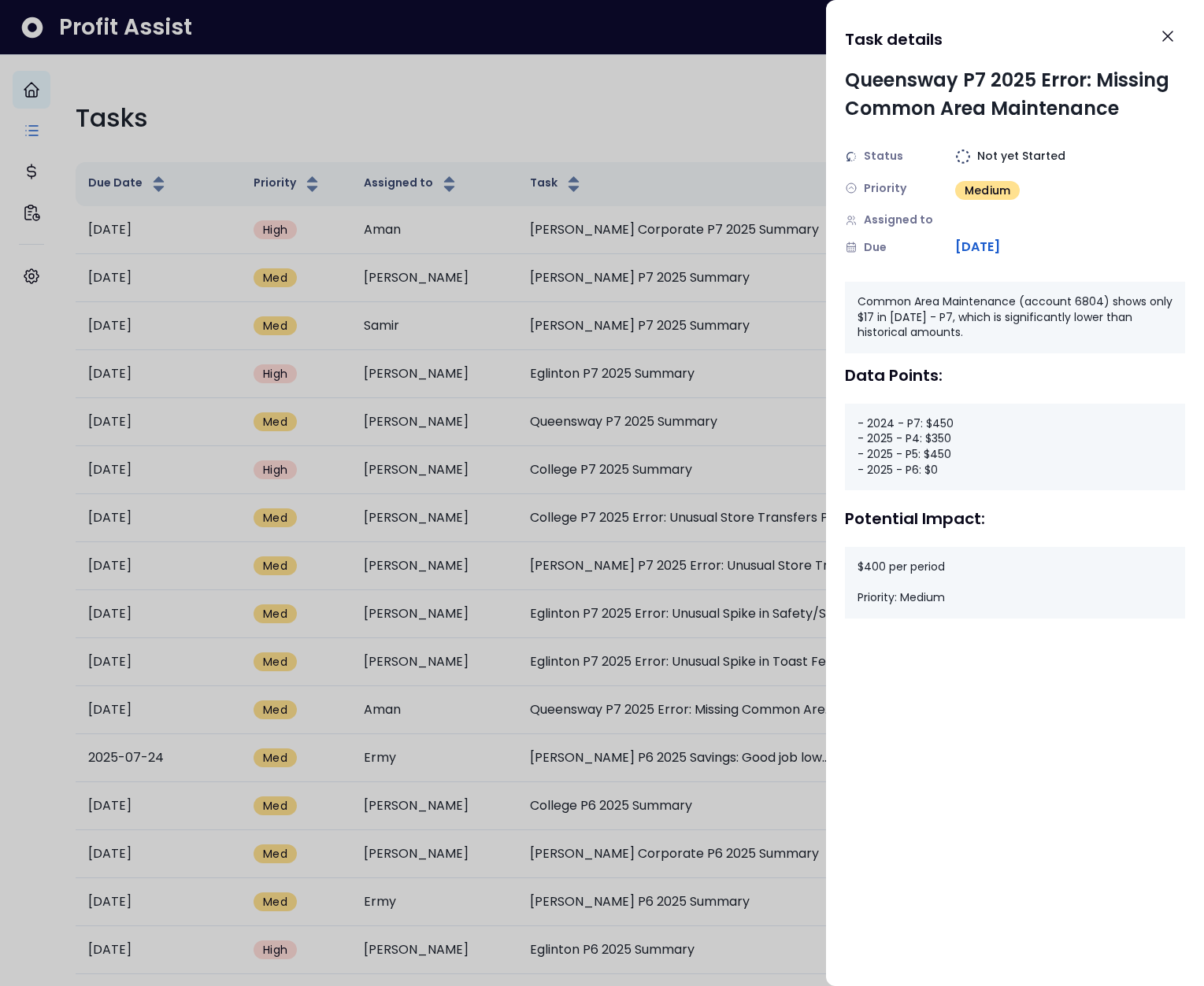
click at [937, 425] on div "- 2024 - P7: $450 - 2025 - P4: $350 - 2025 - P5: $450 - 2025 - P6: $0" at bounding box center [1014, 447] width 340 height 87
click at [940, 436] on div "- 2024 - P7: $450 - 2025 - P4: $350 - 2025 - P5: $450 - 2025 - P6: $0" at bounding box center [1014, 447] width 340 height 87
click at [938, 455] on div "- 2024 - P7: $450 - 2025 - P4: $350 - 2025 - P5: $450 - 2025 - P6: $0" at bounding box center [1014, 447] width 340 height 87
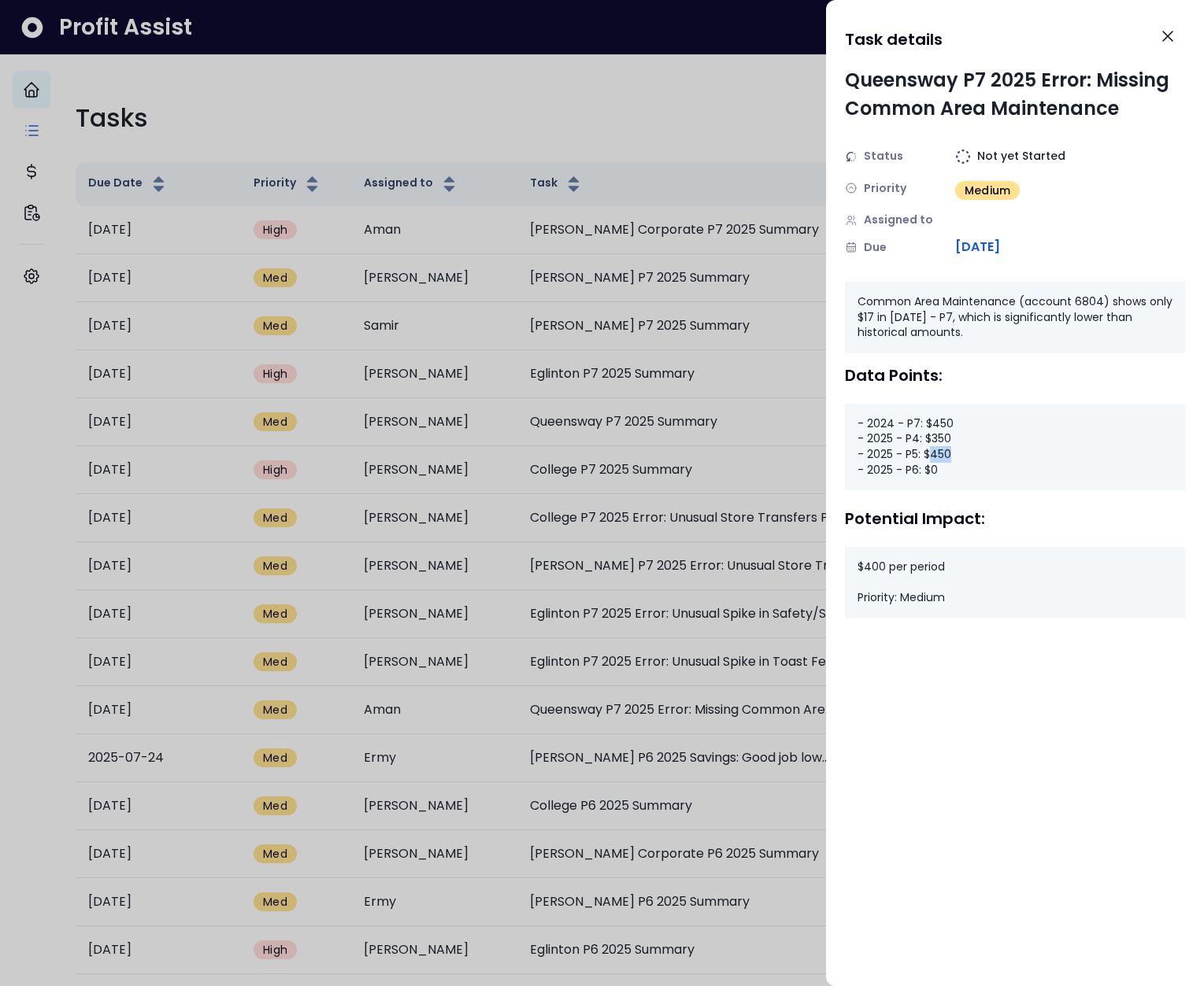
click at [938, 455] on div "- 2024 - P7: $450 - 2025 - P4: $350 - 2025 - P5: $450 - 2025 - P6: $0" at bounding box center [1014, 447] width 340 height 87
click at [930, 472] on div "- 2024 - P7: $450 - 2025 - P4: $350 - 2025 - P5: $450 - 2025 - P6: $0" at bounding box center [1014, 447] width 340 height 87
click at [863, 318] on div "Common Area Maintenance (account 6804) shows only $17 in 2025 - P7, which is si…" at bounding box center [1014, 317] width 340 height 72
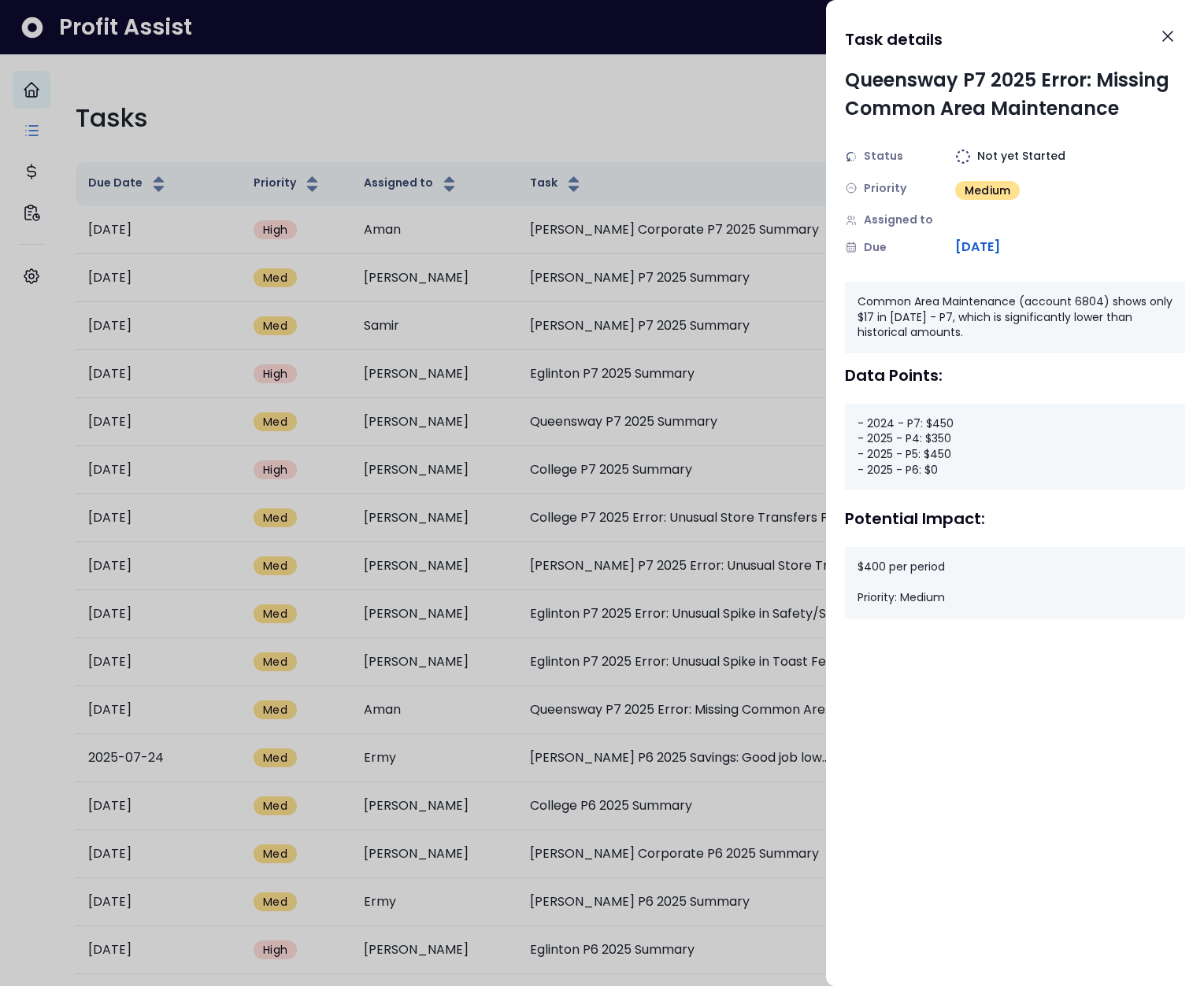
click at [729, 331] on div at bounding box center [602, 493] width 1204 height 986
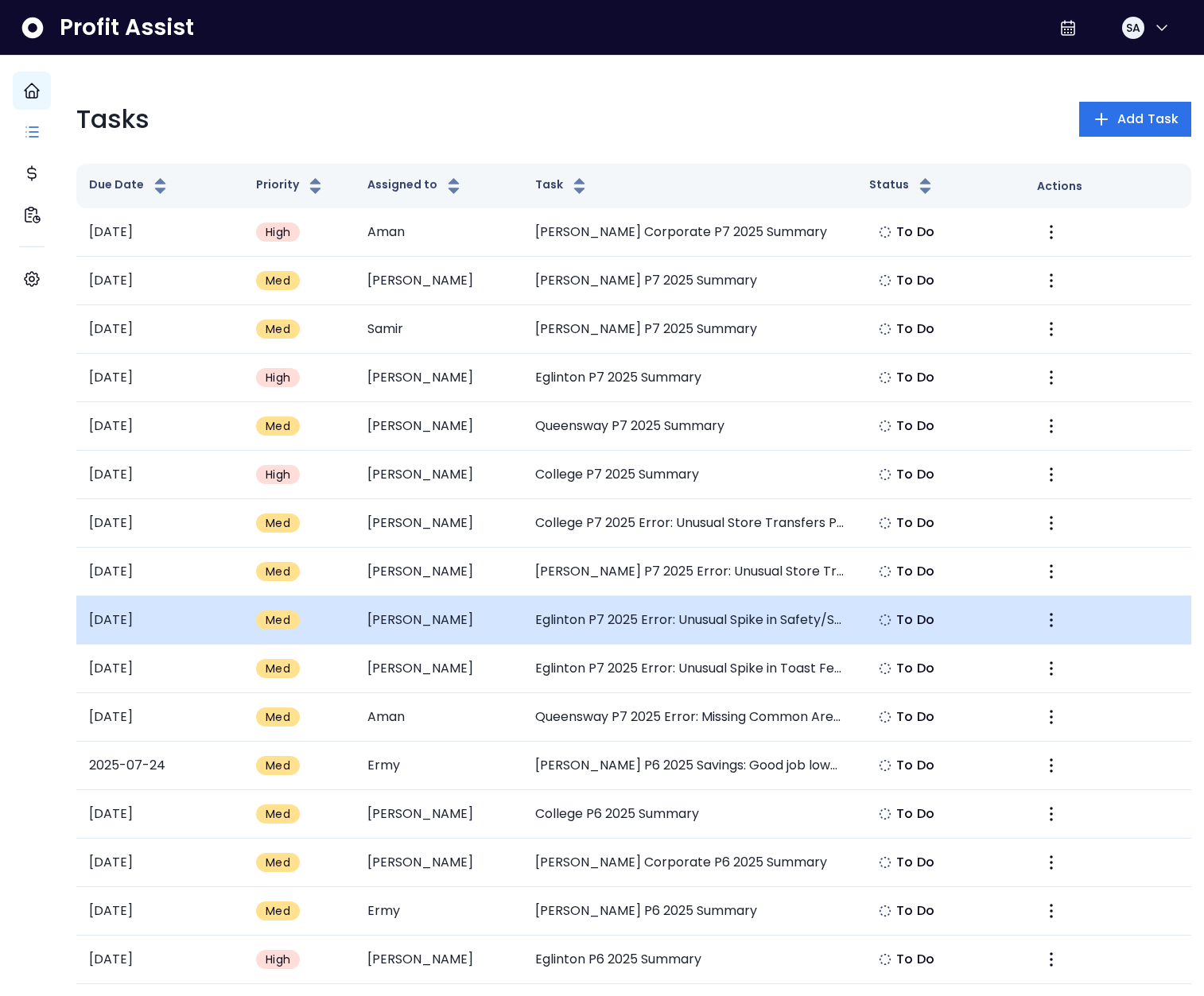
click at [720, 620] on td "Eglinton P7 2025 Error: Unusual Spike in Safety/Security Systems" at bounding box center [689, 621] width 335 height 49
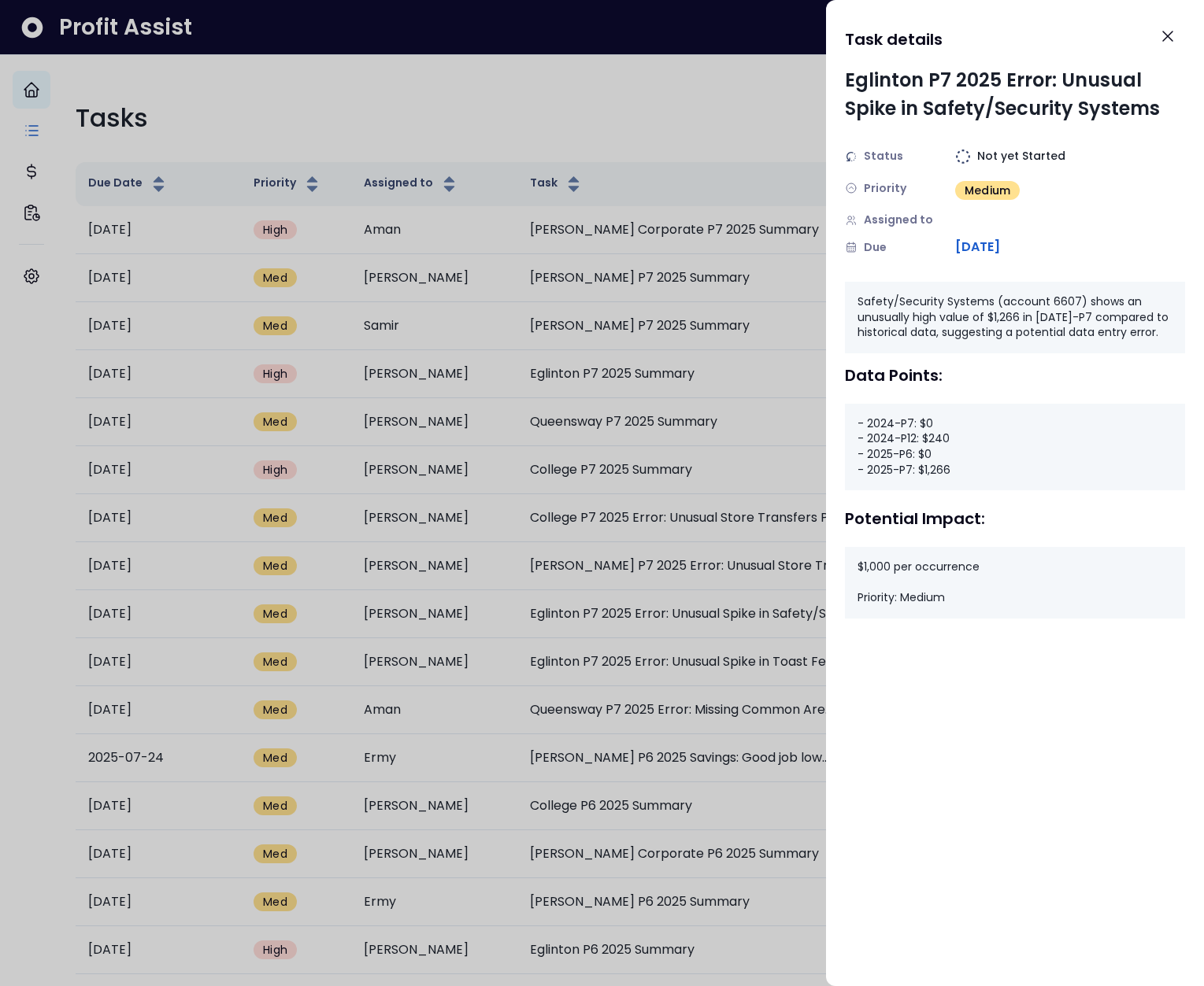
click at [929, 425] on div "- 2024-P7: $0 - 2024-P12: $240 - 2025-P6: $0 - 2025-P7: $1,266" at bounding box center [1014, 447] width 340 height 87
click at [937, 440] on div "- 2024-P7: $0 - 2024-P12: $240 - 2025-P6: $0 - 2025-P7: $1,266" at bounding box center [1014, 447] width 340 height 87
click at [931, 452] on div "- 2024-P7: $0 - 2024-P12: $240 - 2025-P6: $0 - 2025-P7: $1,266" at bounding box center [1014, 447] width 340 height 87
click at [927, 471] on div "- 2024-P7: $0 - 2024-P12: $240 - 2025-P6: $0 - 2025-P7: $1,266" at bounding box center [1014, 447] width 340 height 87
click at [928, 471] on div "- 2024-P7: $0 - 2024-P12: $240 - 2025-P6: $0 - 2025-P7: $1,266" at bounding box center [1014, 447] width 340 height 87
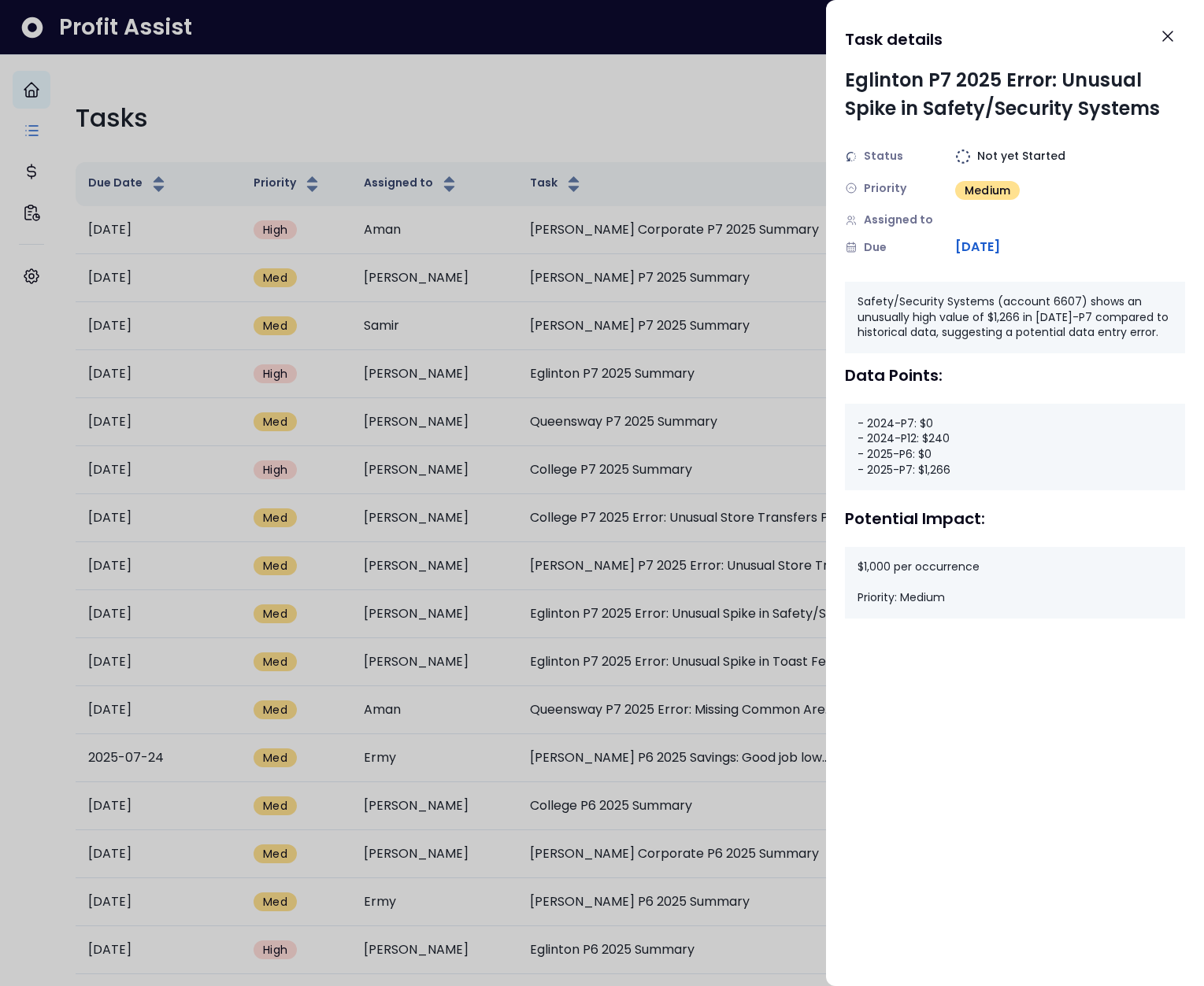
click at [769, 431] on div at bounding box center [602, 493] width 1204 height 986
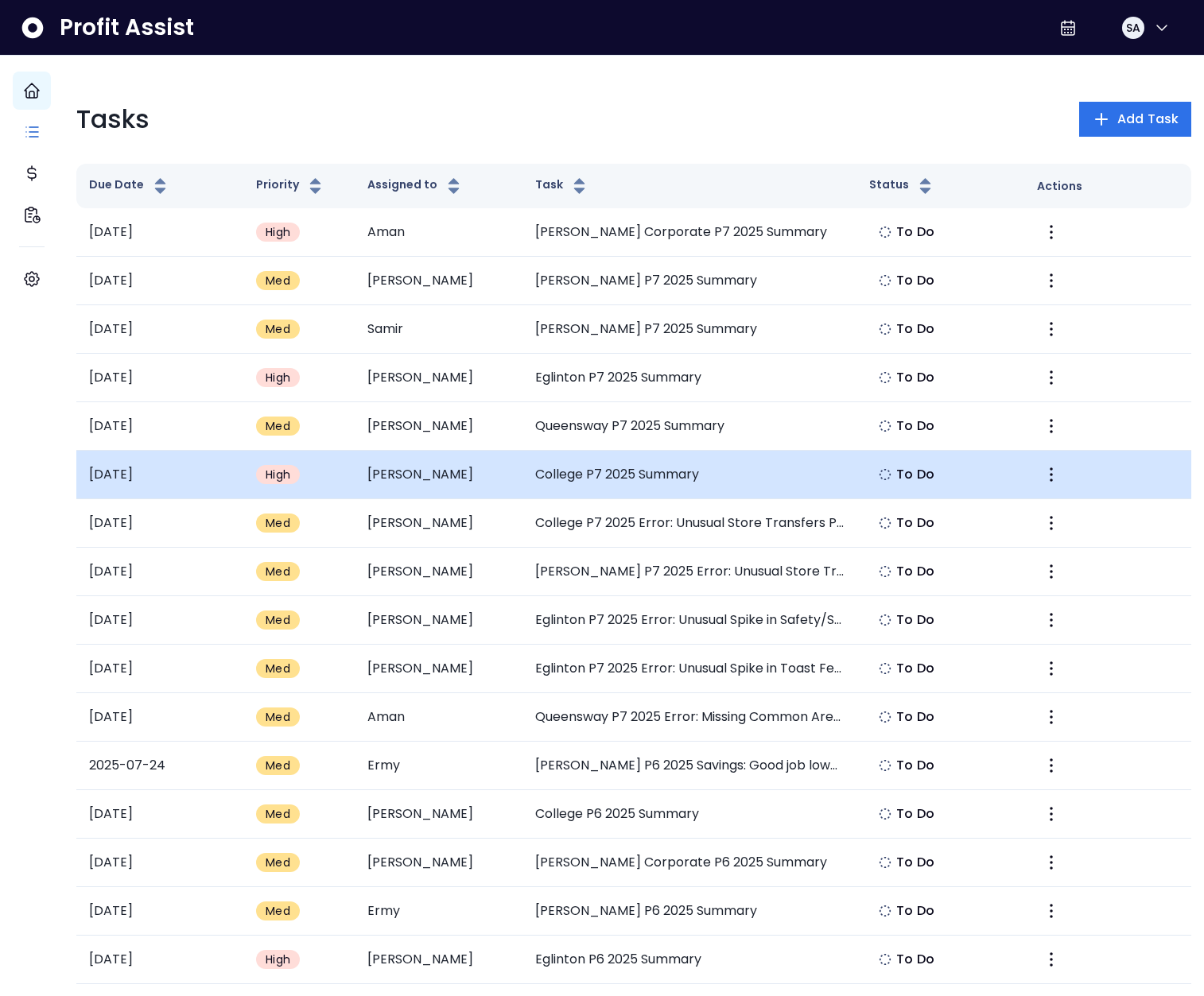
click at [620, 488] on td "College P7 2025 Summary" at bounding box center [689, 475] width 335 height 49
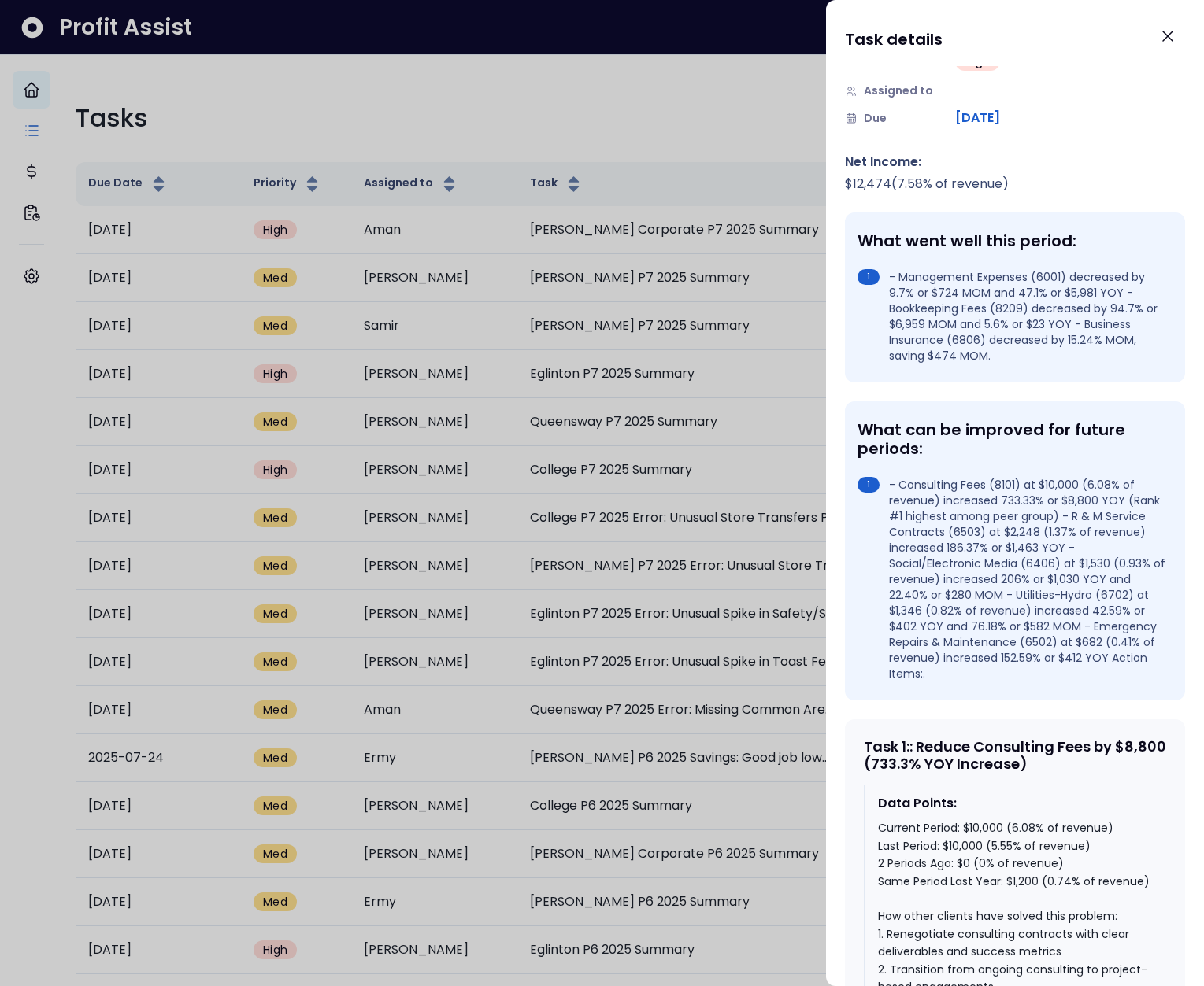
scroll to position [113, 0]
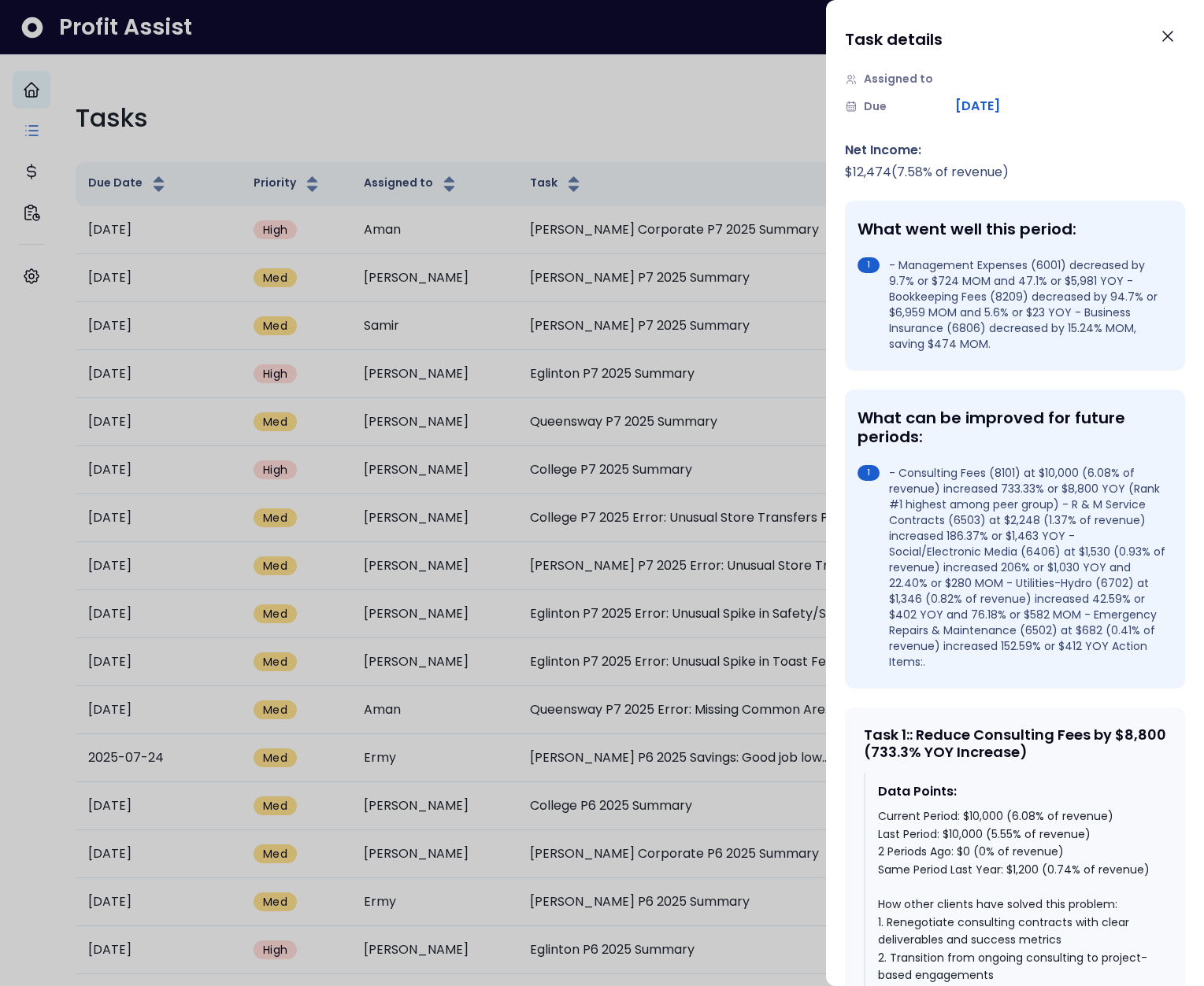
click at [741, 430] on div at bounding box center [602, 493] width 1204 height 986
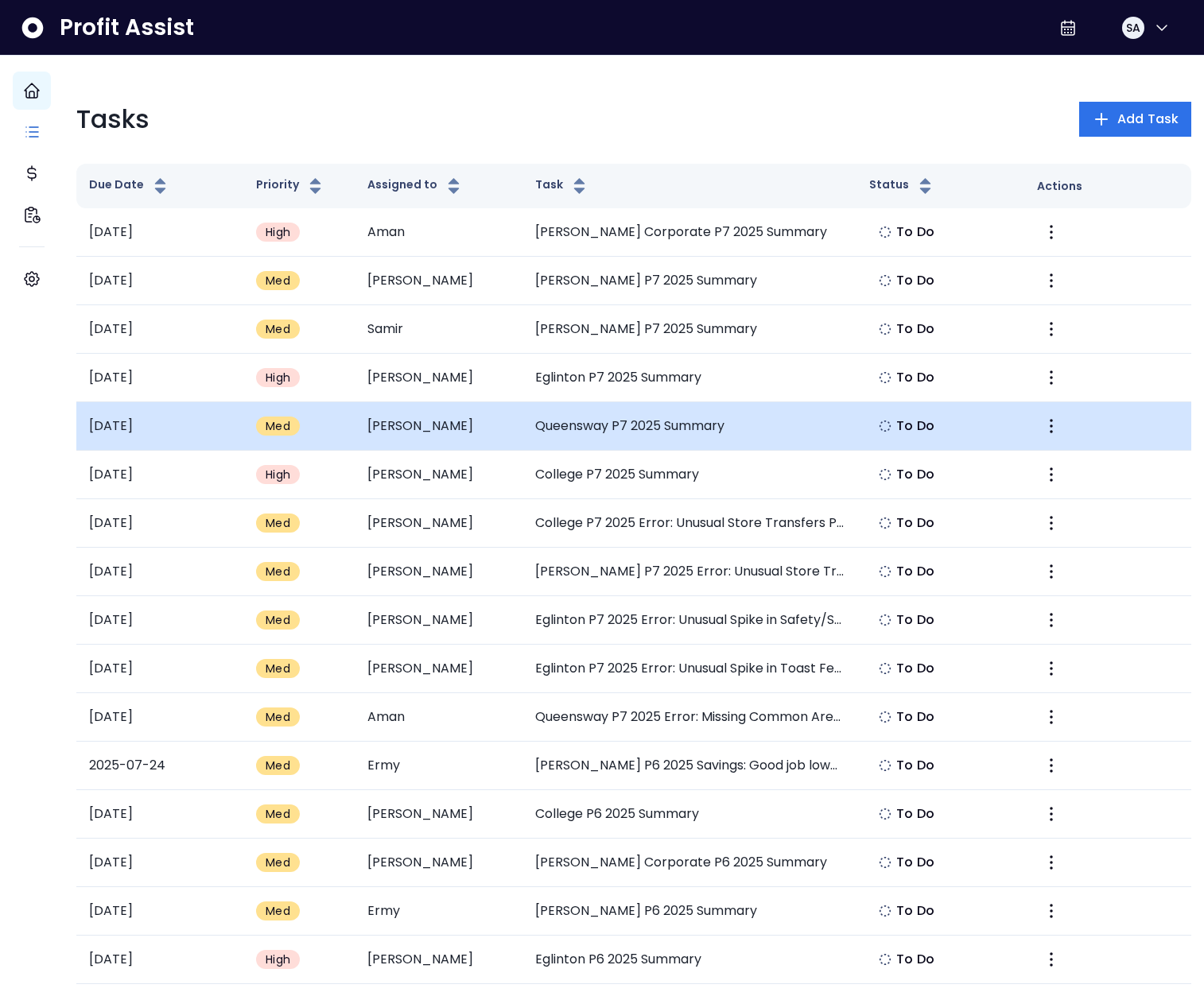
click at [640, 419] on td "Queensway P7 2025 Summary" at bounding box center [689, 427] width 335 height 49
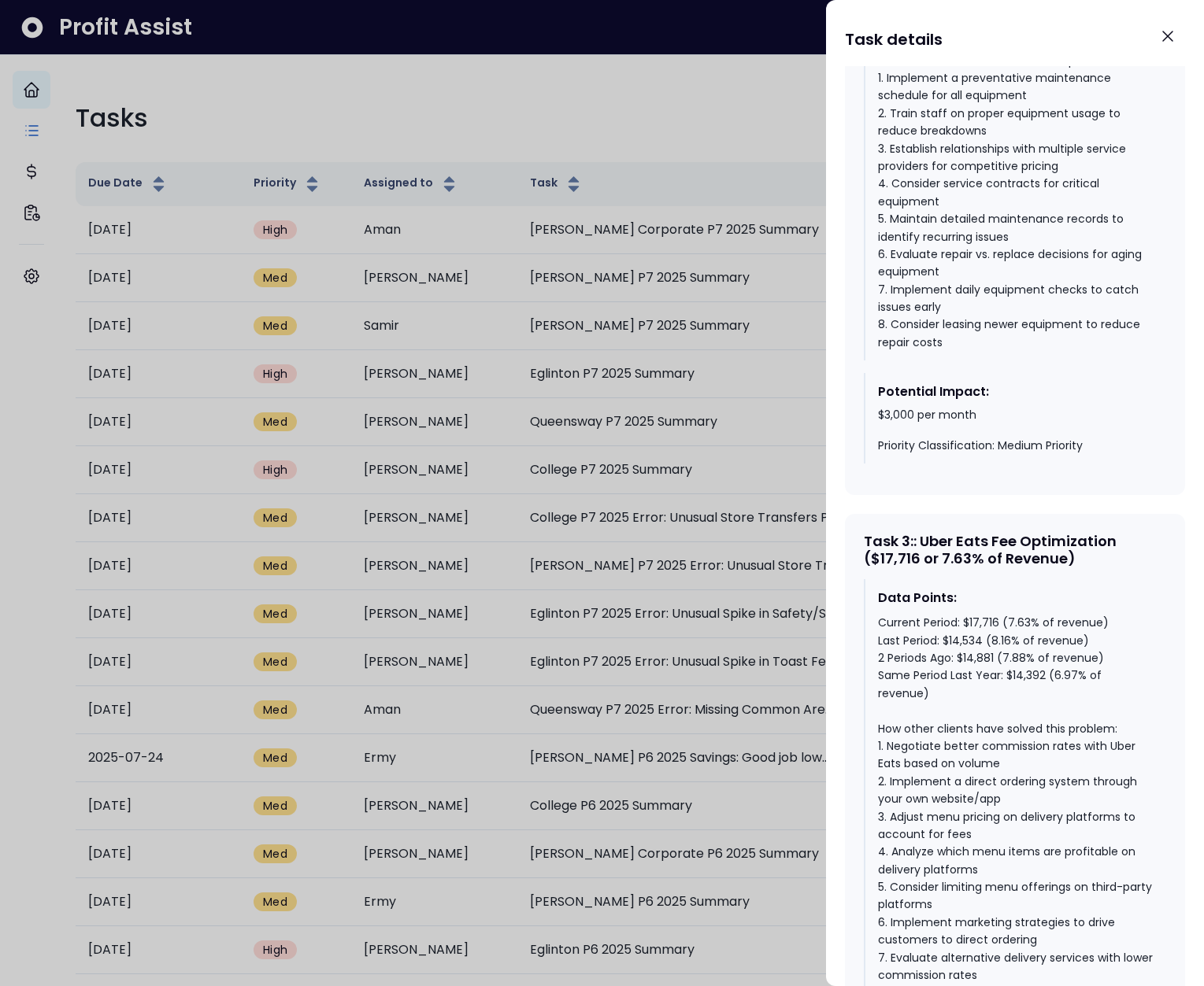
scroll to position [1642, 0]
click at [1017, 677] on div "Current Period: $17,716 (7.63% of revenue) Last Period: $14,534 (8.16% of reven…" at bounding box center [1016, 815] width 276 height 405
click at [999, 657] on div "Current Period: $17,716 (7.63% of revenue) Last Period: $14,534 (8.16% of reven…" at bounding box center [1016, 815] width 276 height 405
click at [999, 658] on div "Current Period: $17,716 (7.63% of revenue) Last Period: $14,534 (8.16% of reven…" at bounding box center [1016, 815] width 276 height 405
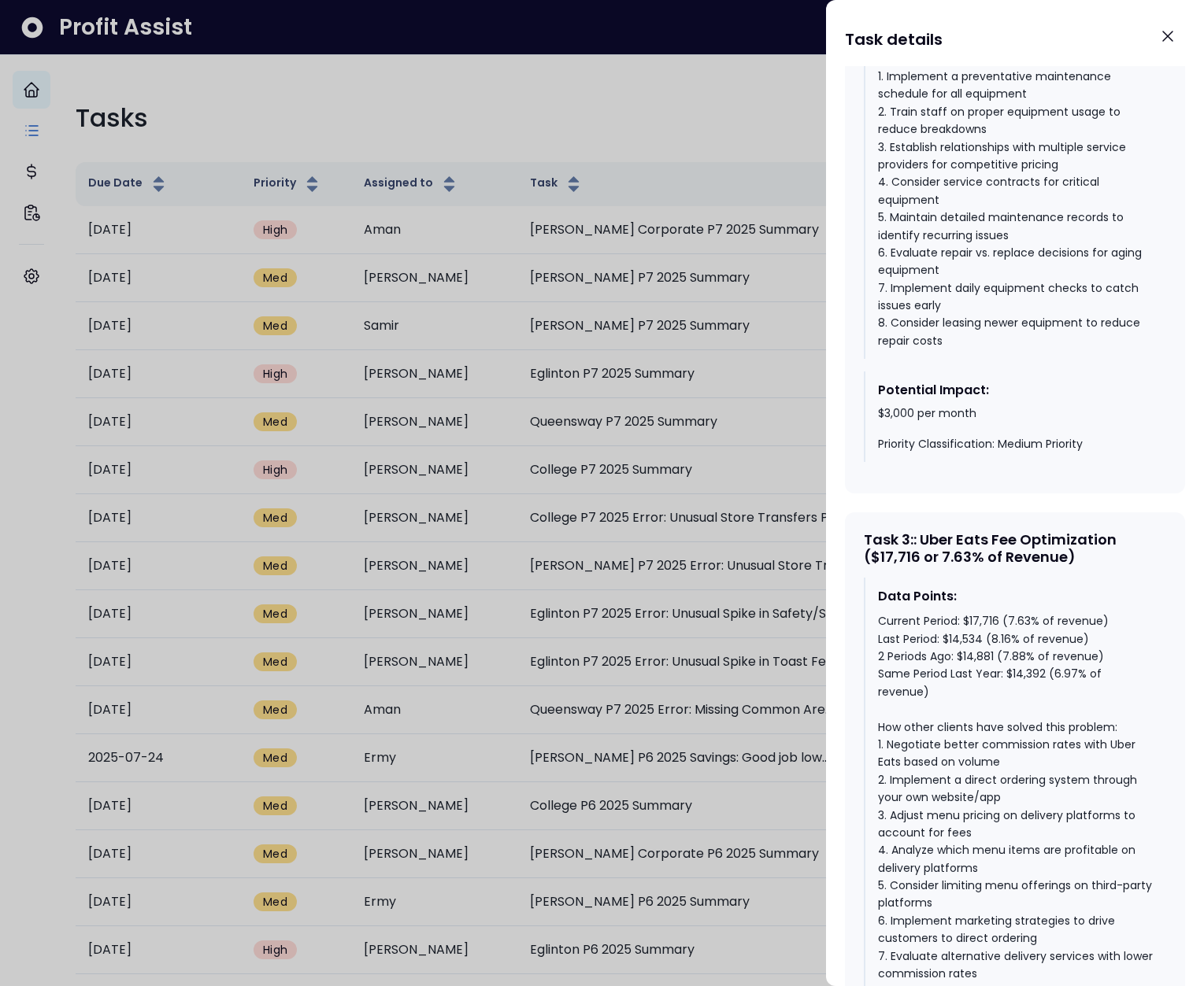
click at [1020, 640] on div "Current Period: $17,716 (7.63% of revenue) Last Period: $14,534 (8.16% of reven…" at bounding box center [1016, 815] width 276 height 405
click at [812, 650] on div at bounding box center [602, 493] width 1204 height 986
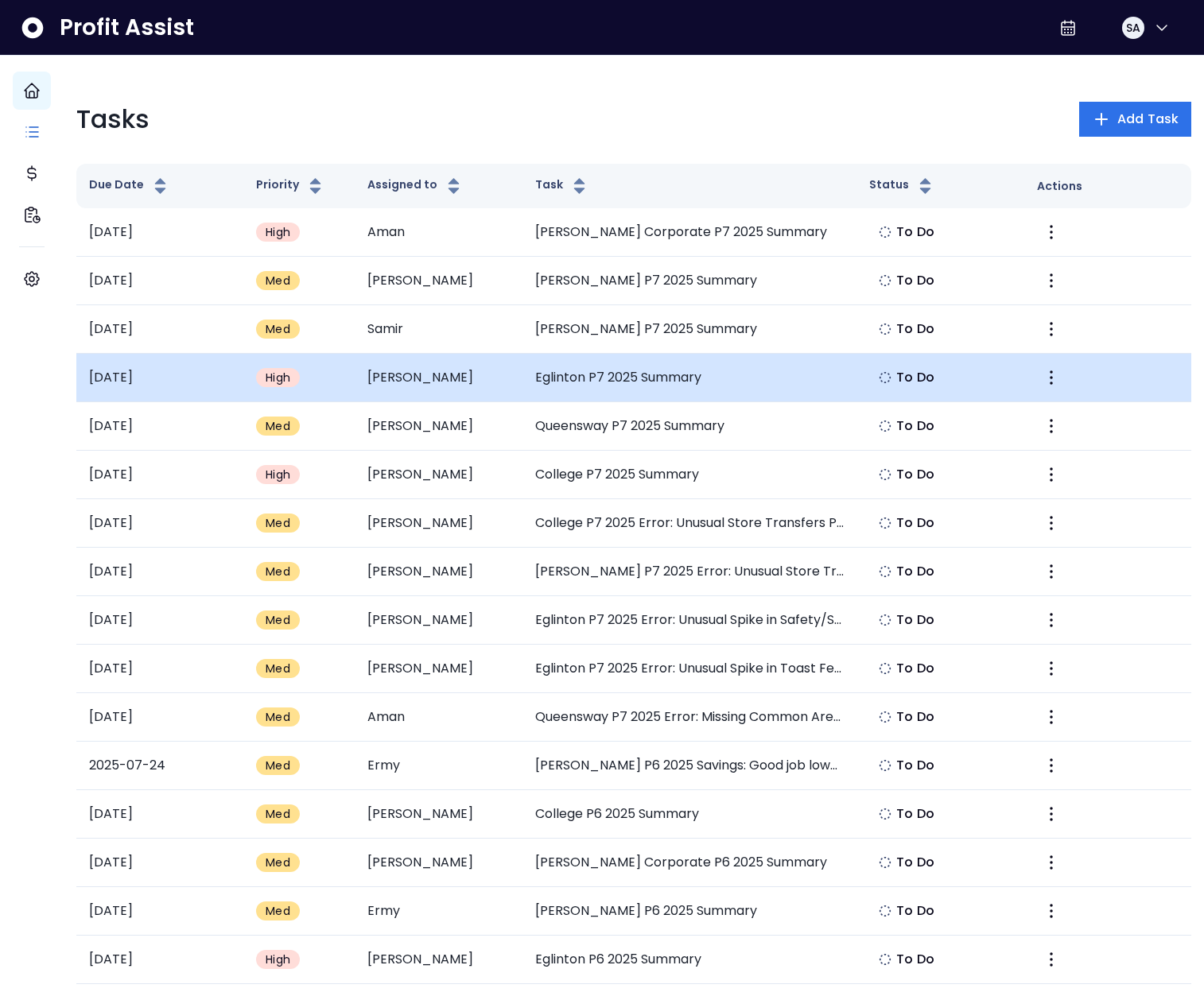
click at [626, 390] on td "Eglinton P7 2025 Summary" at bounding box center [689, 378] width 335 height 49
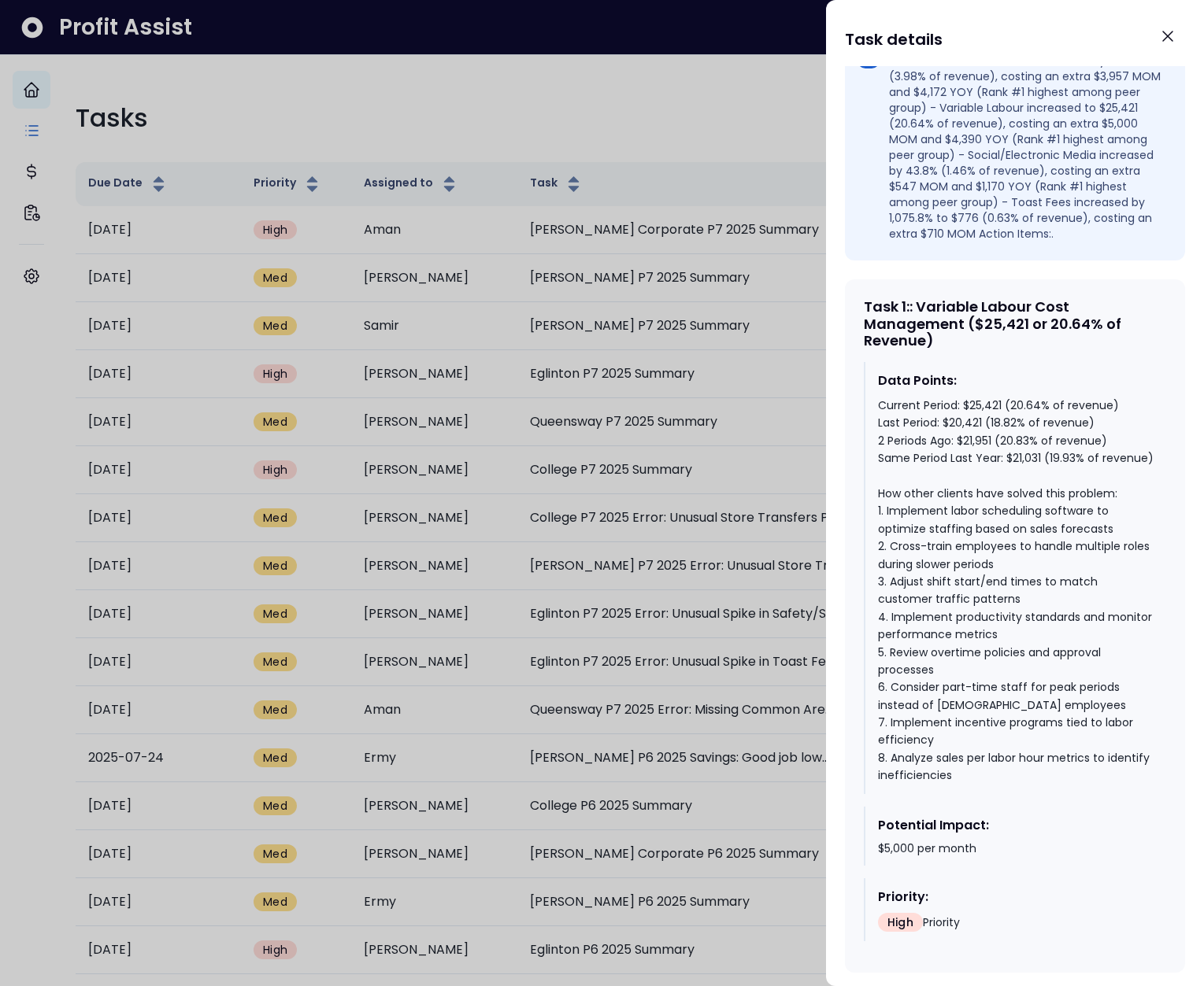
scroll to position [1009, 0]
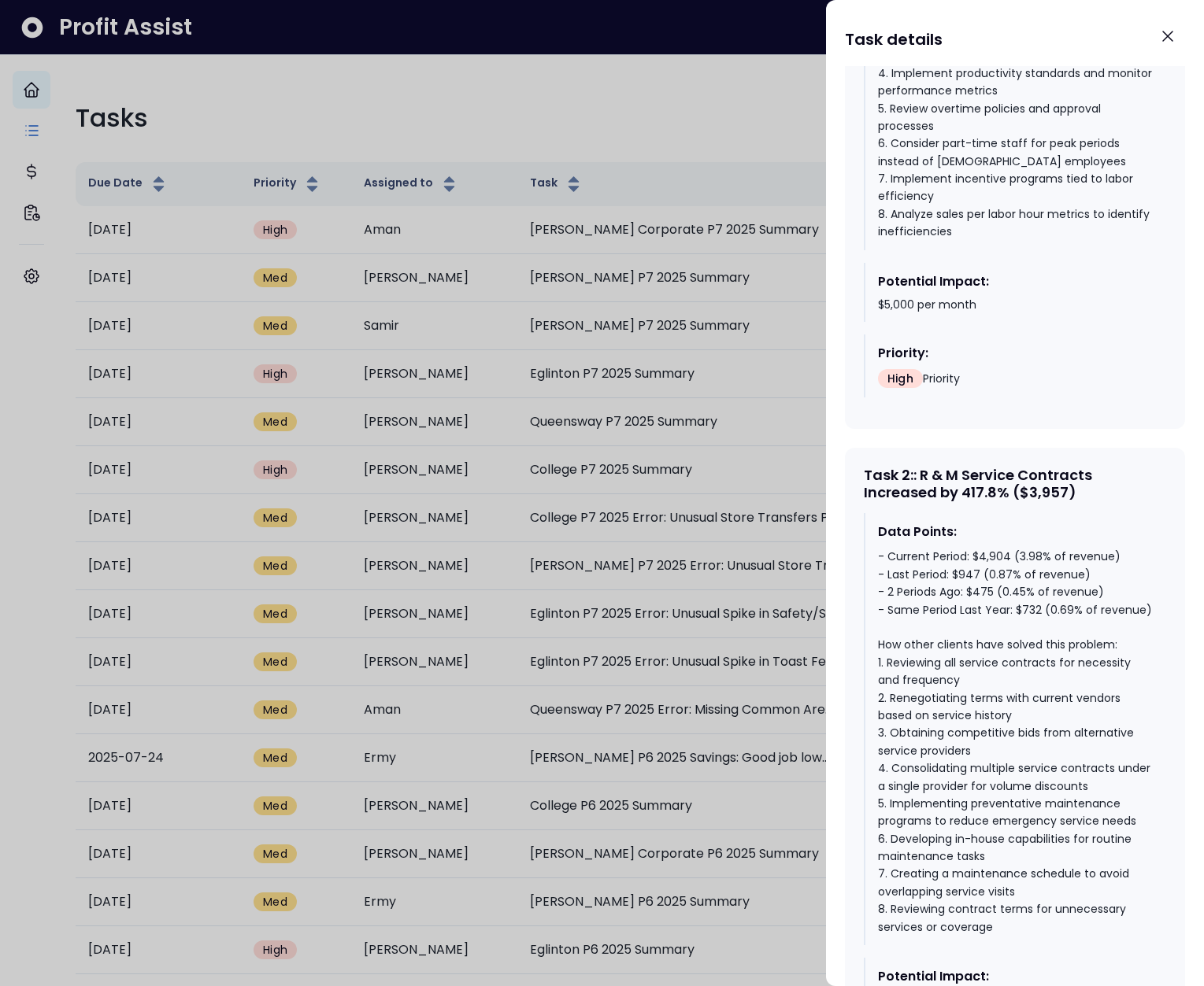
click at [677, 527] on div at bounding box center [602, 493] width 1204 height 986
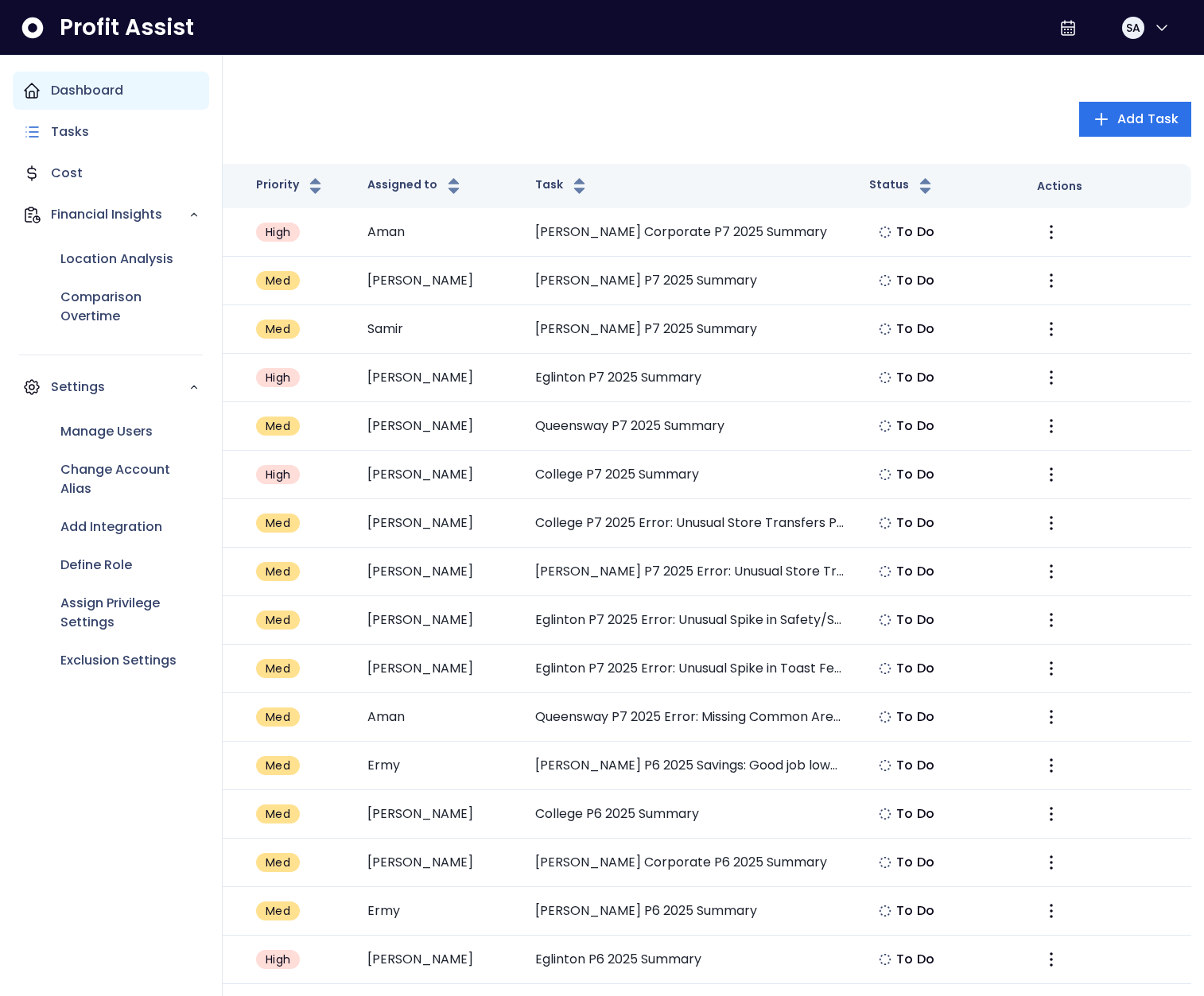
click at [35, 87] on icon "Main navigation" at bounding box center [32, 90] width 19 height 19
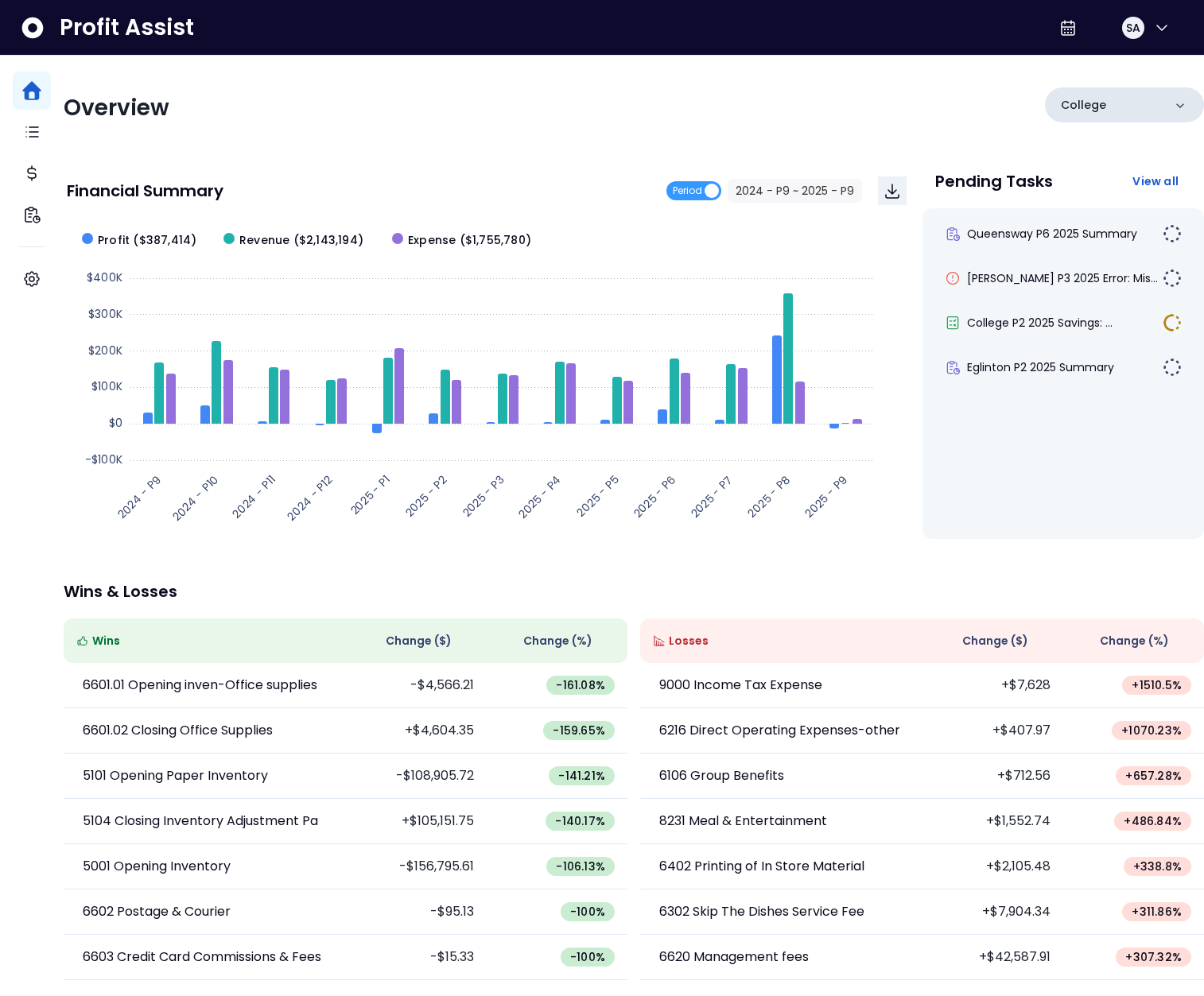
click at [1094, 112] on div "College" at bounding box center [1124, 104] width 159 height 35
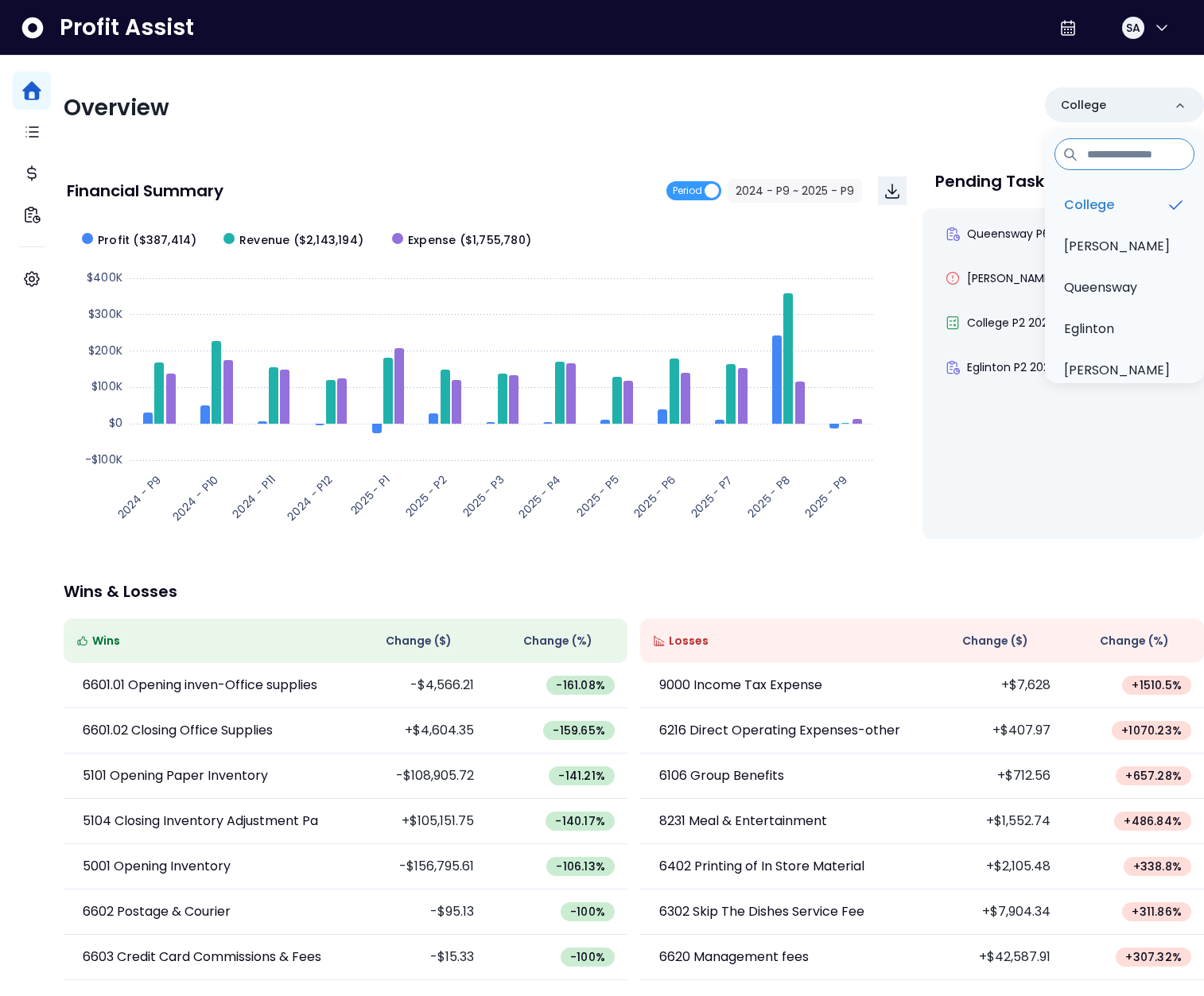
click at [436, 121] on div "Overview" at bounding box center [344, 108] width 561 height 28
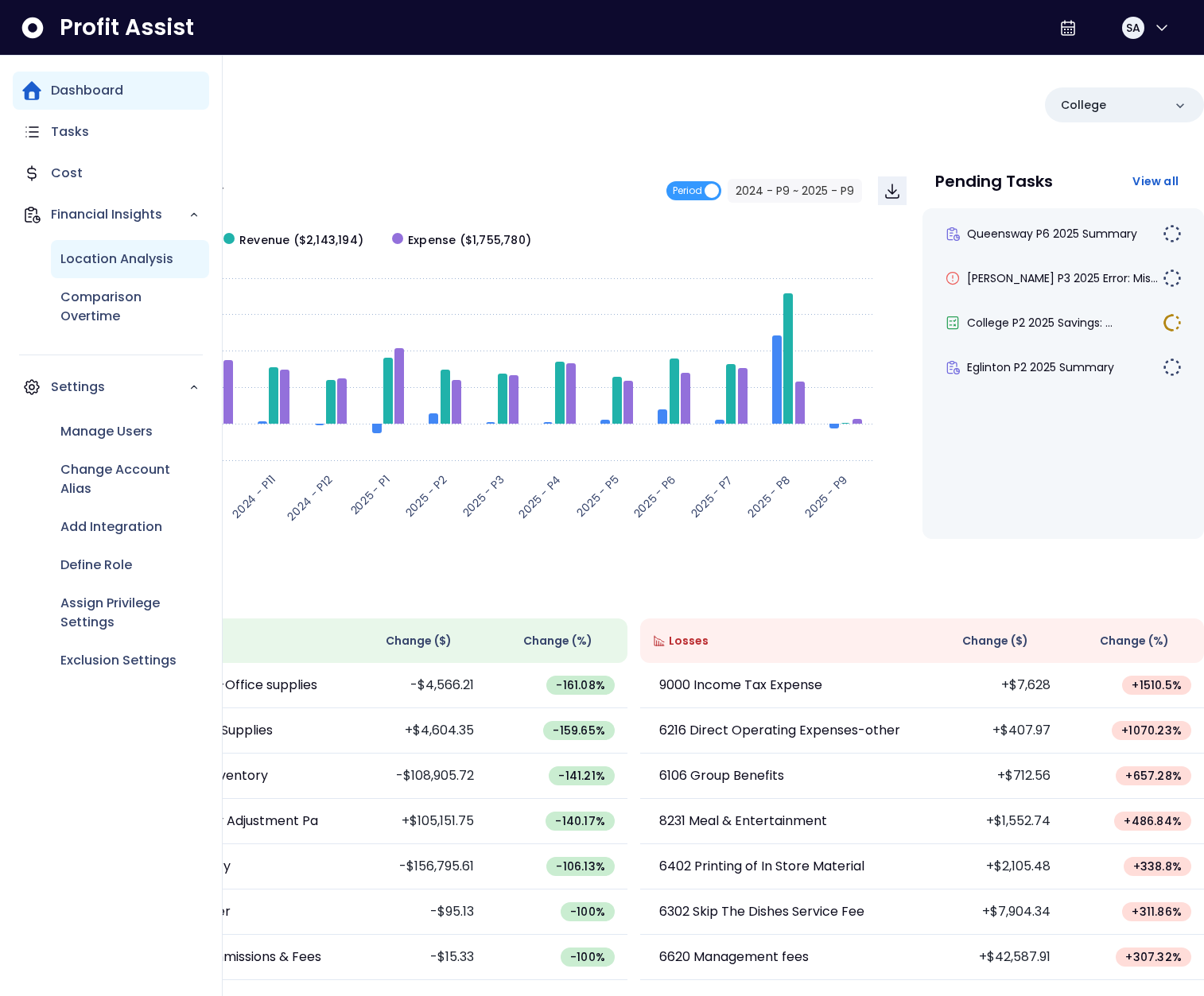
click at [67, 256] on p "Location Analysis" at bounding box center [117, 259] width 113 height 19
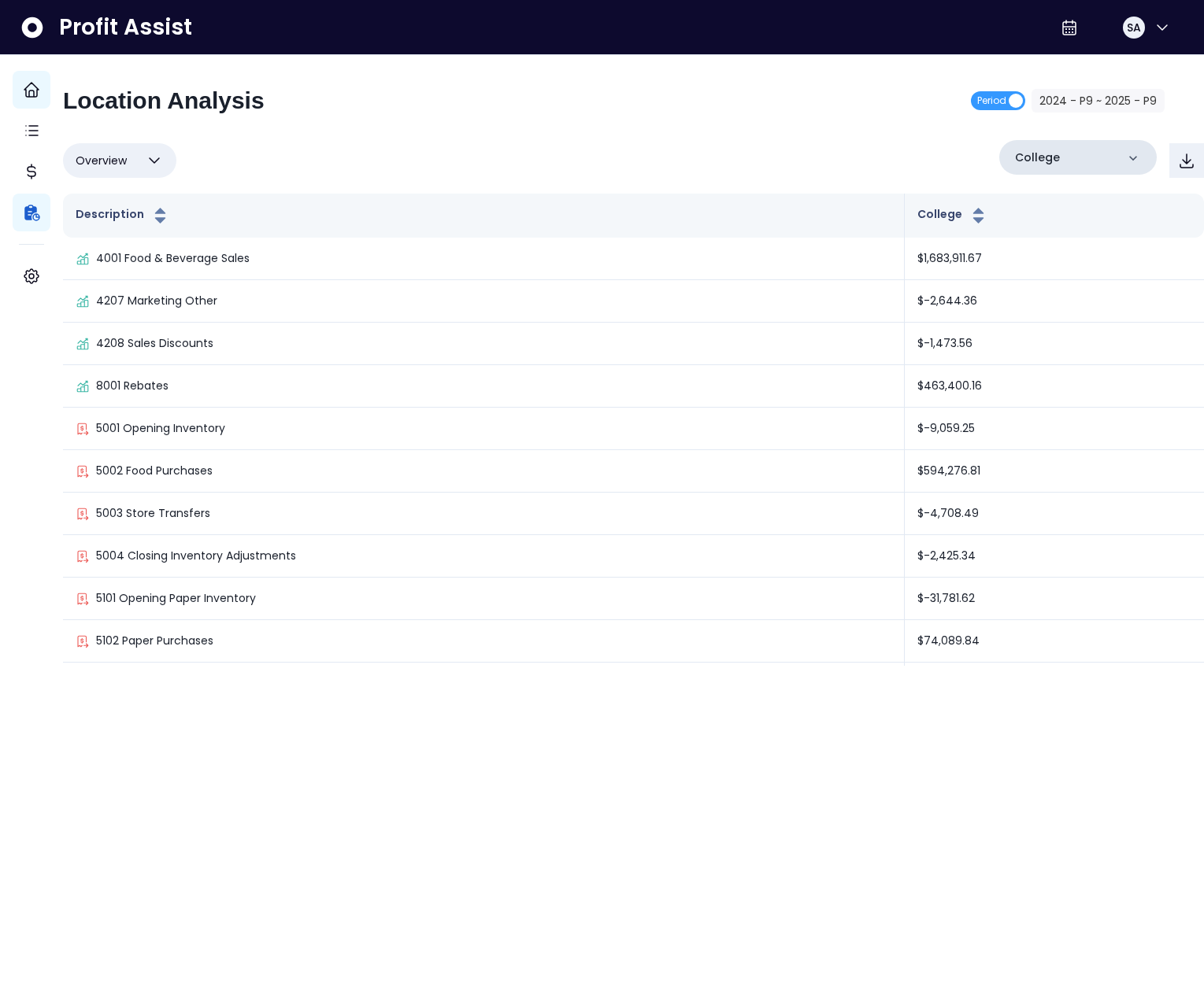
click at [1025, 160] on p "College" at bounding box center [1037, 158] width 45 height 17
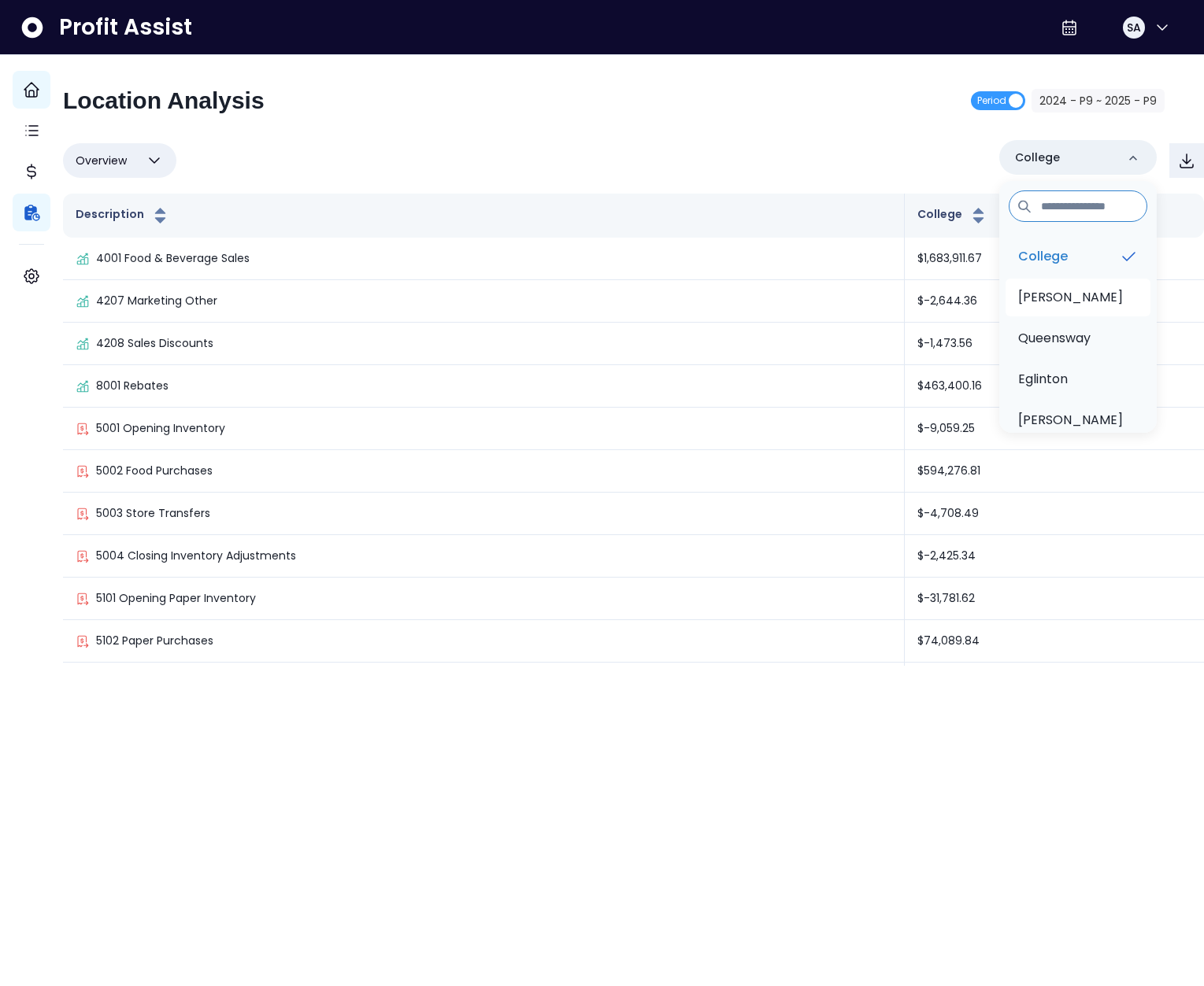
click at [1033, 303] on p "[PERSON_NAME]" at bounding box center [1070, 297] width 104 height 19
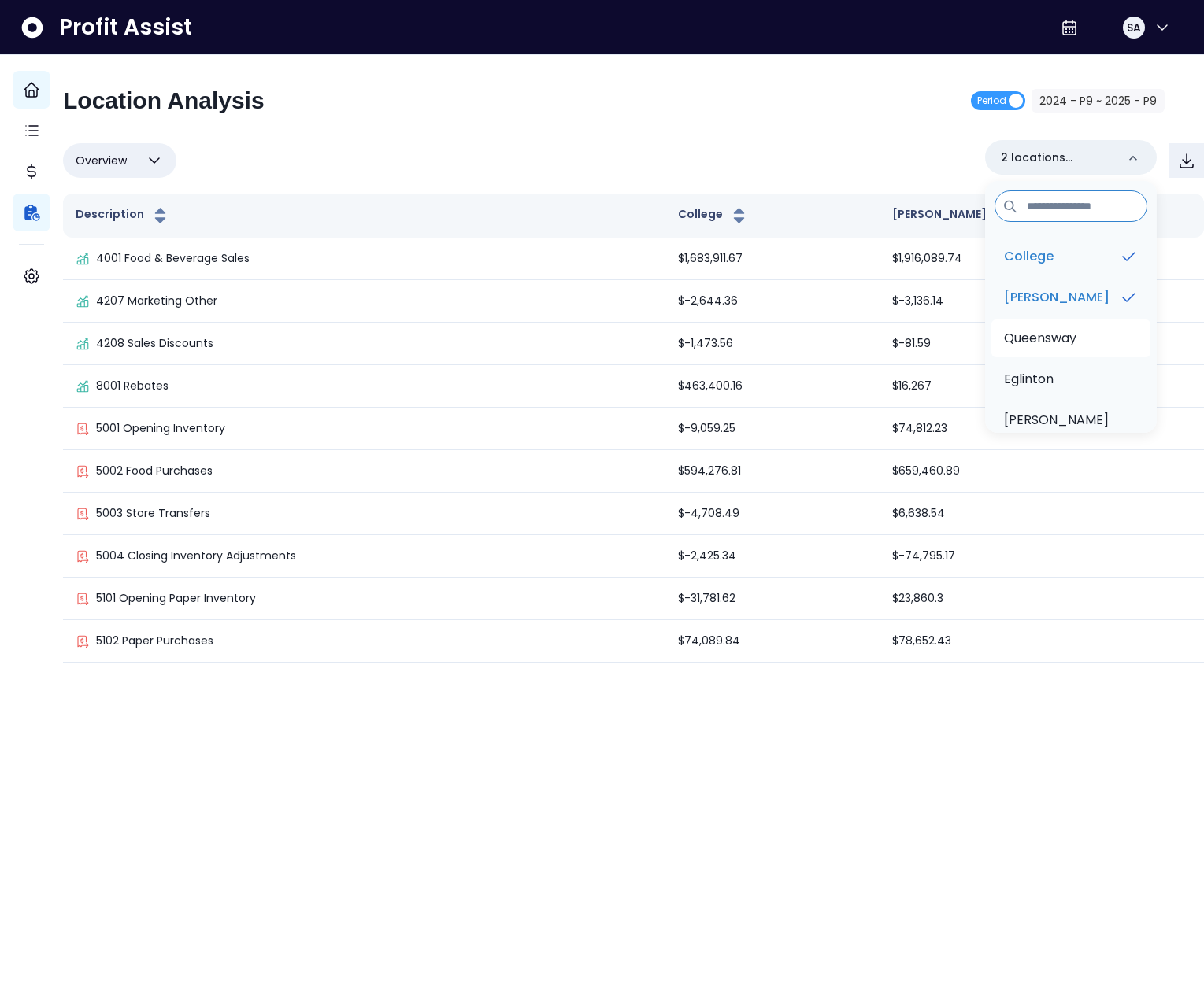
click at [1032, 339] on p "Queensway" at bounding box center [1040, 338] width 73 height 19
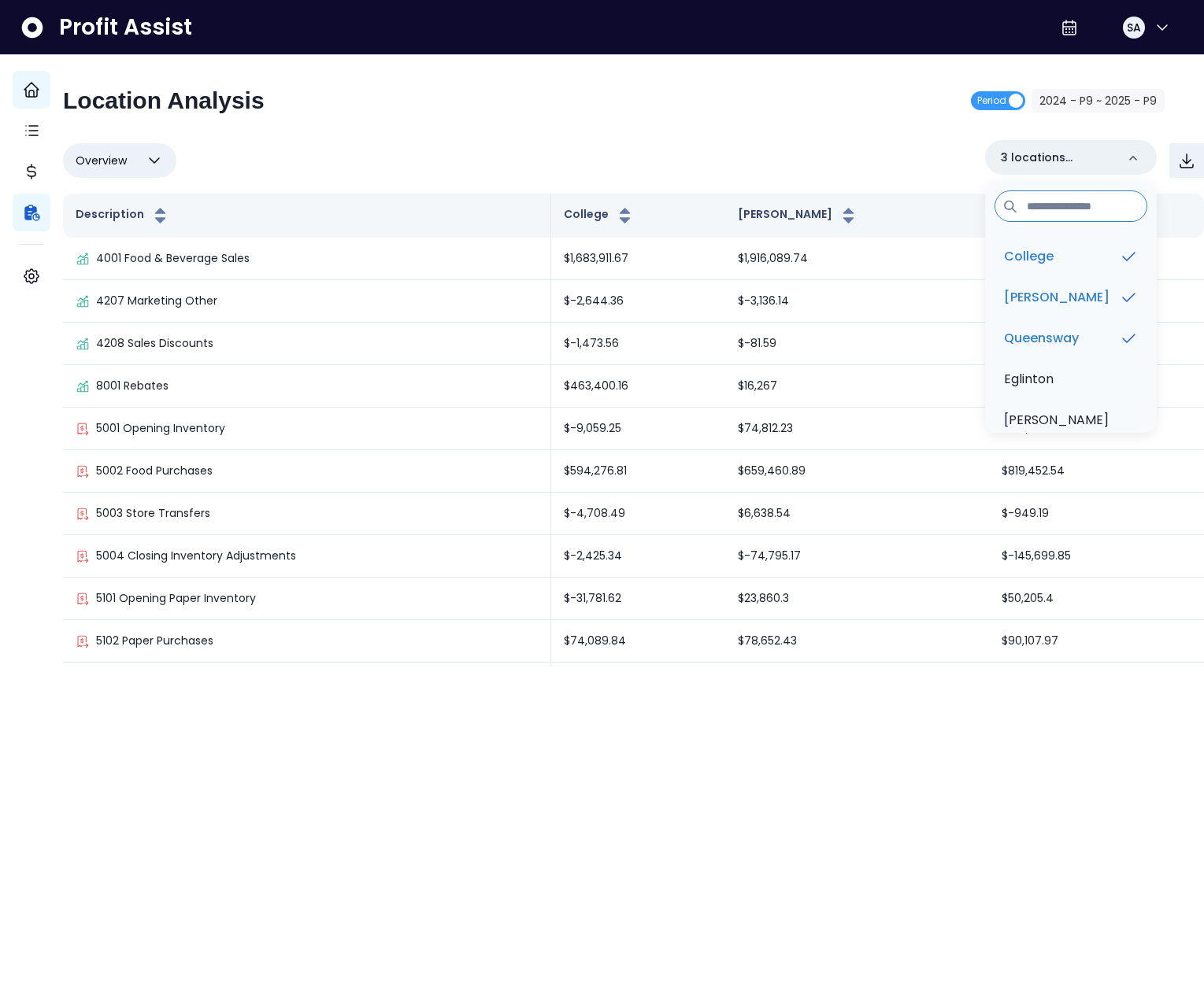
click at [793, 152] on div "Overview Overview % of cost % of sales % of budget ******** 3 locations selecte…" at bounding box center [633, 160] width 1141 height 41
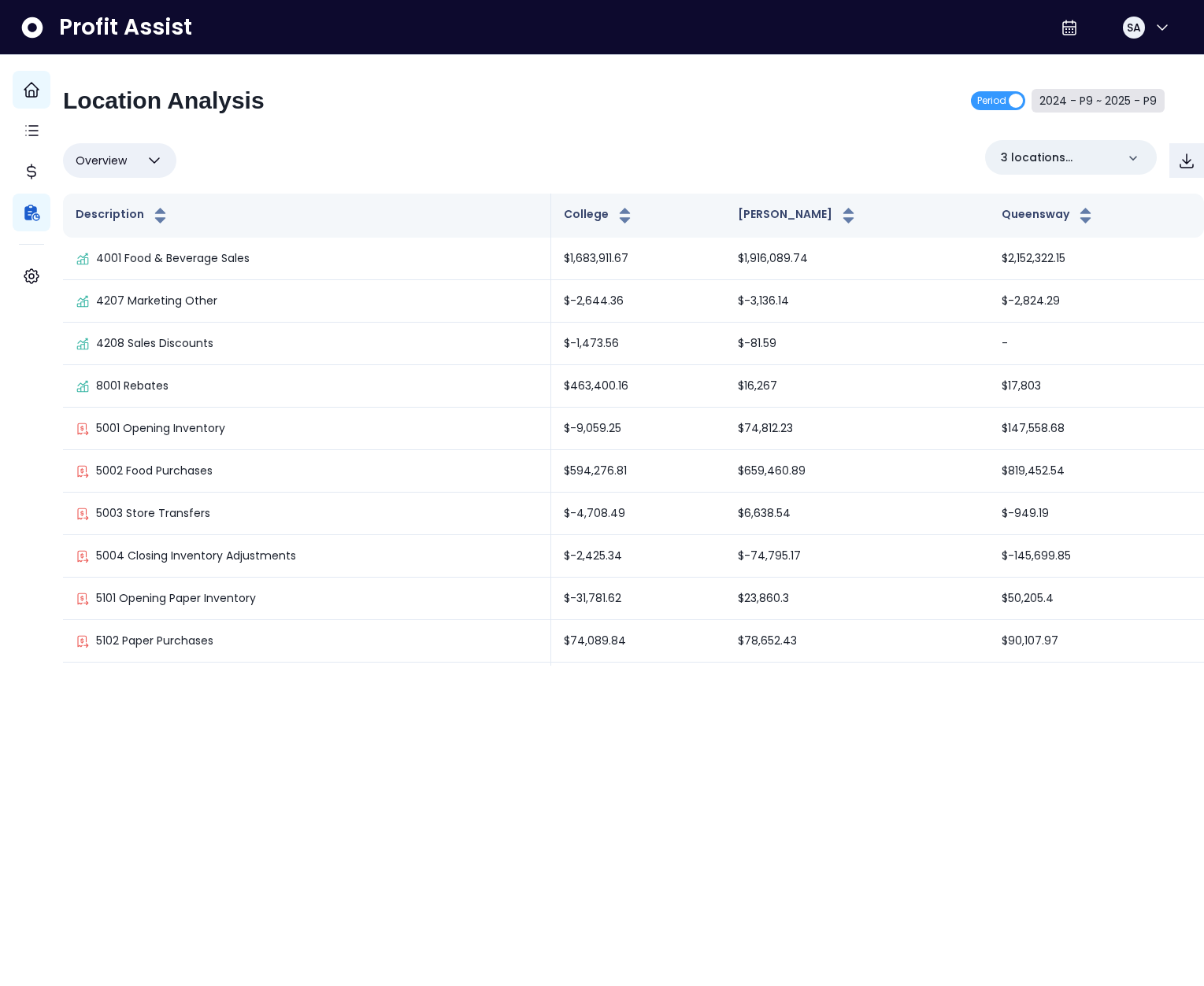
click at [1068, 91] on button "2024 - P9 ~ 2025 - P9" at bounding box center [1097, 101] width 133 height 23
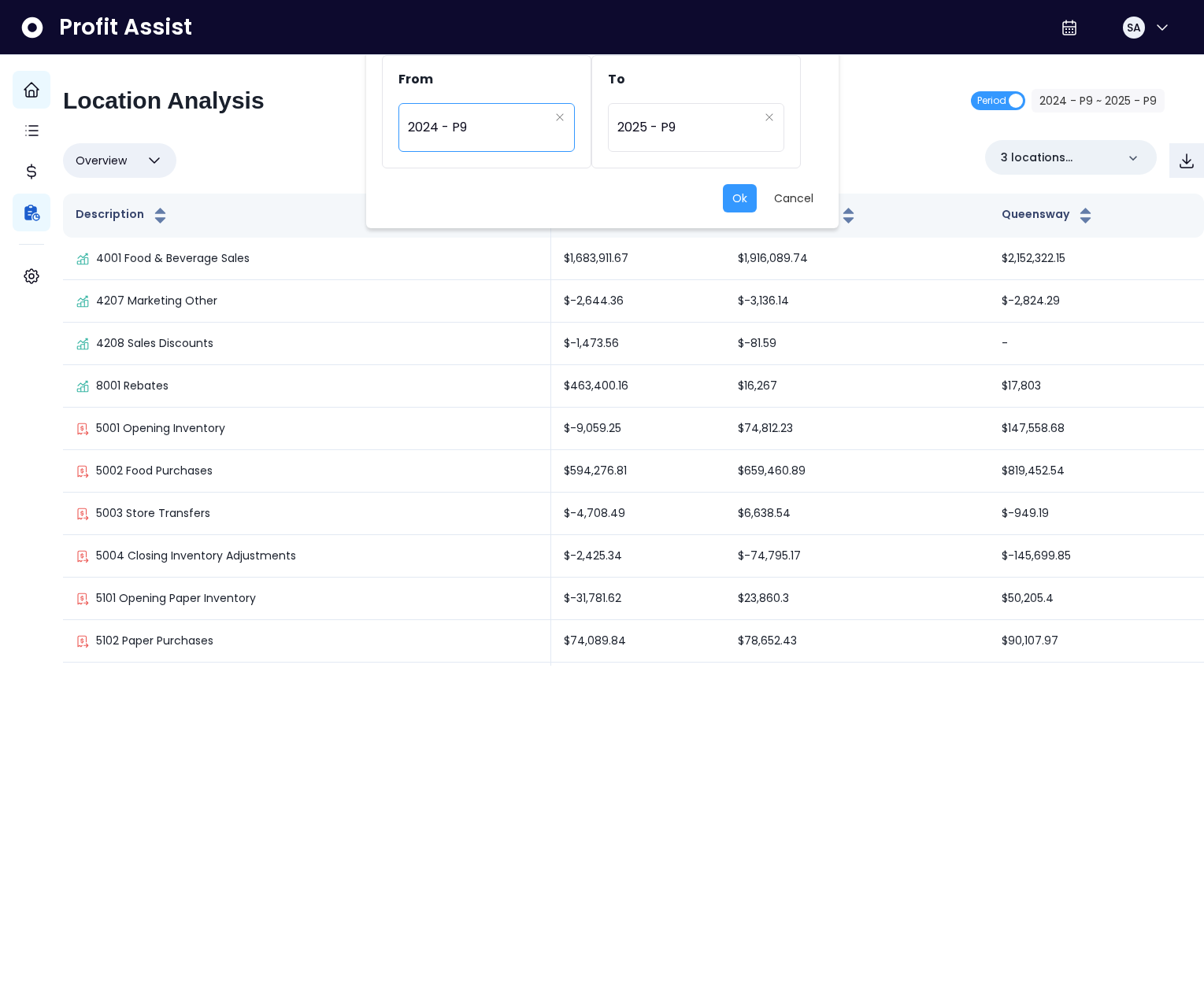
click at [486, 140] on span "2024 - P9" at bounding box center [478, 128] width 141 height 36
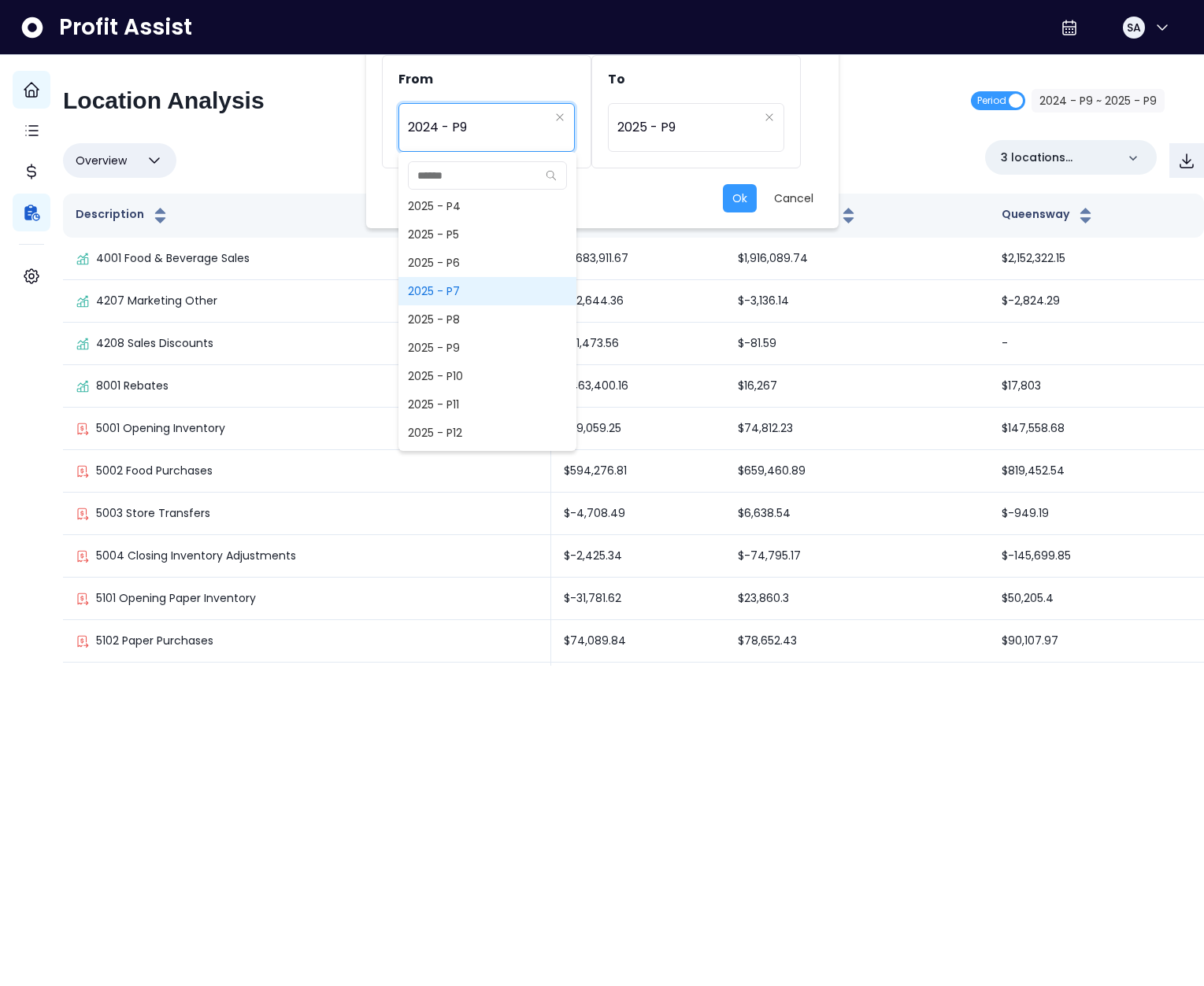
scroll to position [1092, 0]
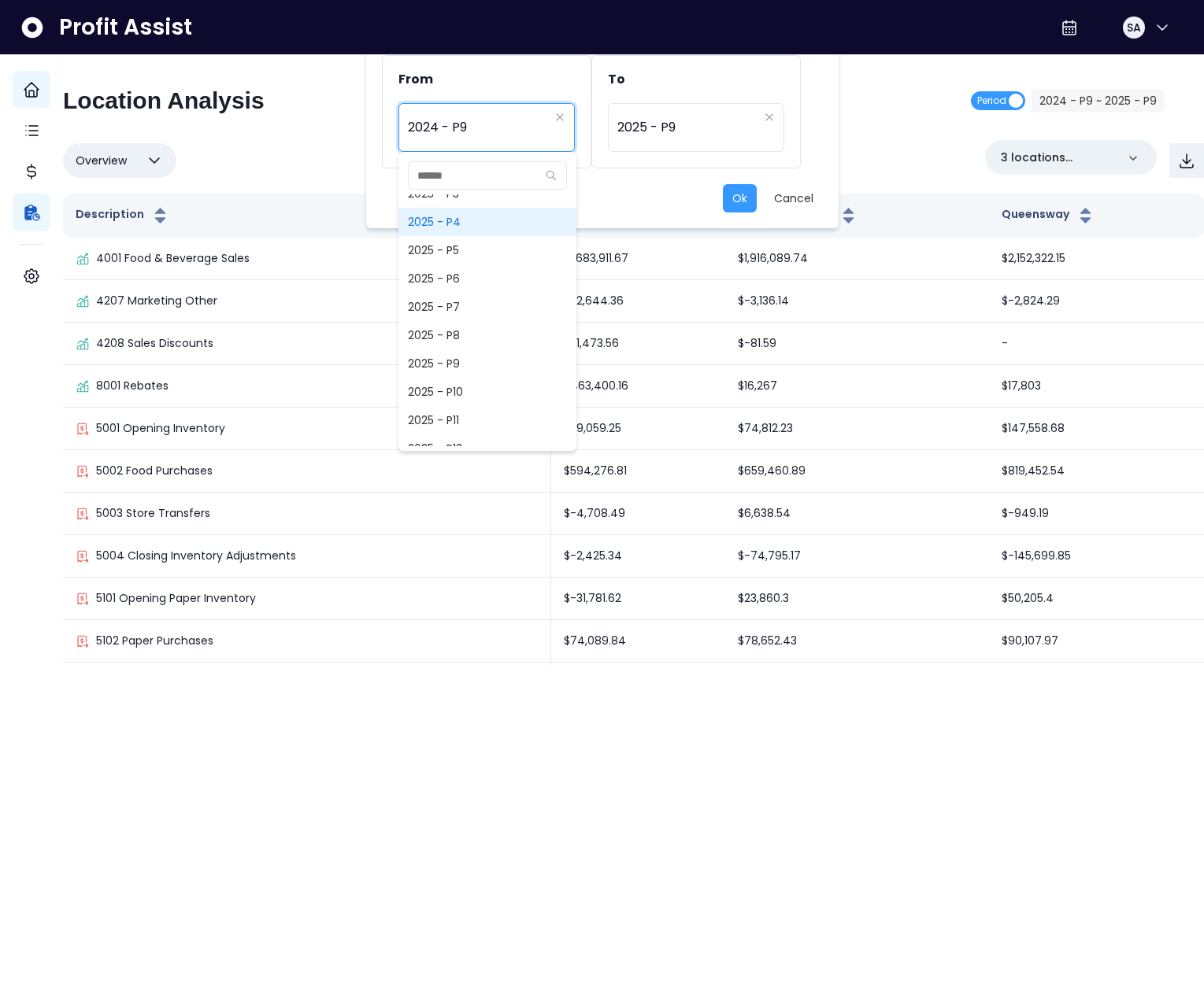
click at [451, 223] on span "2025 - P4" at bounding box center [487, 222] width 178 height 28
type input "*********"
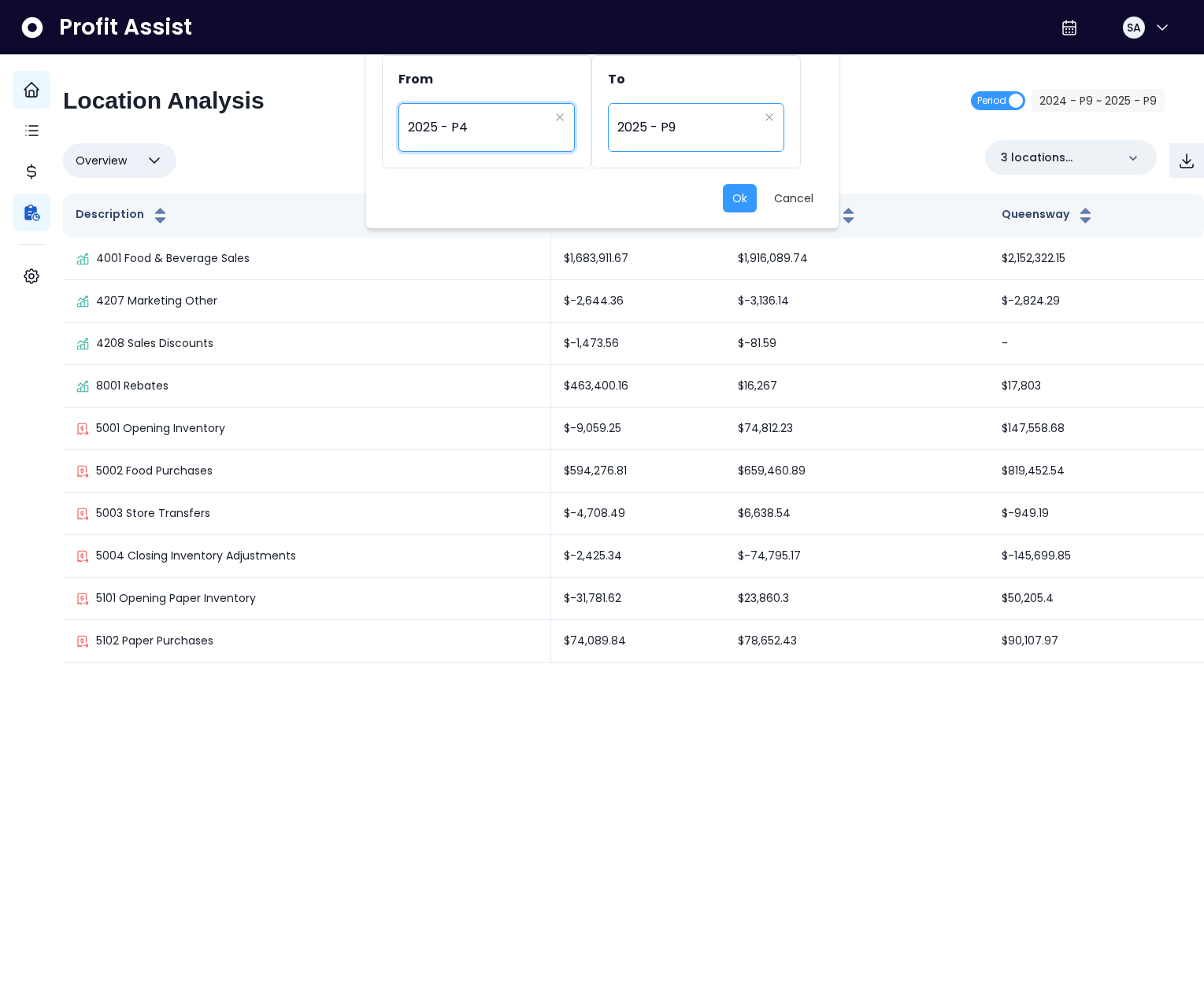
click at [690, 130] on span "2025 - P9" at bounding box center [687, 128] width 141 height 36
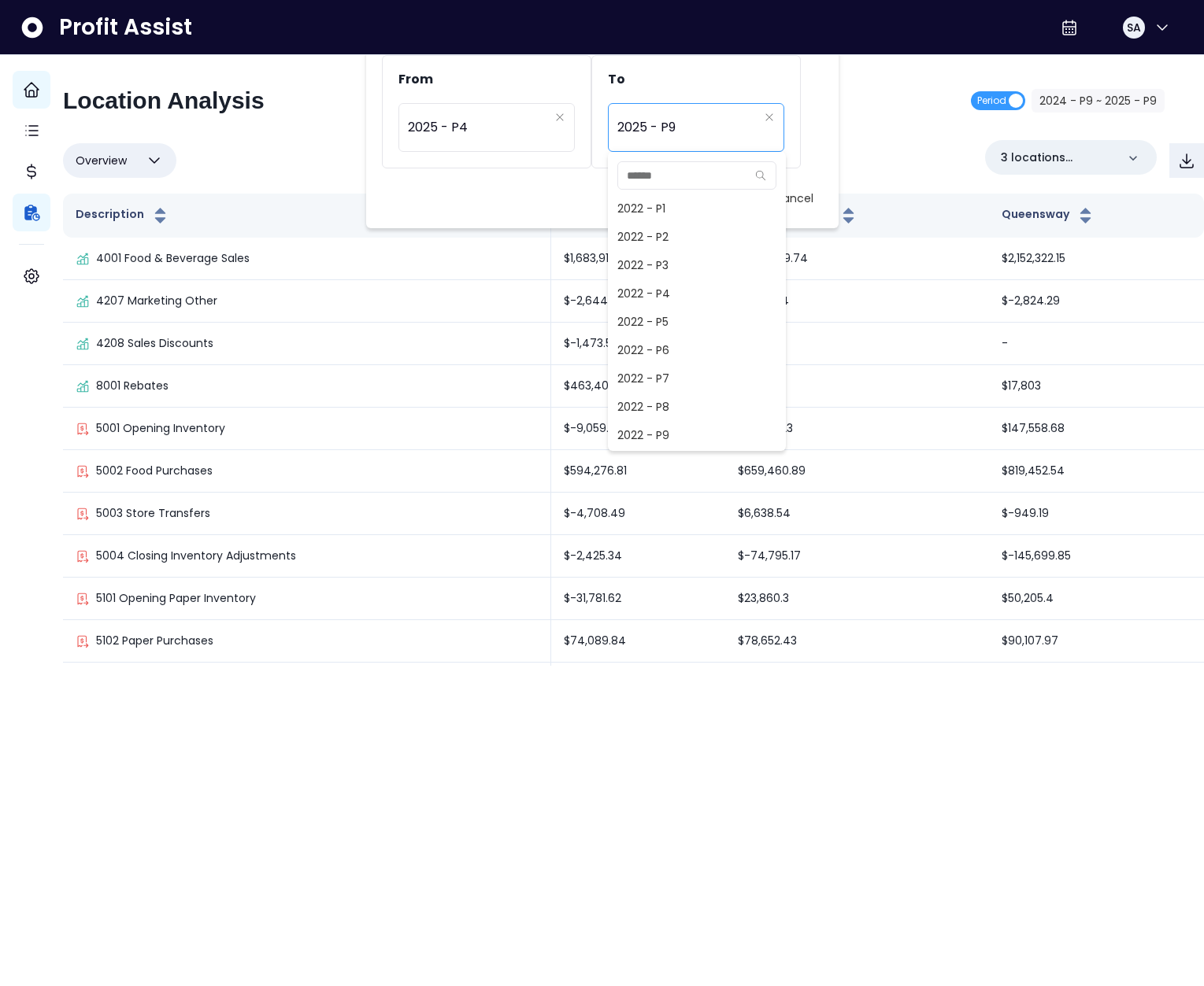
scroll to position [1020, 0]
click at [659, 366] on span "2025 - P7" at bounding box center [697, 378] width 178 height 28
type input "*********"
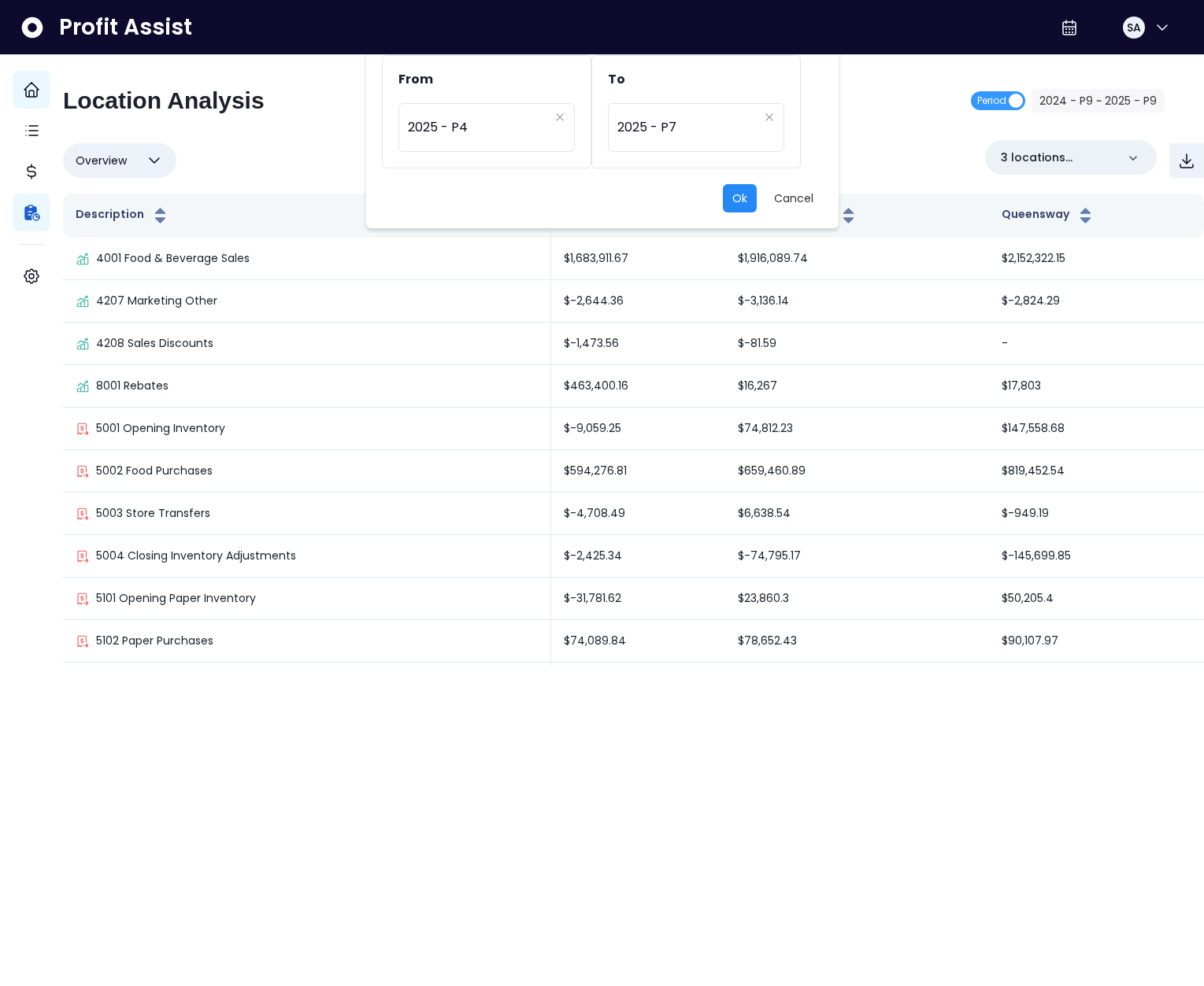
click at [737, 191] on button "Ok" at bounding box center [739, 198] width 34 height 28
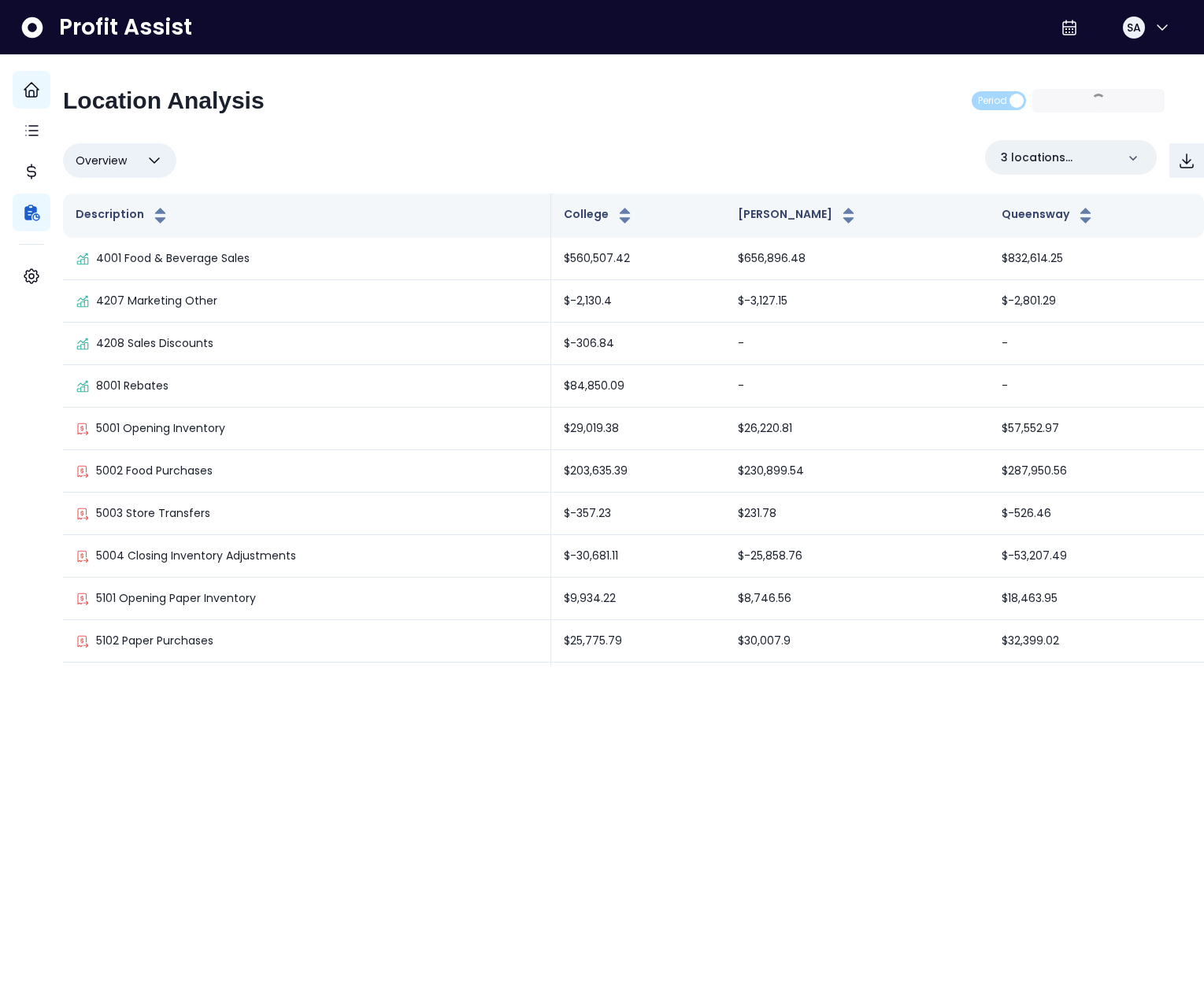
click at [152, 160] on button "Overview" at bounding box center [120, 160] width 114 height 34
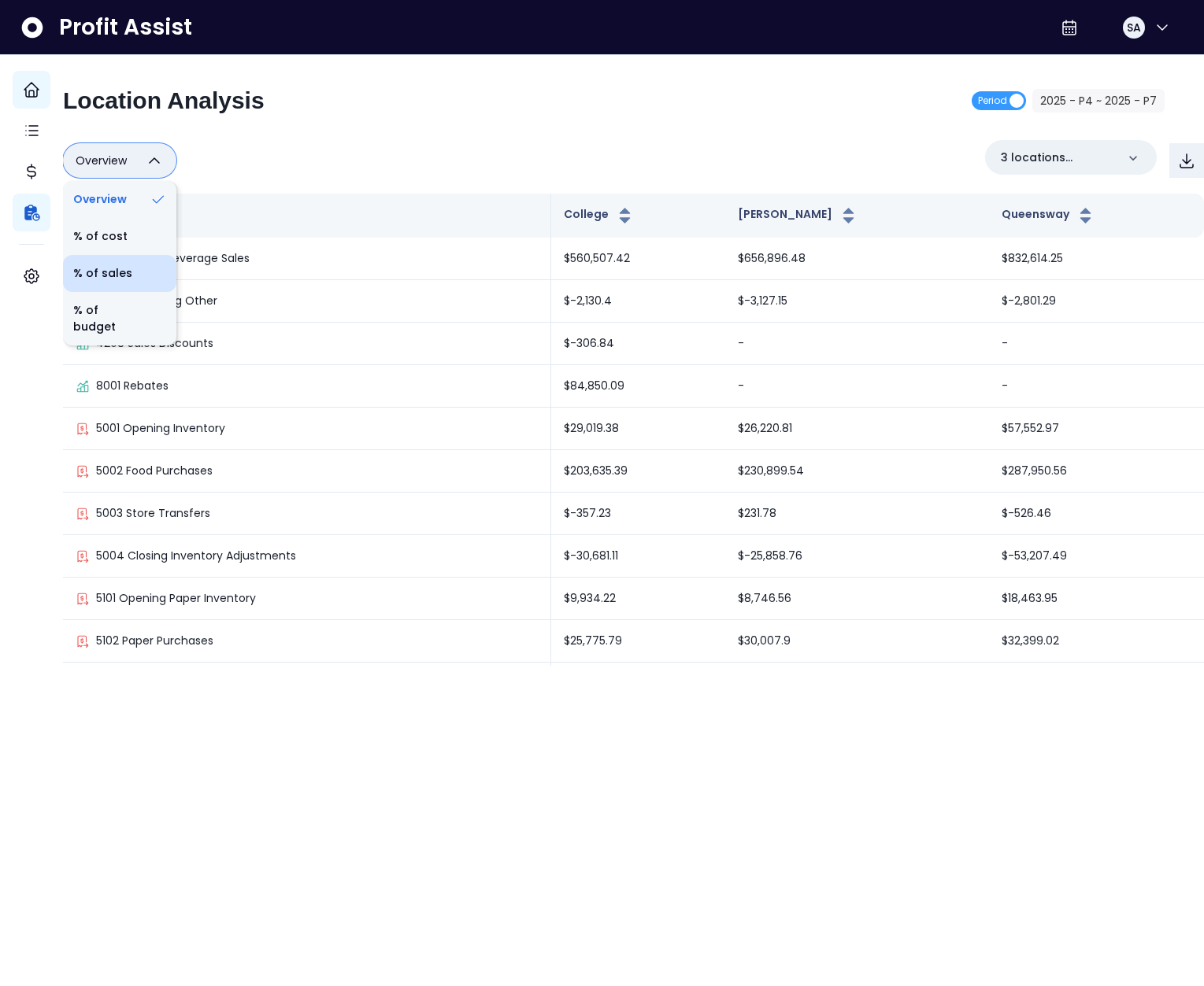
click at [136, 269] on li "% of sales" at bounding box center [120, 274] width 114 height 37
type input "*********"
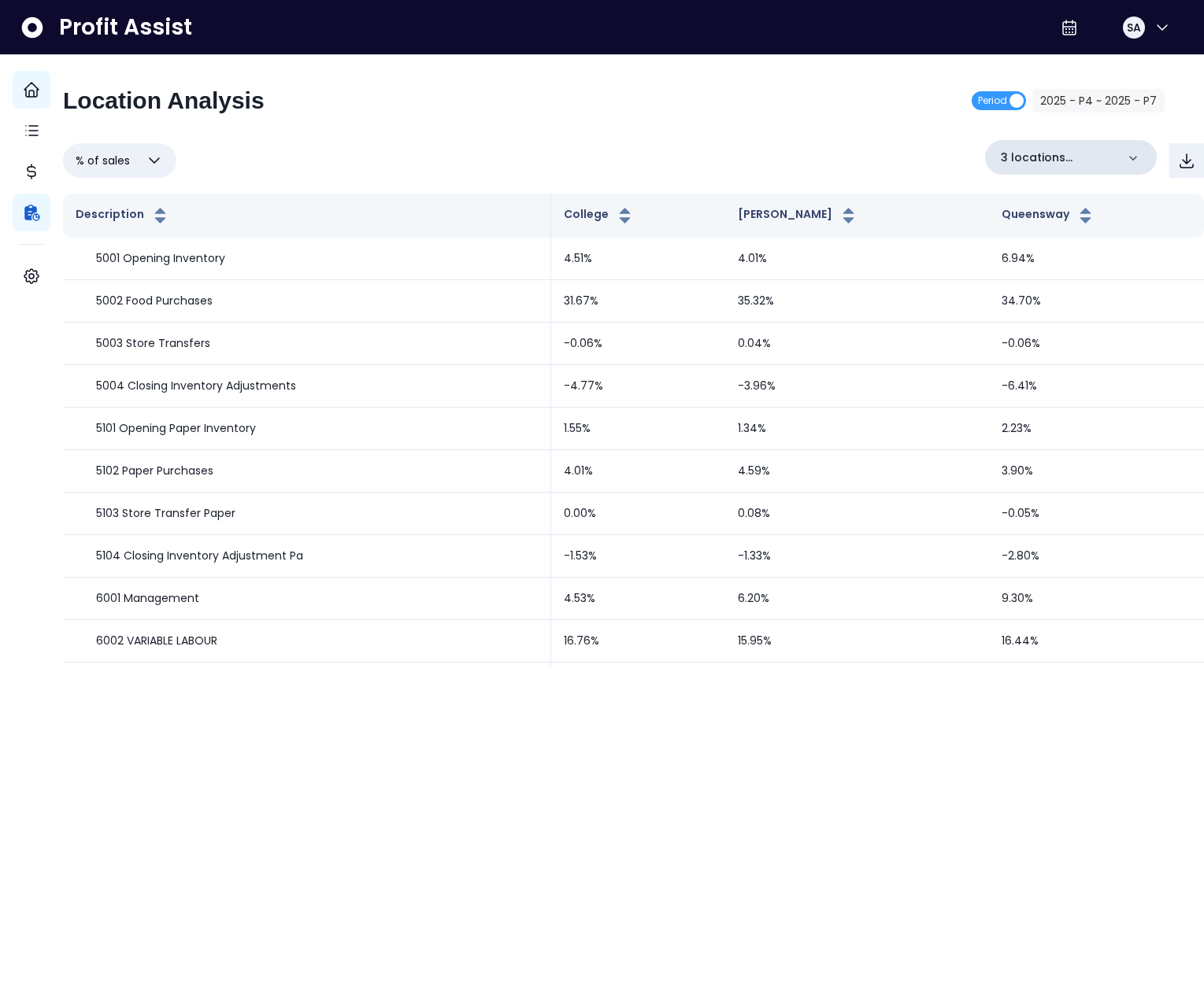
click at [1065, 156] on p "3 locations selected" at bounding box center [1058, 158] width 115 height 17
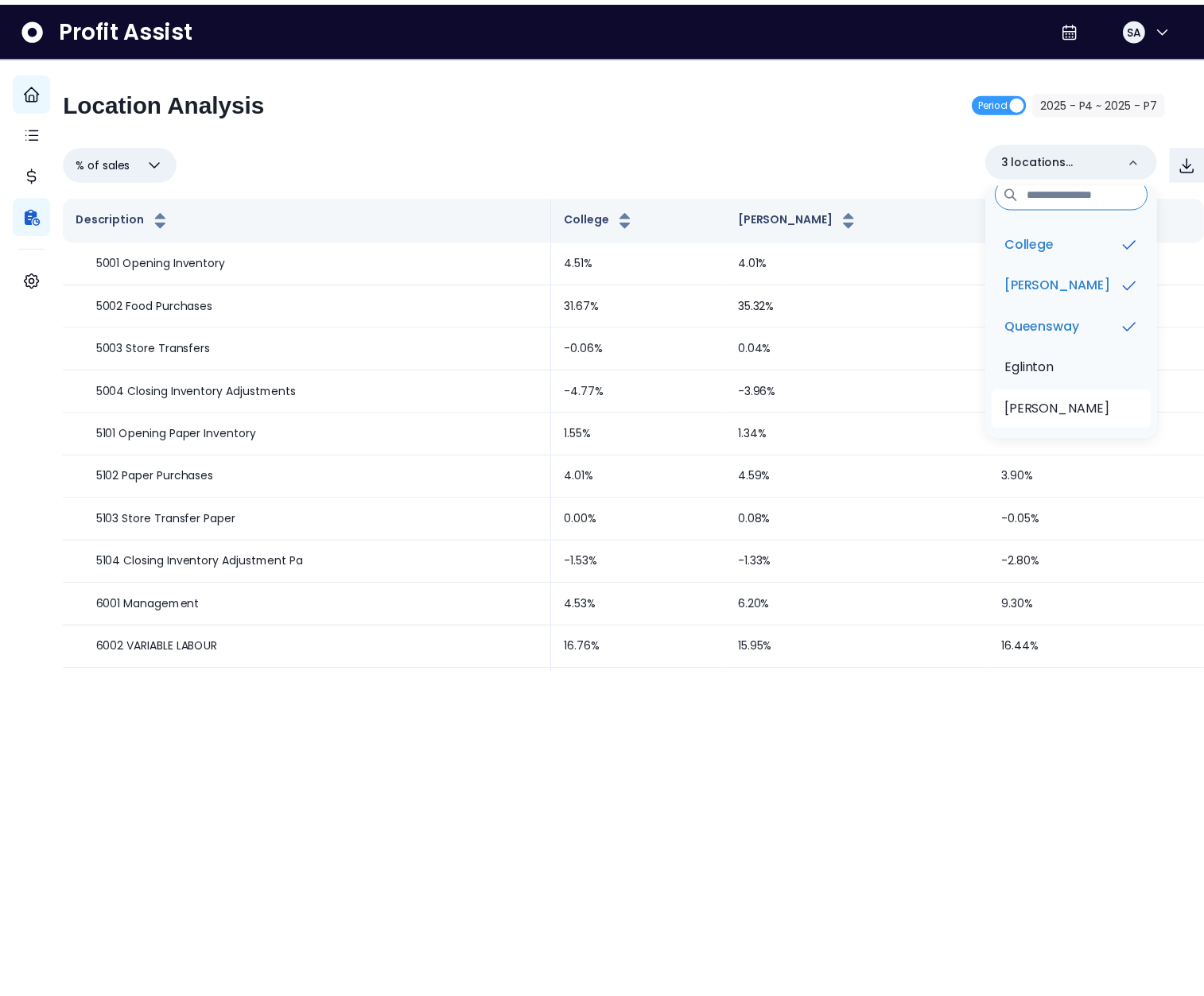
scroll to position [24, 0]
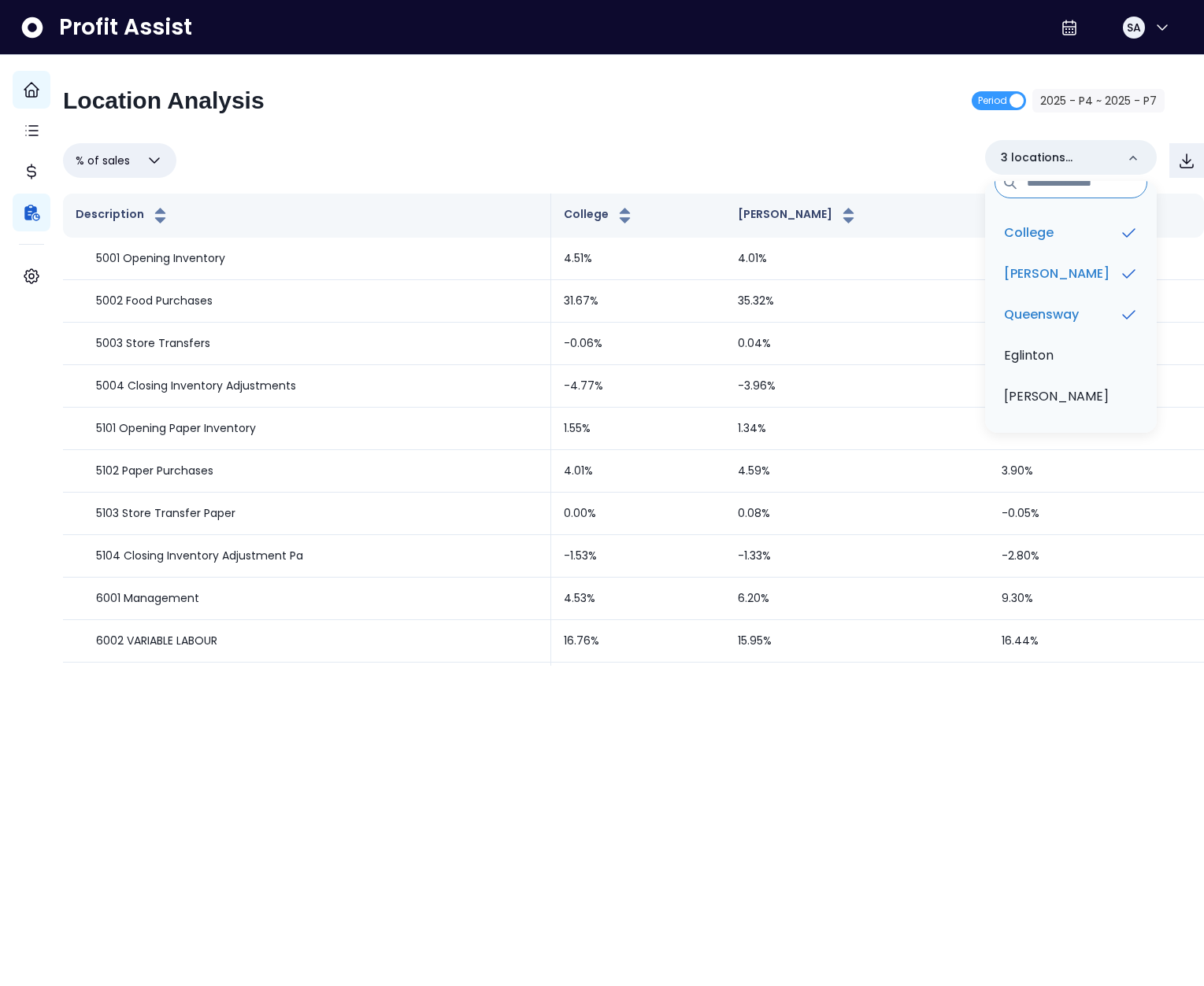
click at [746, 145] on div "% of sales Overview % of cost % of sales % of budget ********* 3 locations sele…" at bounding box center [633, 160] width 1141 height 41
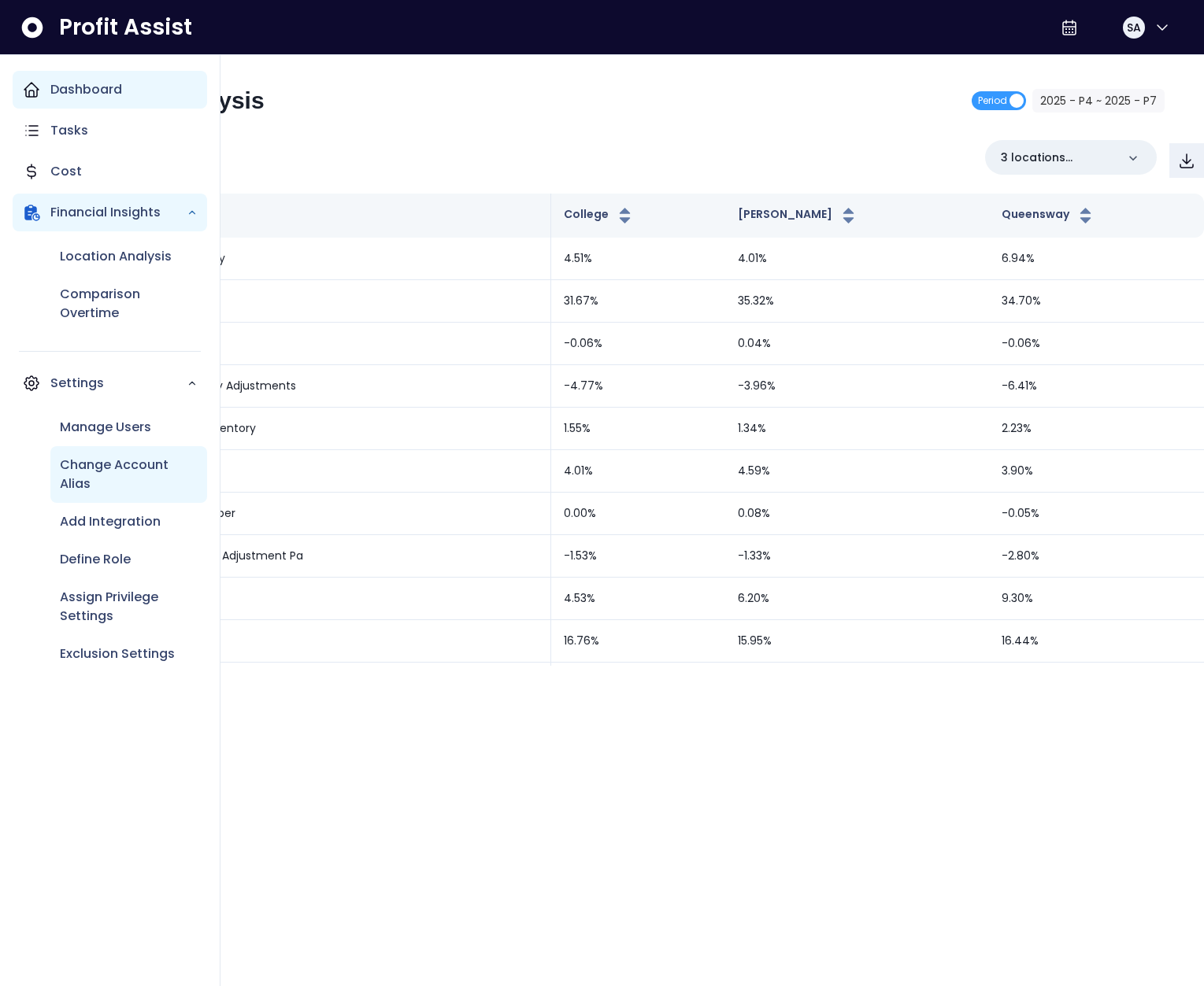
click at [111, 474] on p "Change Account Alias" at bounding box center [129, 474] width 138 height 38
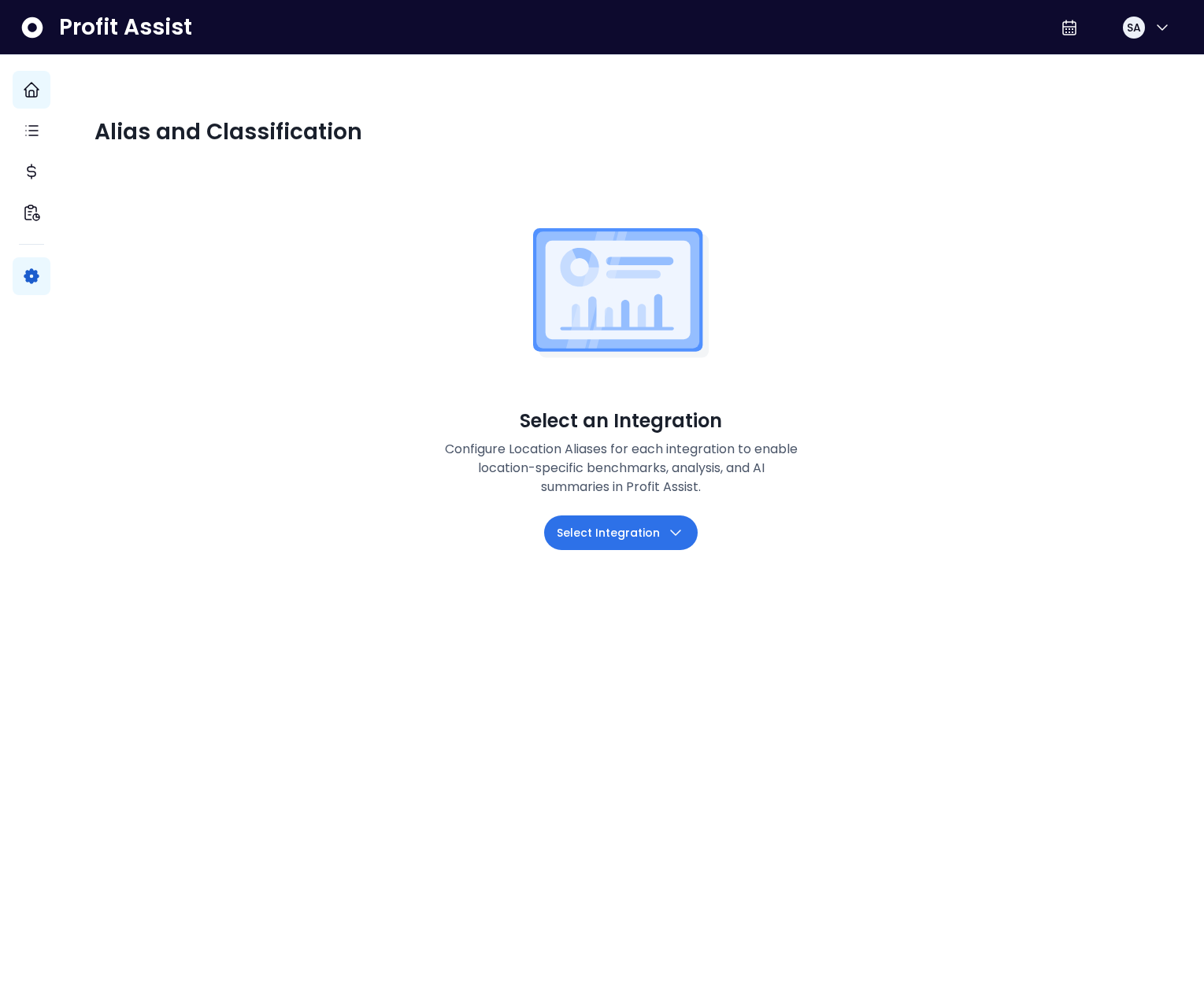
click at [627, 542] on button "Select Integration" at bounding box center [620, 533] width 154 height 34
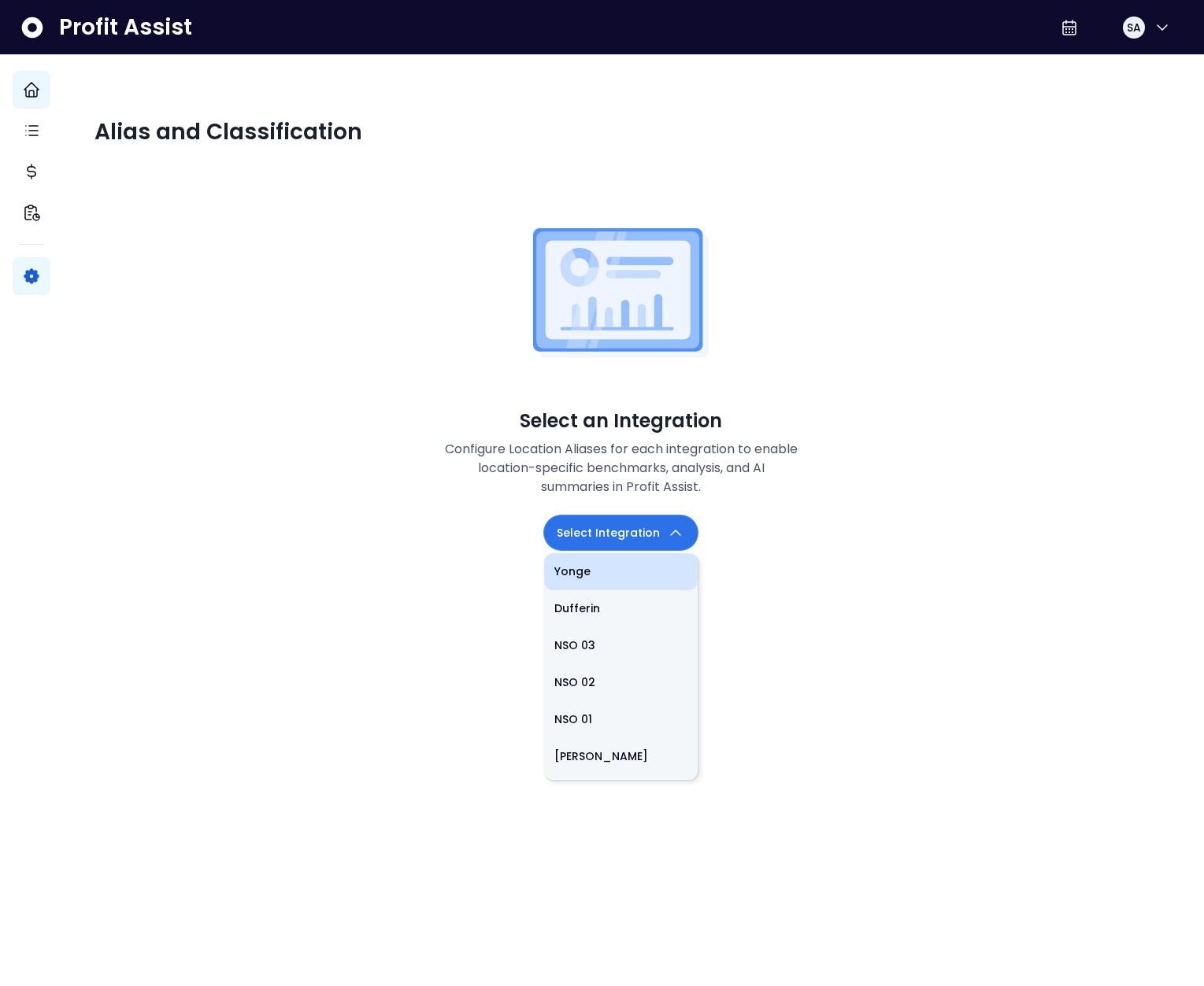
click at [573, 570] on li "Yonge" at bounding box center [620, 572] width 154 height 37
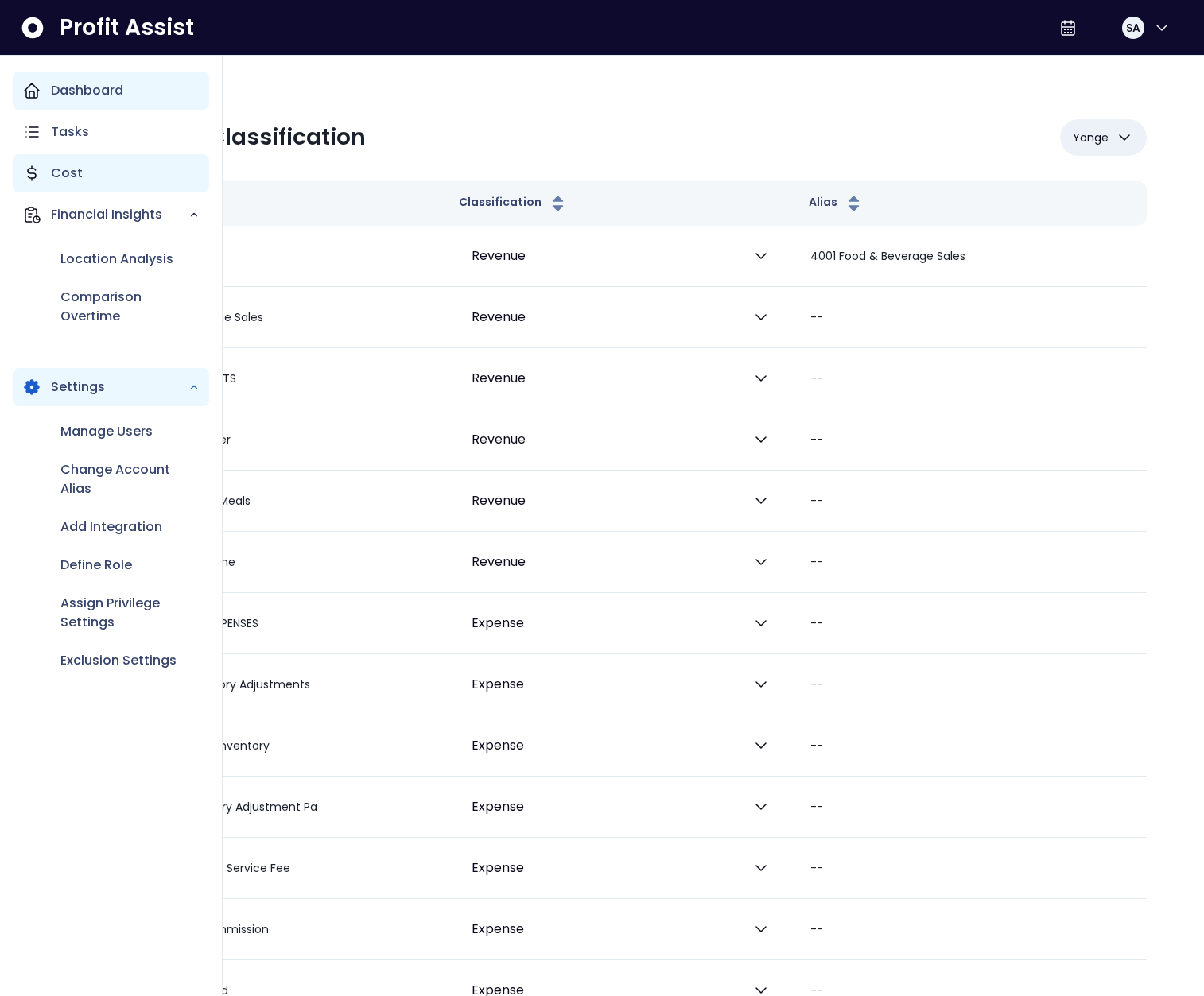
click at [93, 172] on div "Cost" at bounding box center [111, 173] width 197 height 39
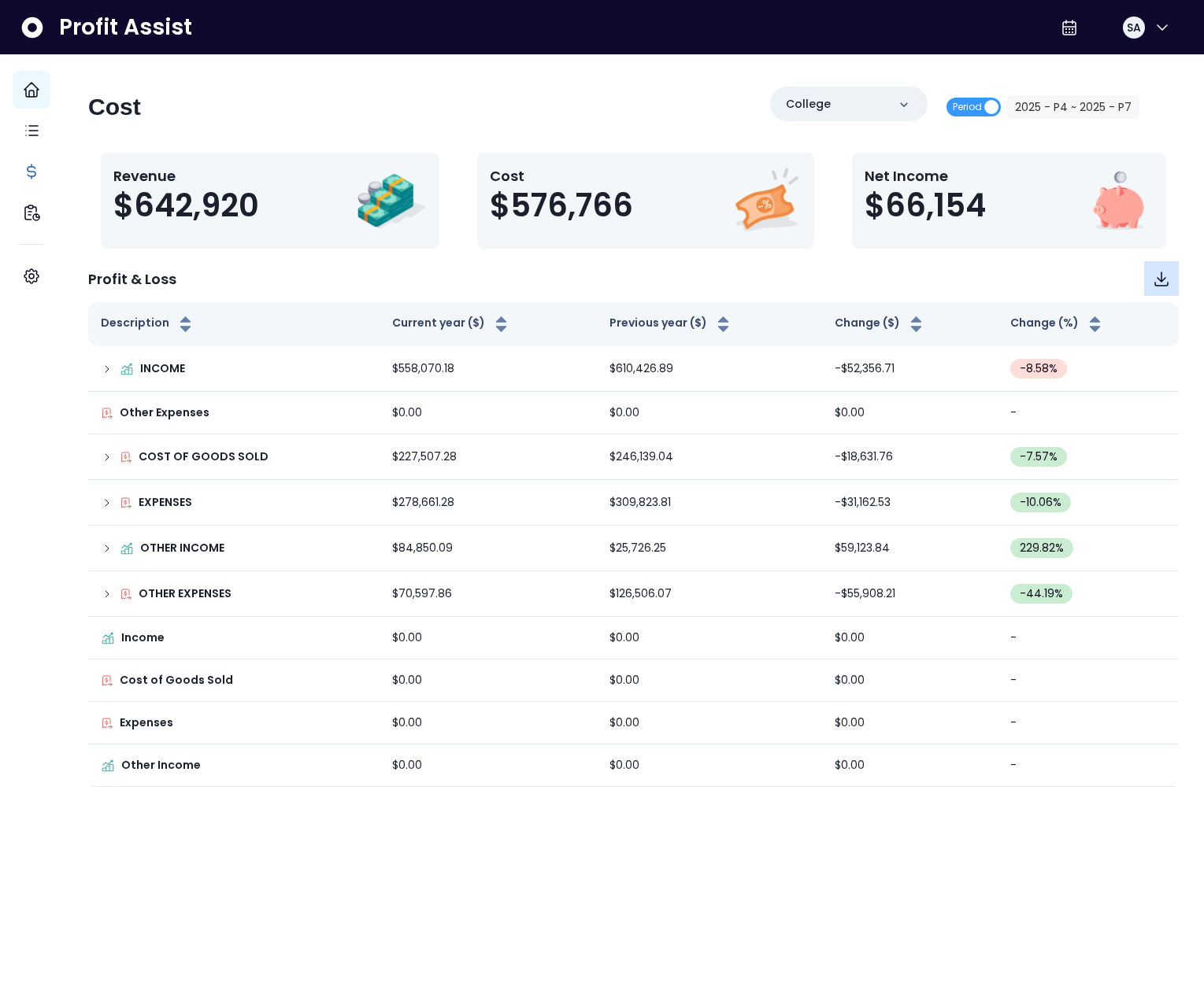
click at [1152, 276] on icon "Download" at bounding box center [1161, 278] width 19 height 19
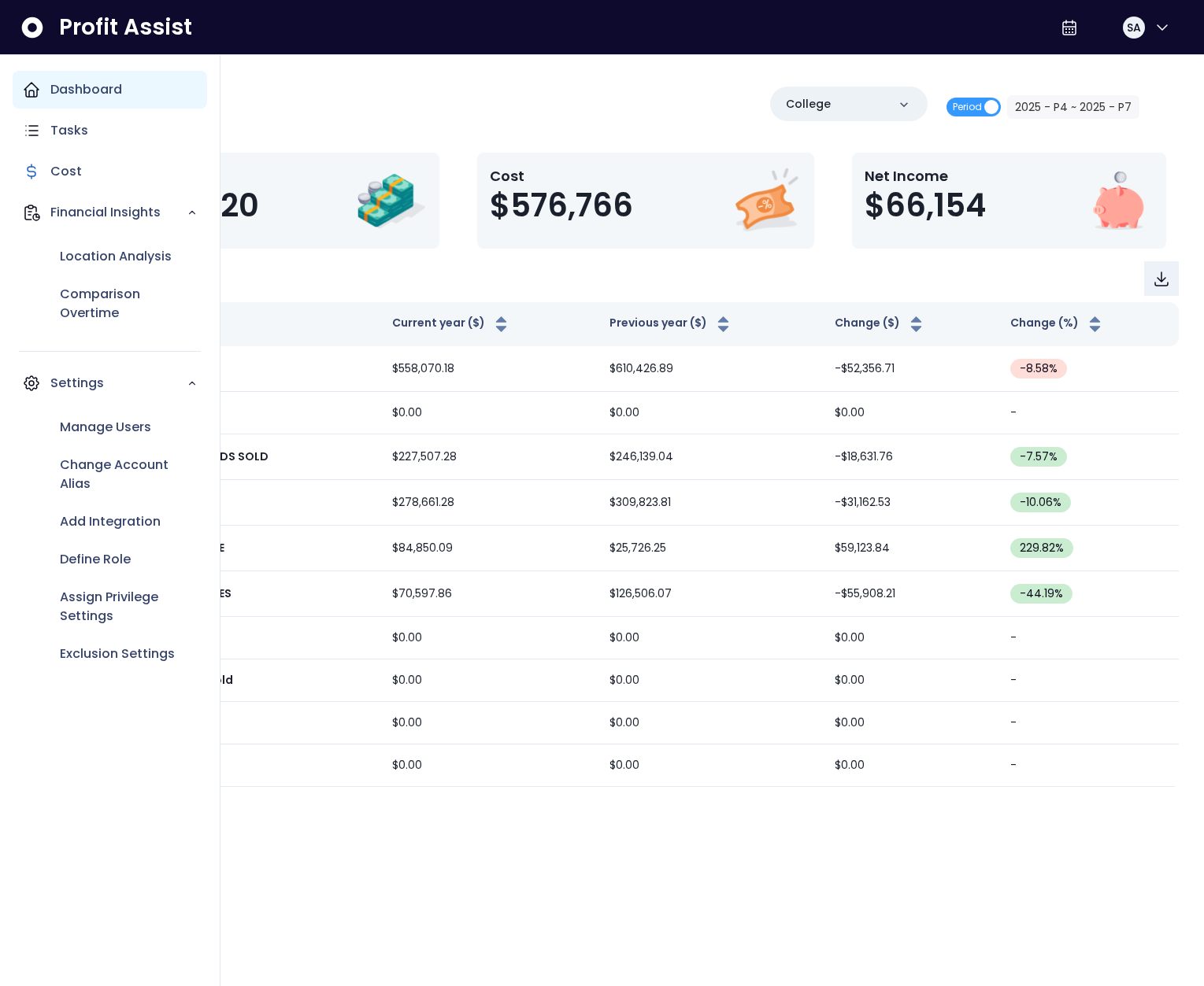
click at [45, 276] on div "Location Analysis Comparison Overtime" at bounding box center [110, 285] width 195 height 107
click at [113, 527] on p "Add Integration" at bounding box center [110, 521] width 101 height 19
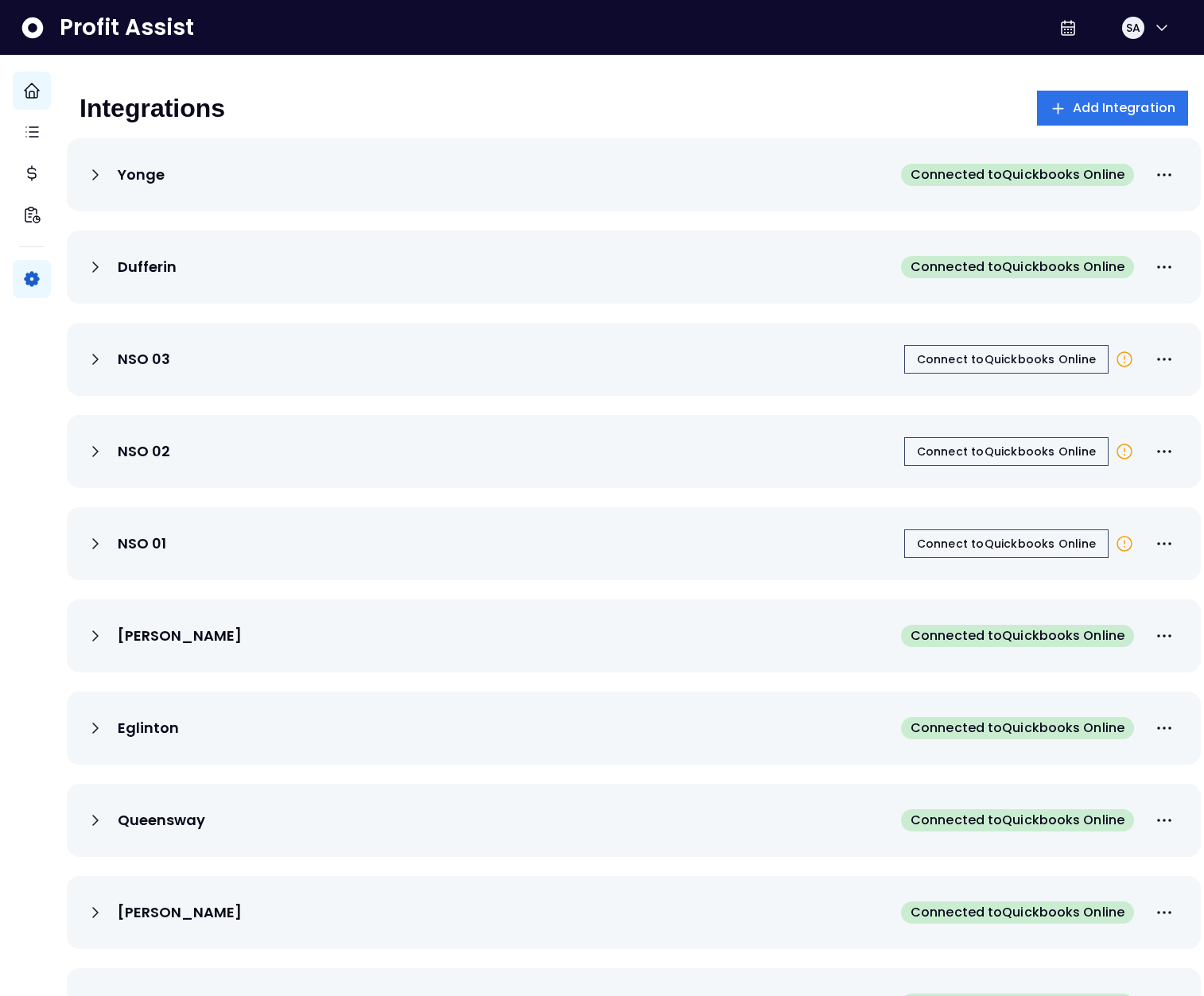
click at [105, 273] on icon at bounding box center [95, 267] width 19 height 19
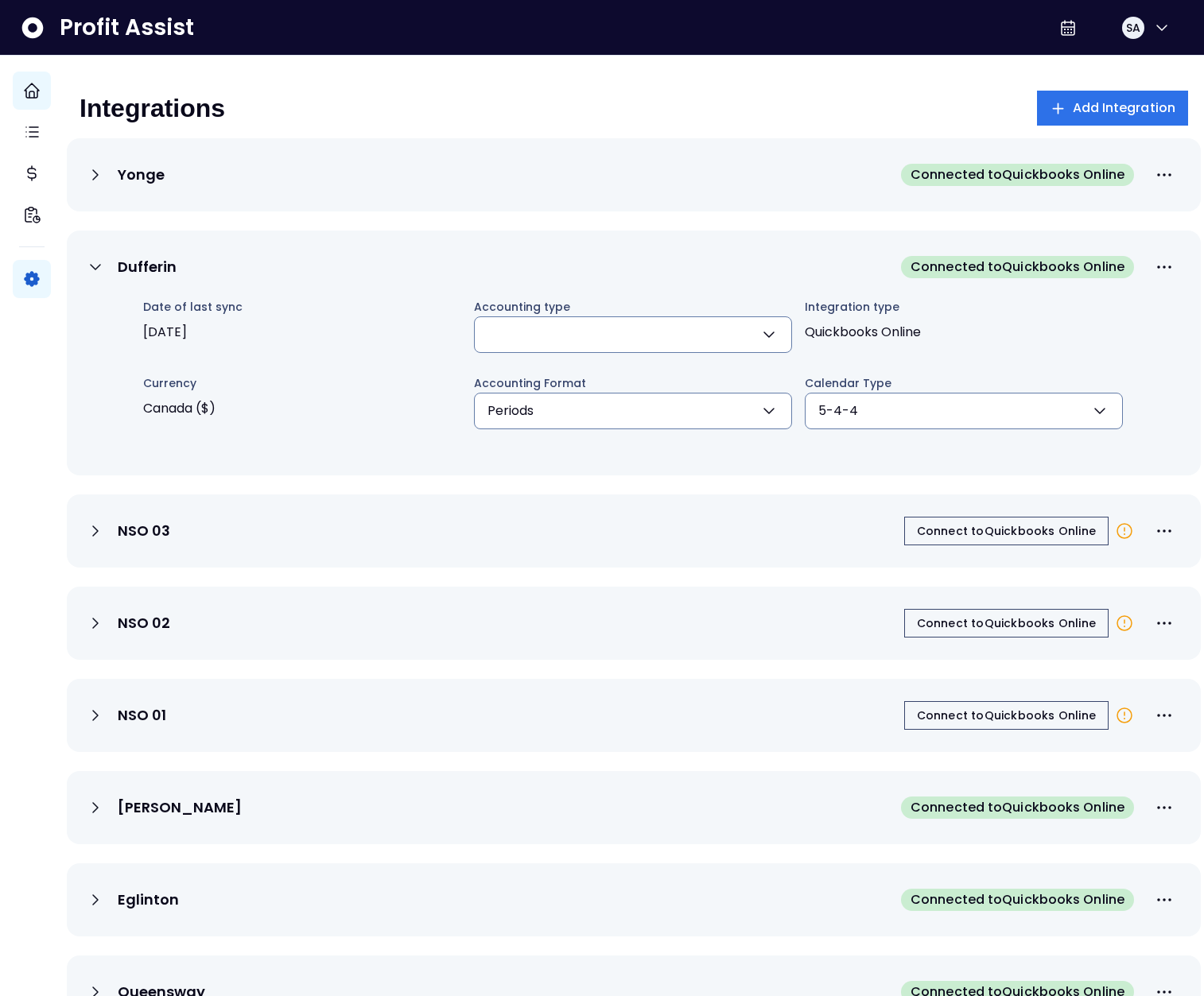
click at [87, 192] on div "Yonge Connected to Quickbooks Online" at bounding box center [634, 175] width 1134 height 73
click at [104, 179] on icon at bounding box center [95, 175] width 19 height 19
